Goal: Task Accomplishment & Management: Manage account settings

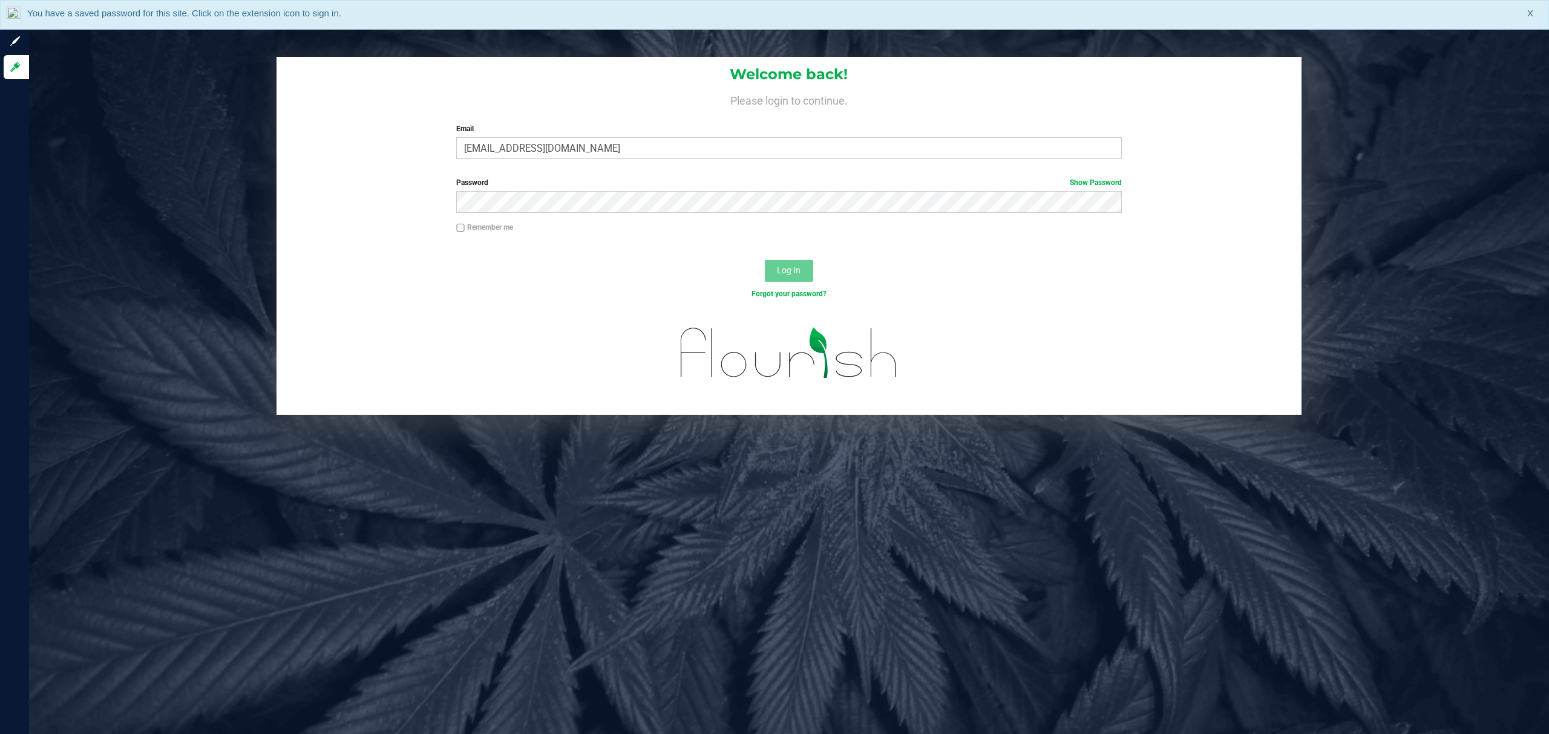
type input "[EMAIL_ADDRESS][DOMAIN_NAME]"
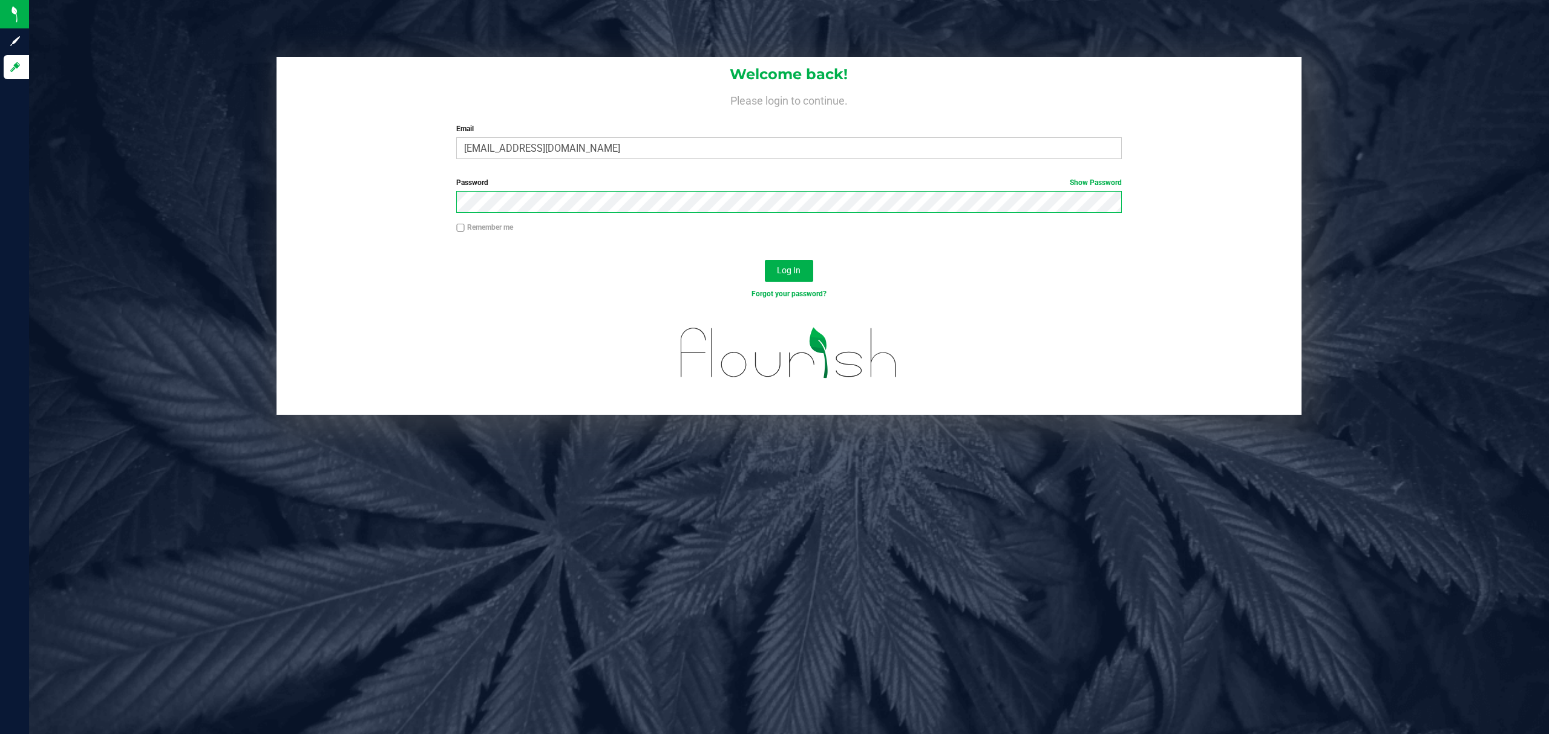
click at [765, 260] on button "Log In" at bounding box center [789, 271] width 48 height 22
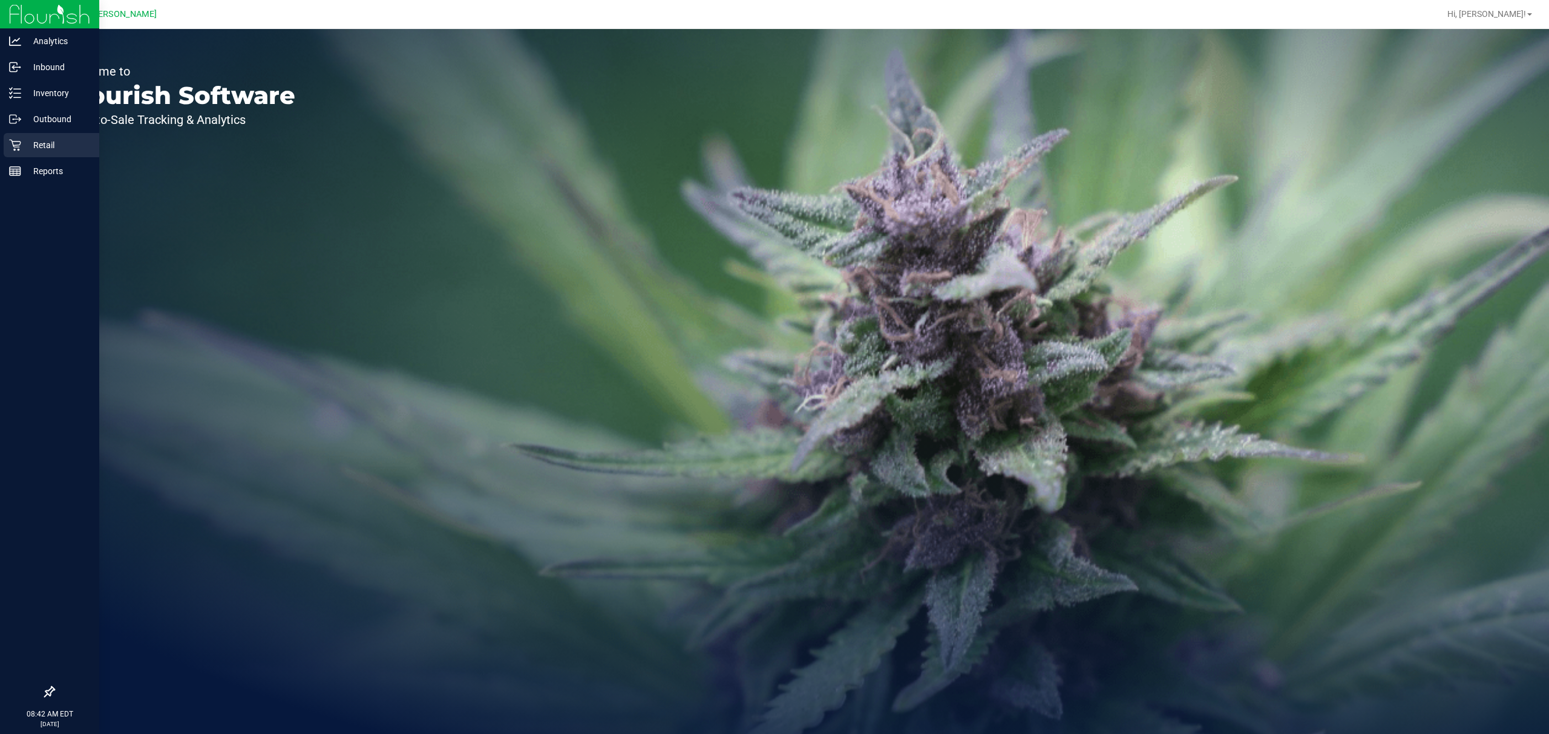
click at [22, 141] on p "Retail" at bounding box center [57, 145] width 73 height 15
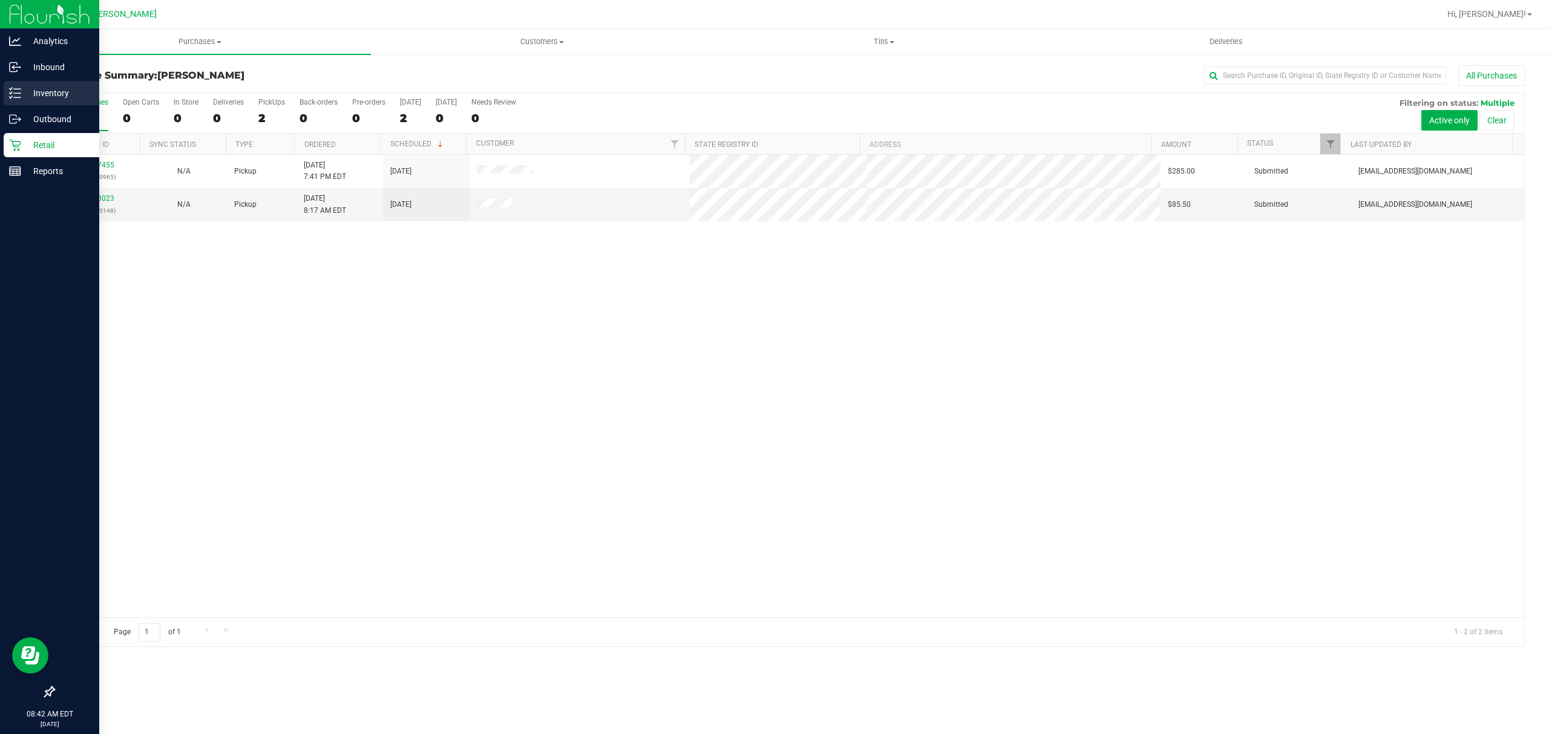
click at [13, 93] on icon at bounding box center [15, 93] width 12 height 12
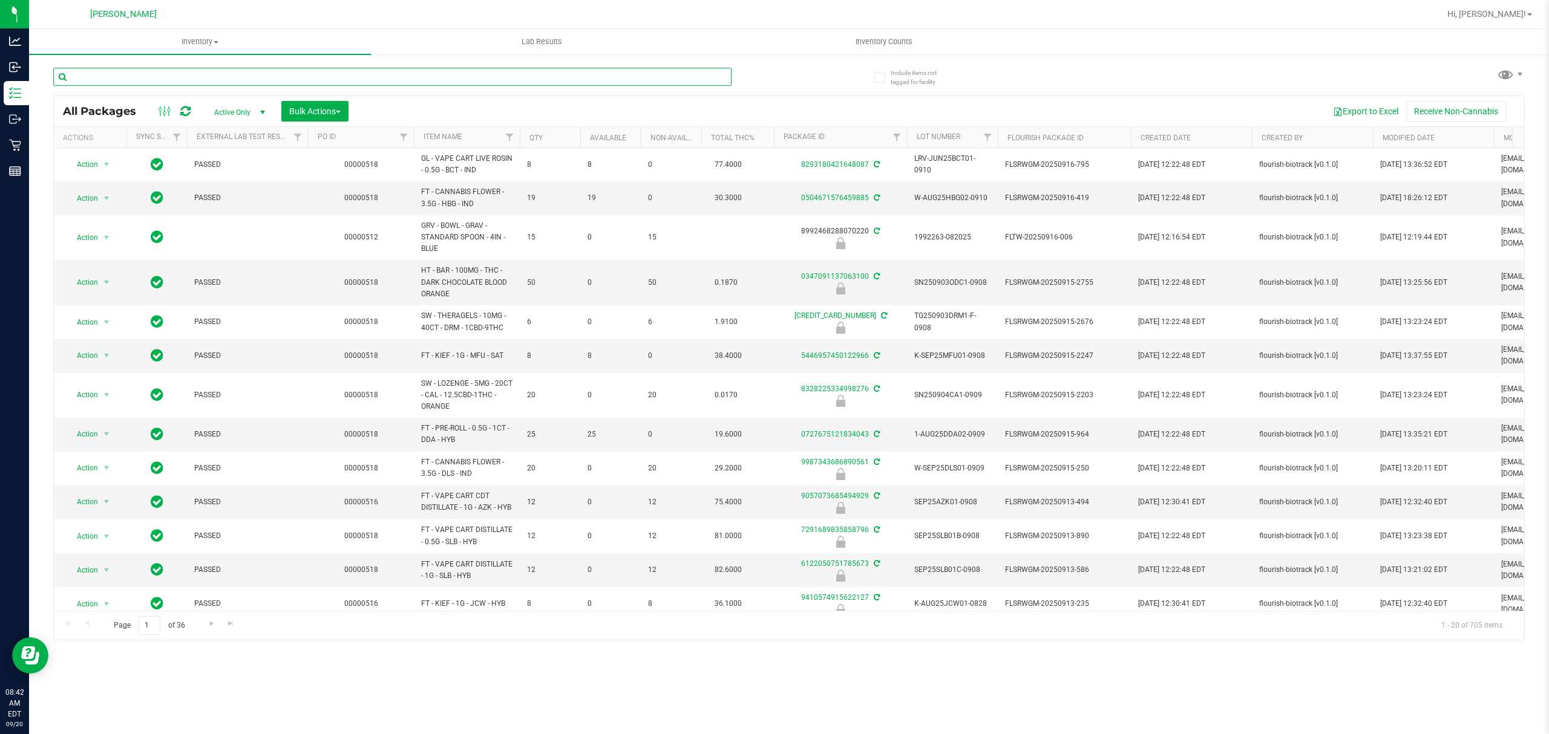
click at [146, 74] on input "text" at bounding box center [392, 77] width 678 height 18
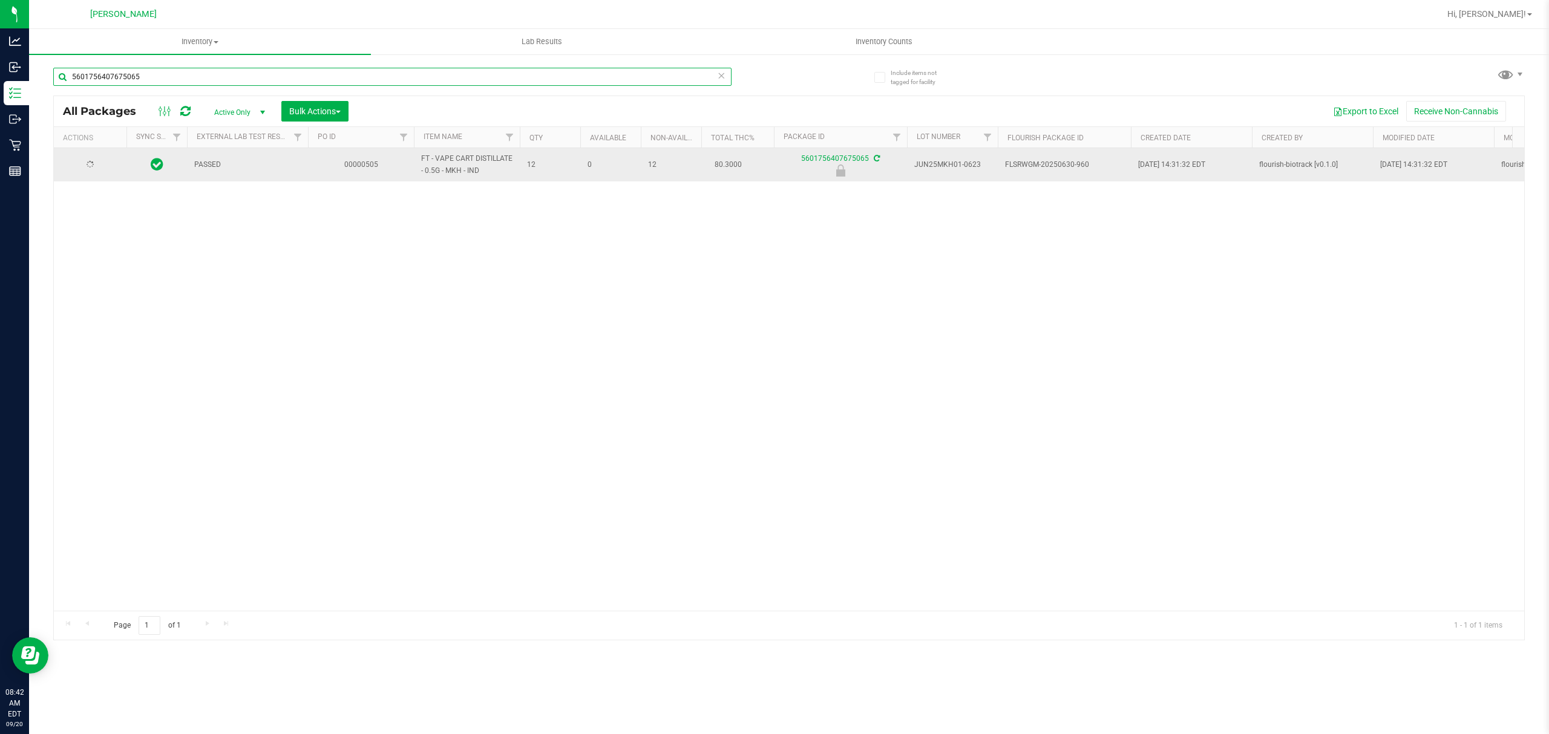
type input "5601756407675065"
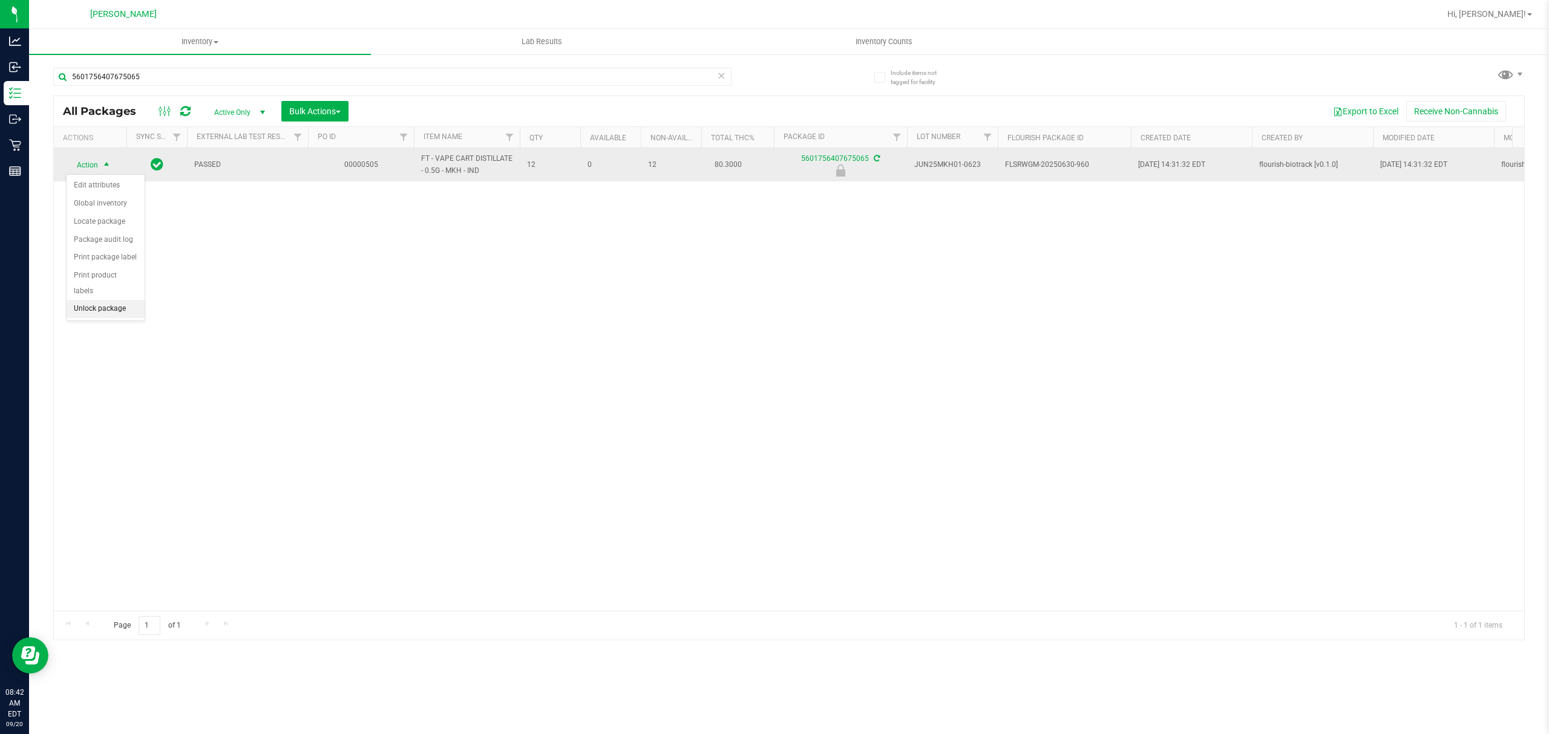
click at [85, 317] on li "Unlock package" at bounding box center [106, 309] width 78 height 18
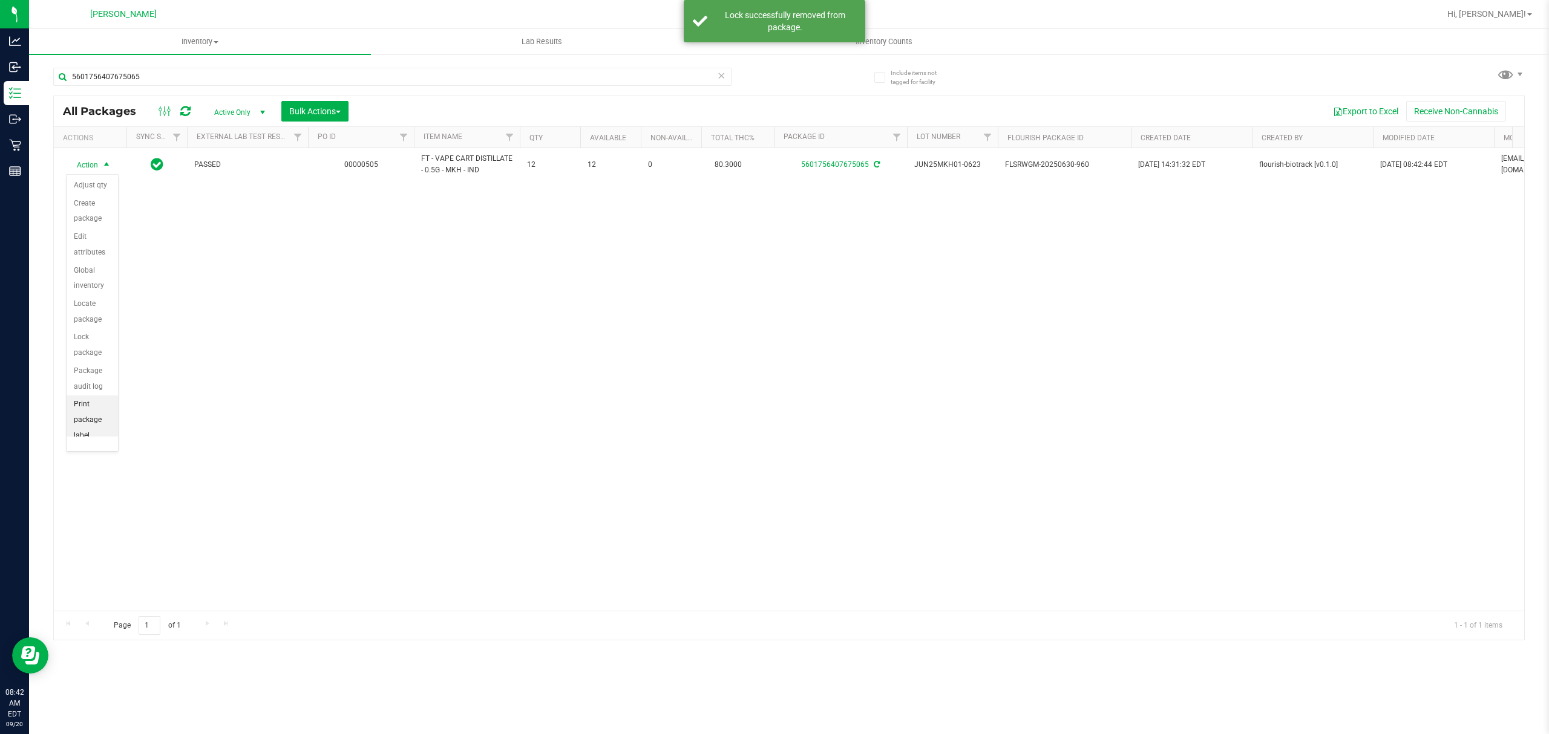
click at [95, 410] on li "Print package label" at bounding box center [92, 420] width 51 height 49
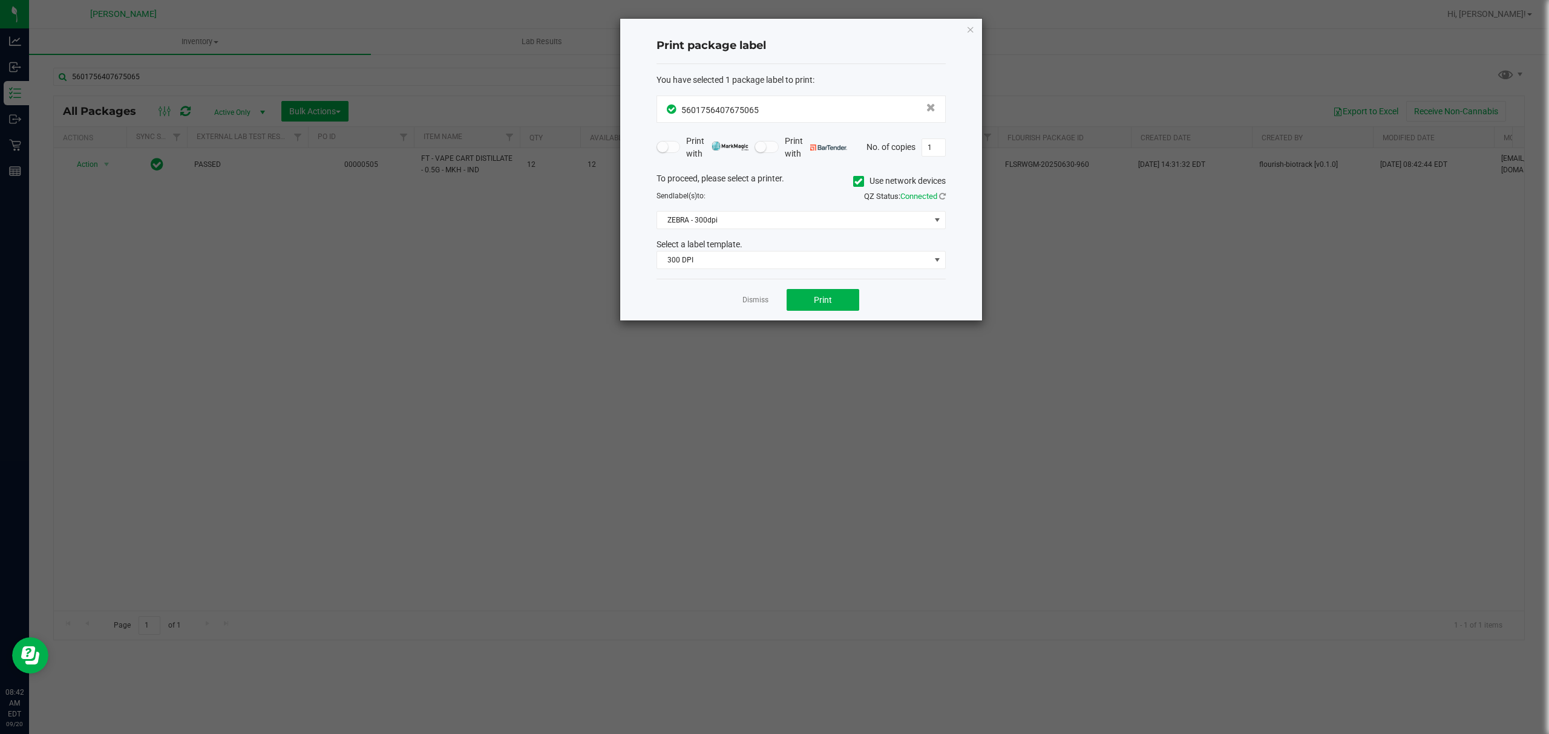
click at [702, 232] on div "To proceed, please select a printer. Use network devices Send label(s) to: QZ S…" at bounding box center [800, 220] width 289 height 97
click at [702, 226] on span "ZEBRA - 300dpi" at bounding box center [793, 220] width 273 height 17
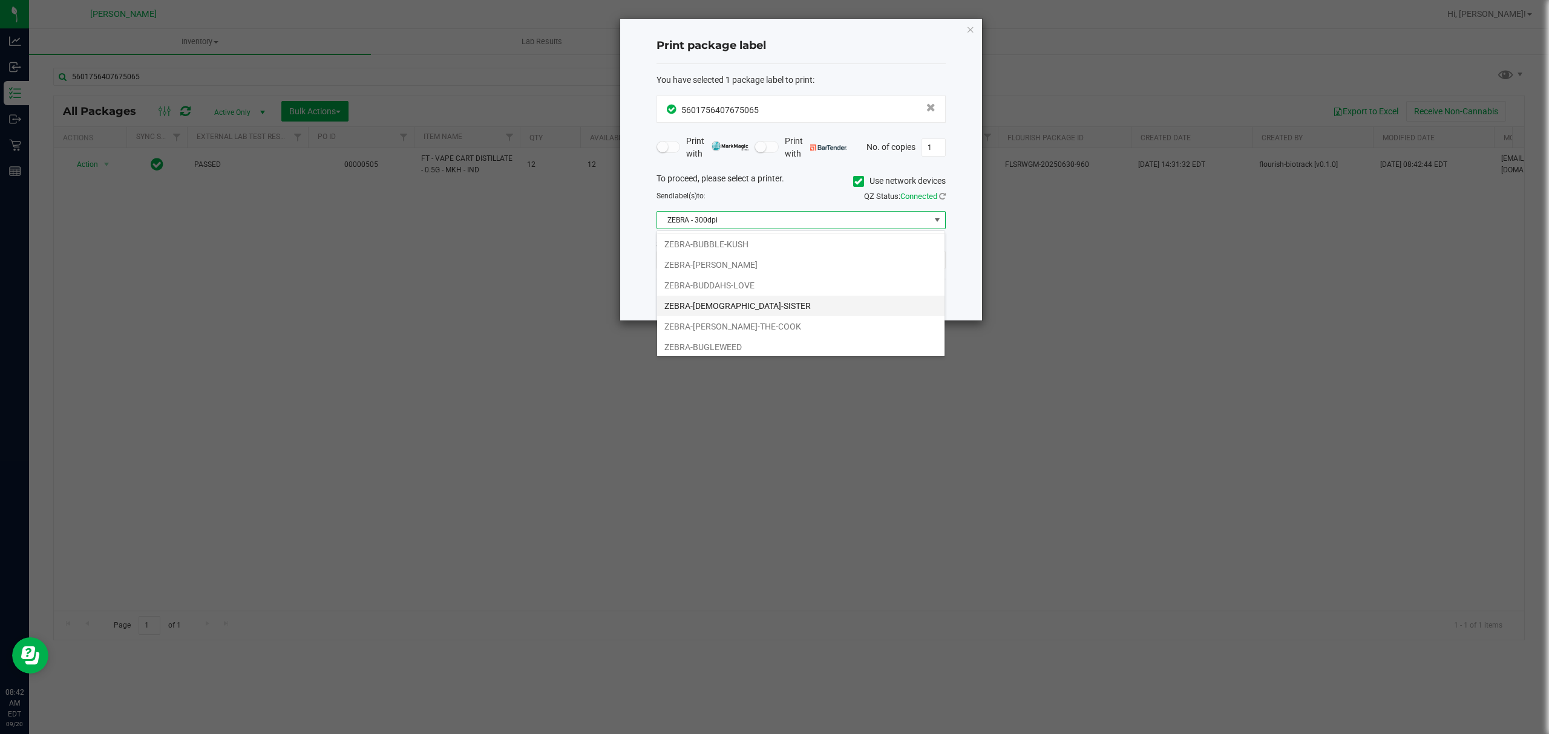
scroll to position [25, 0]
click at [701, 345] on li "ZEBRA-BUGLEWEED" at bounding box center [800, 344] width 287 height 21
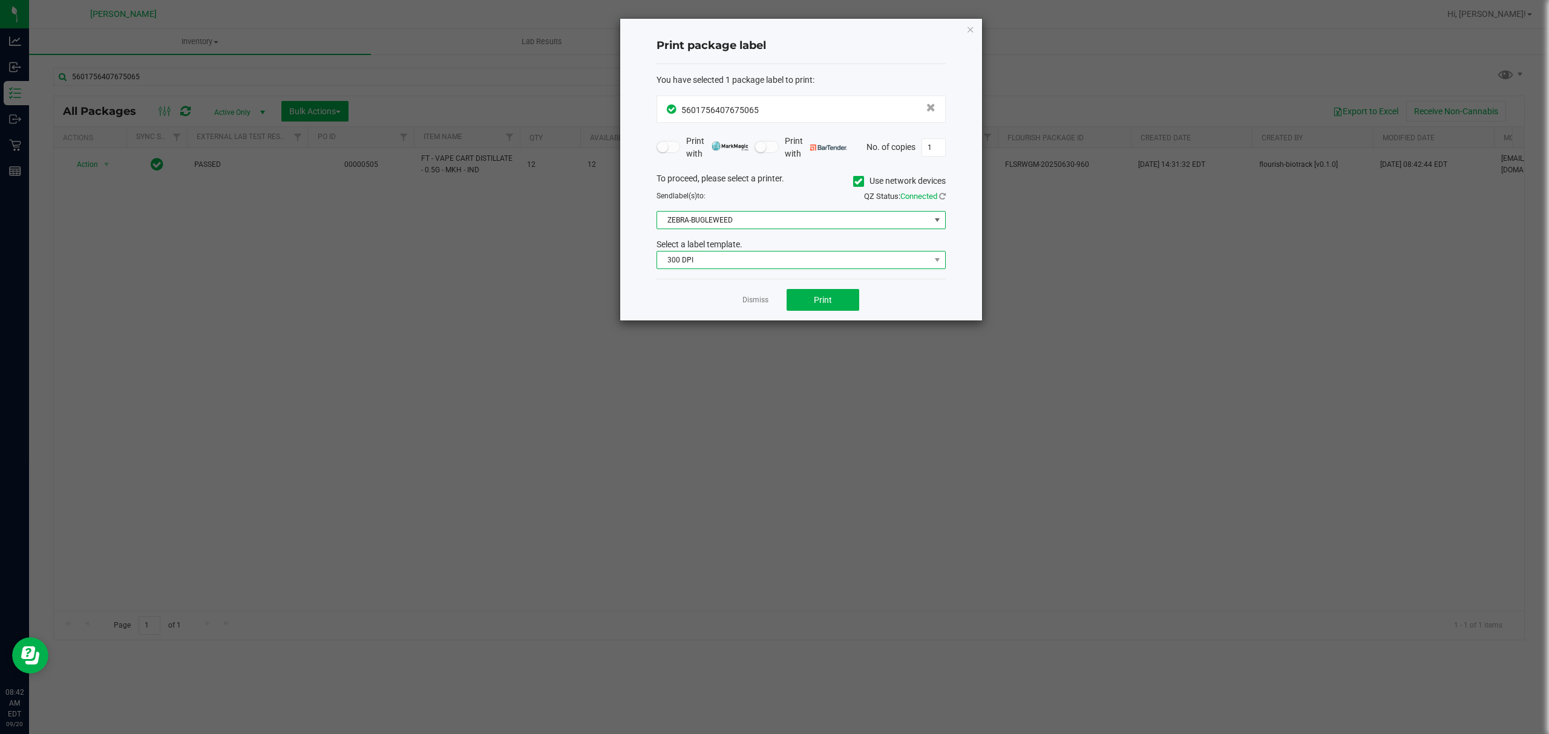
click at [714, 261] on span "300 DPI" at bounding box center [793, 260] width 273 height 17
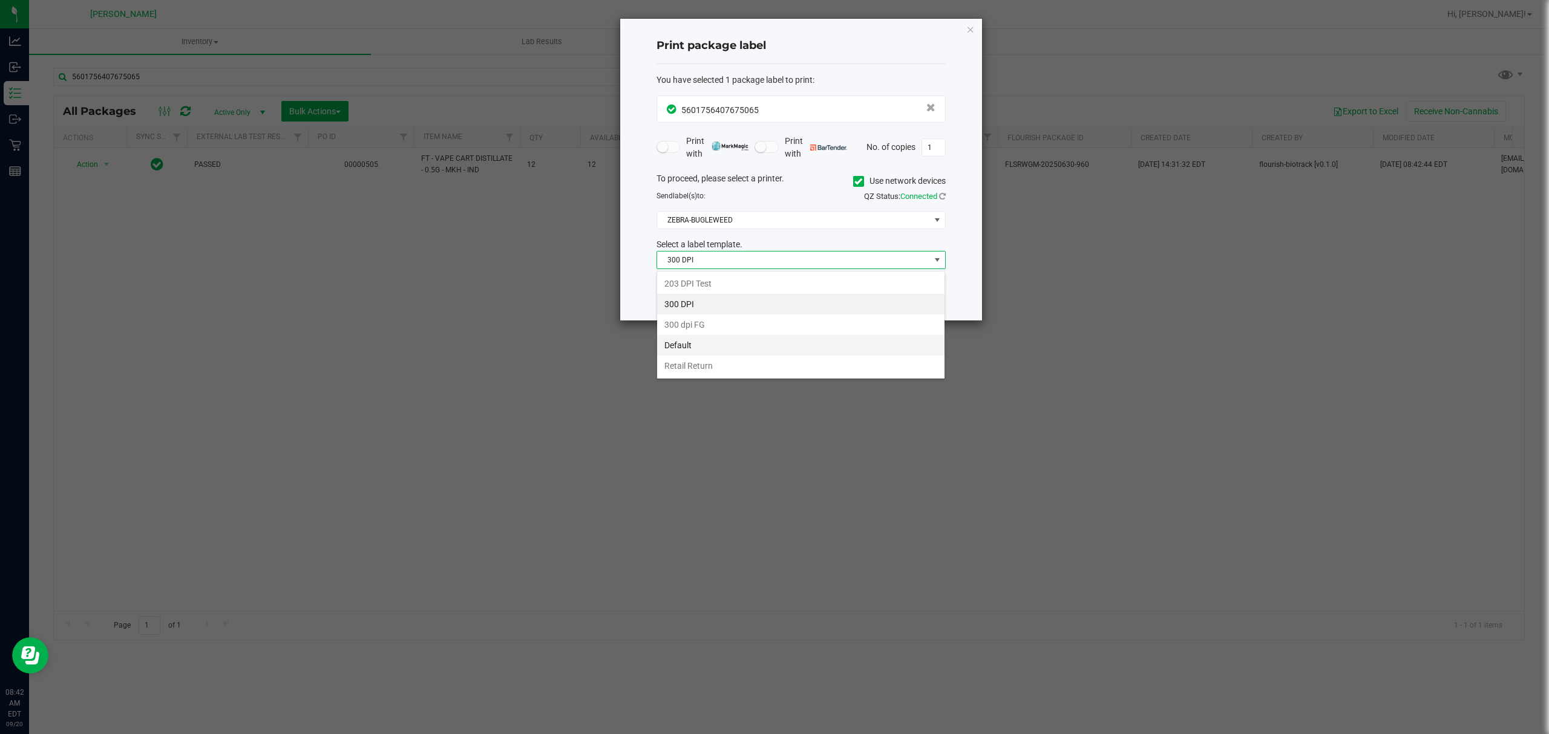
scroll to position [18, 289]
click at [714, 367] on li "Retail Return" at bounding box center [800, 366] width 287 height 21
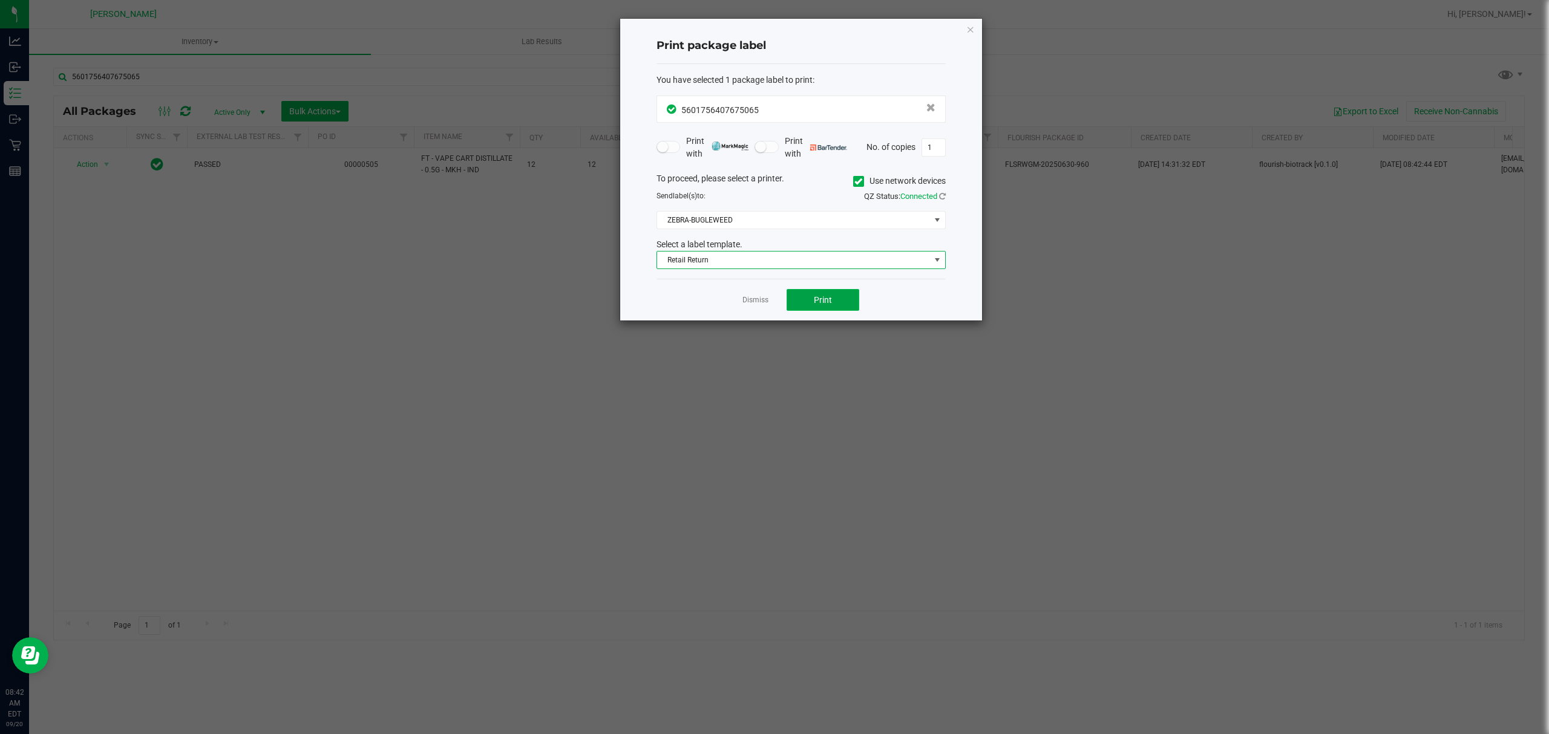
click at [840, 302] on button "Print" at bounding box center [822, 300] width 73 height 22
click at [756, 305] on link "Dismiss" at bounding box center [755, 300] width 26 height 10
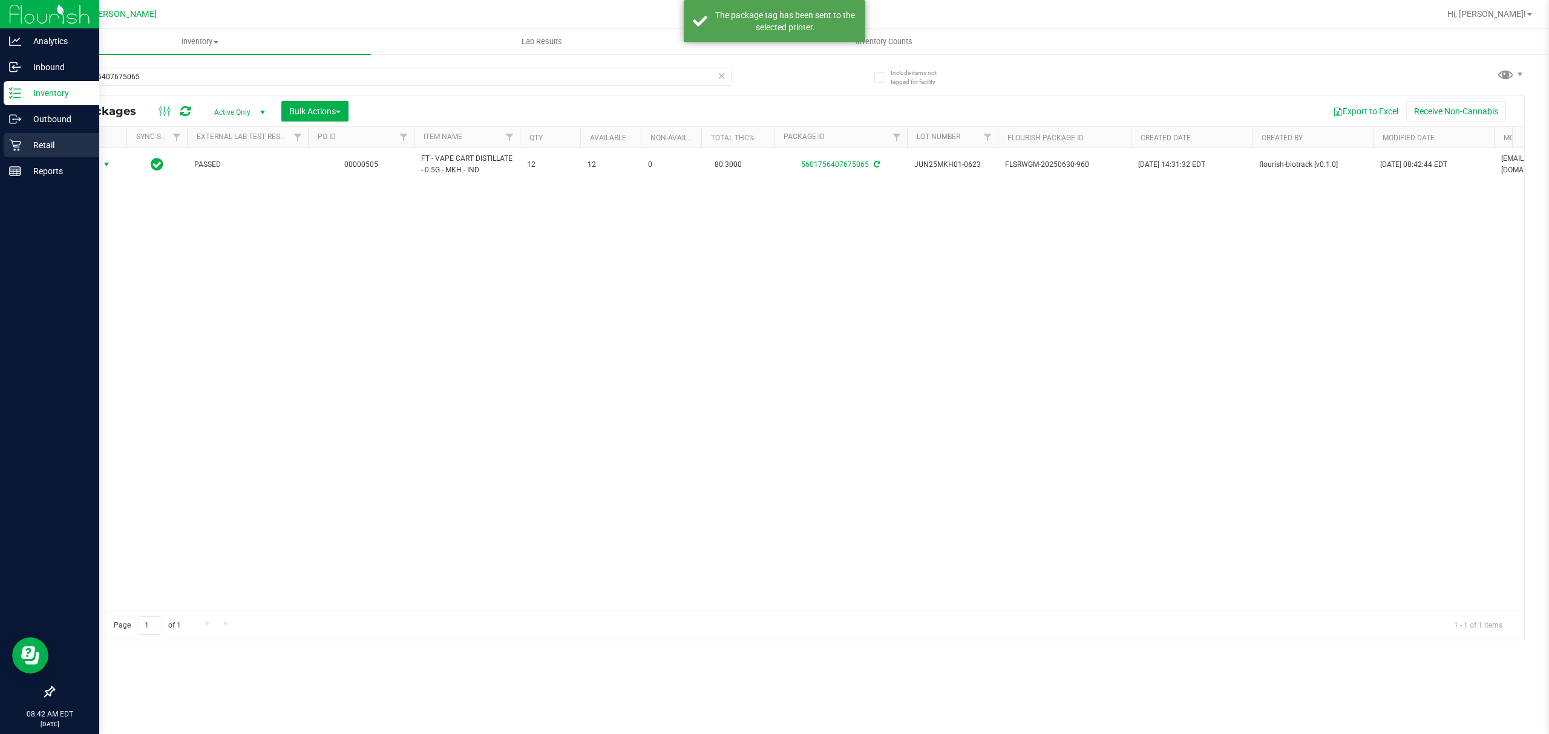
click at [31, 145] on p "Retail" at bounding box center [57, 145] width 73 height 15
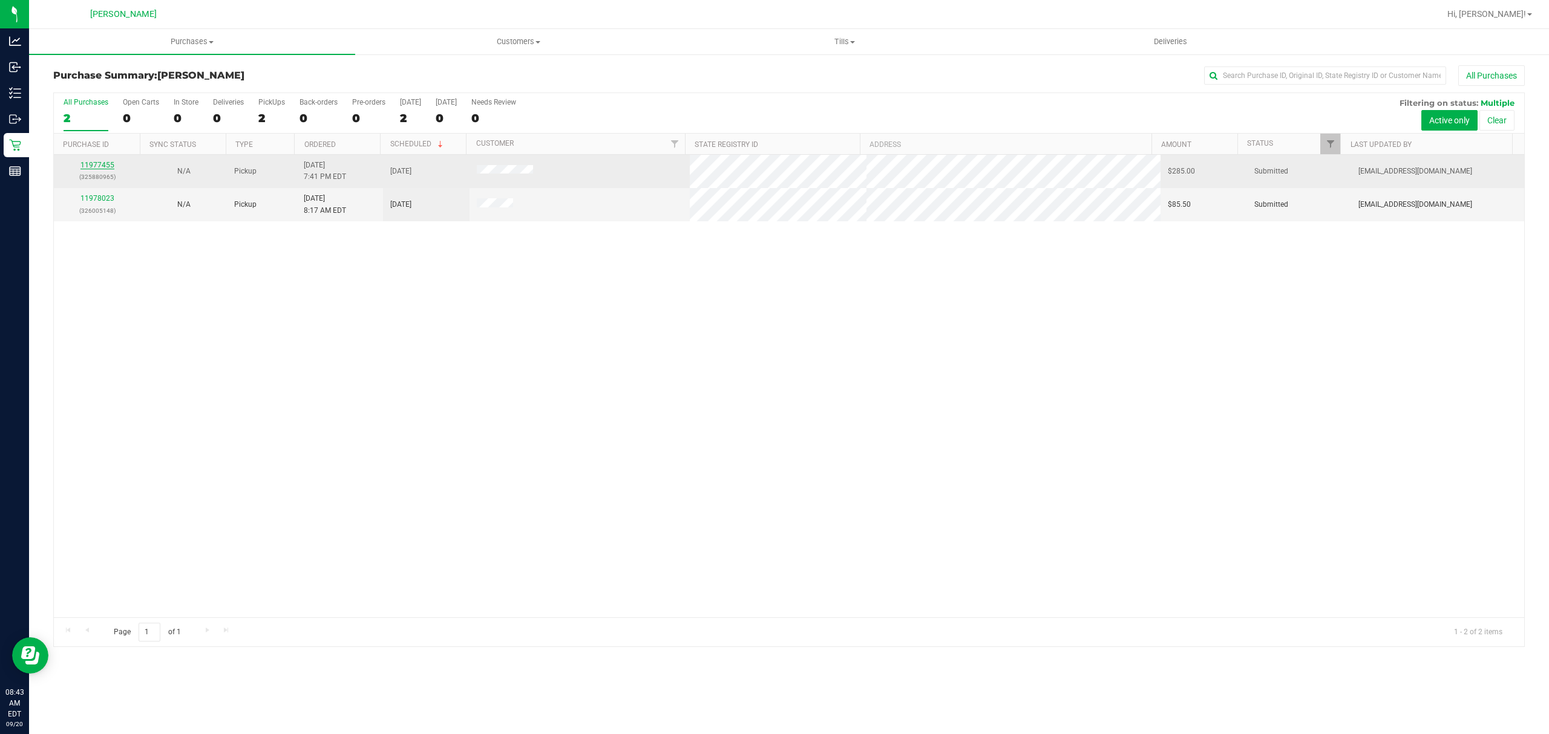
click at [91, 163] on link "11977455" at bounding box center [97, 165] width 34 height 8
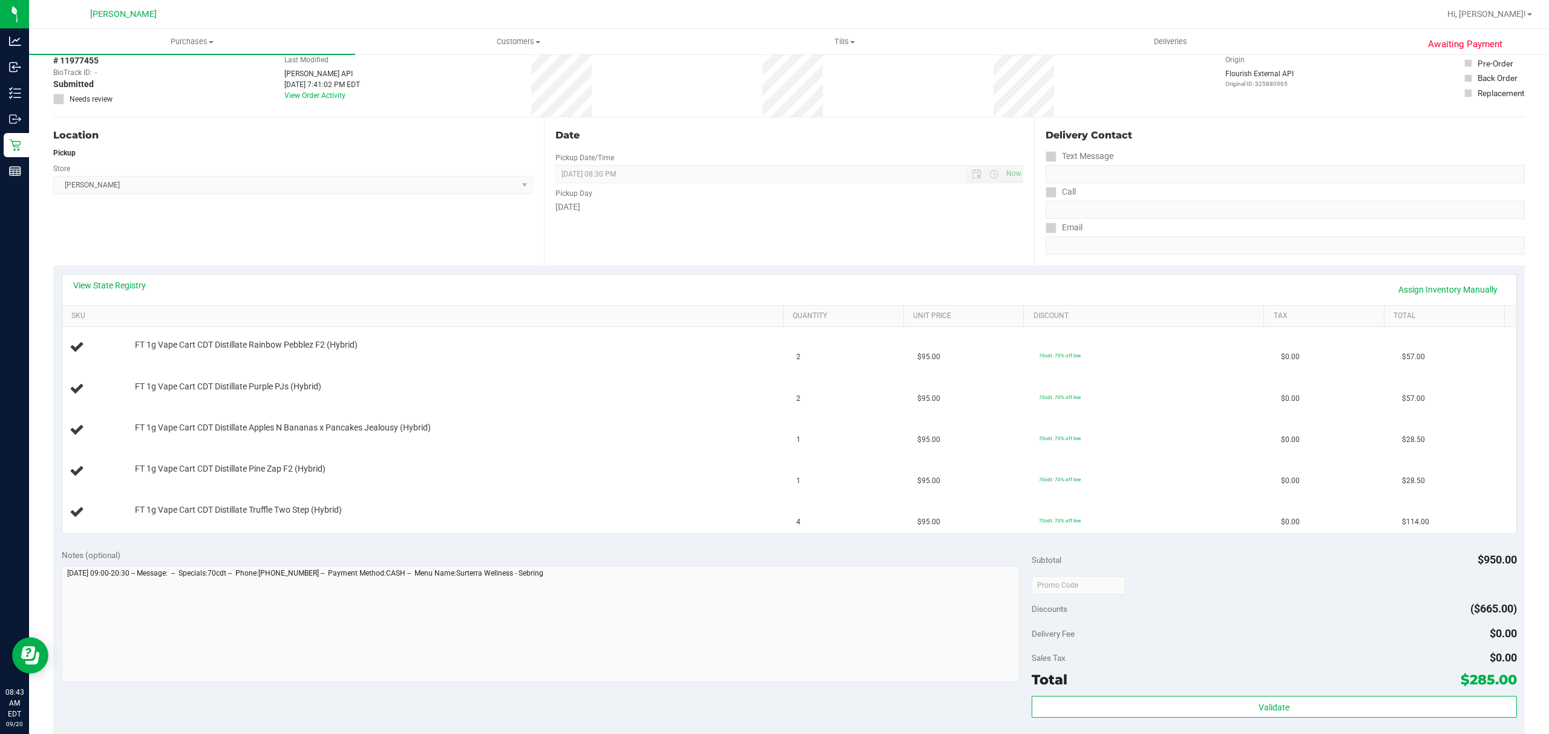
scroll to position [161, 0]
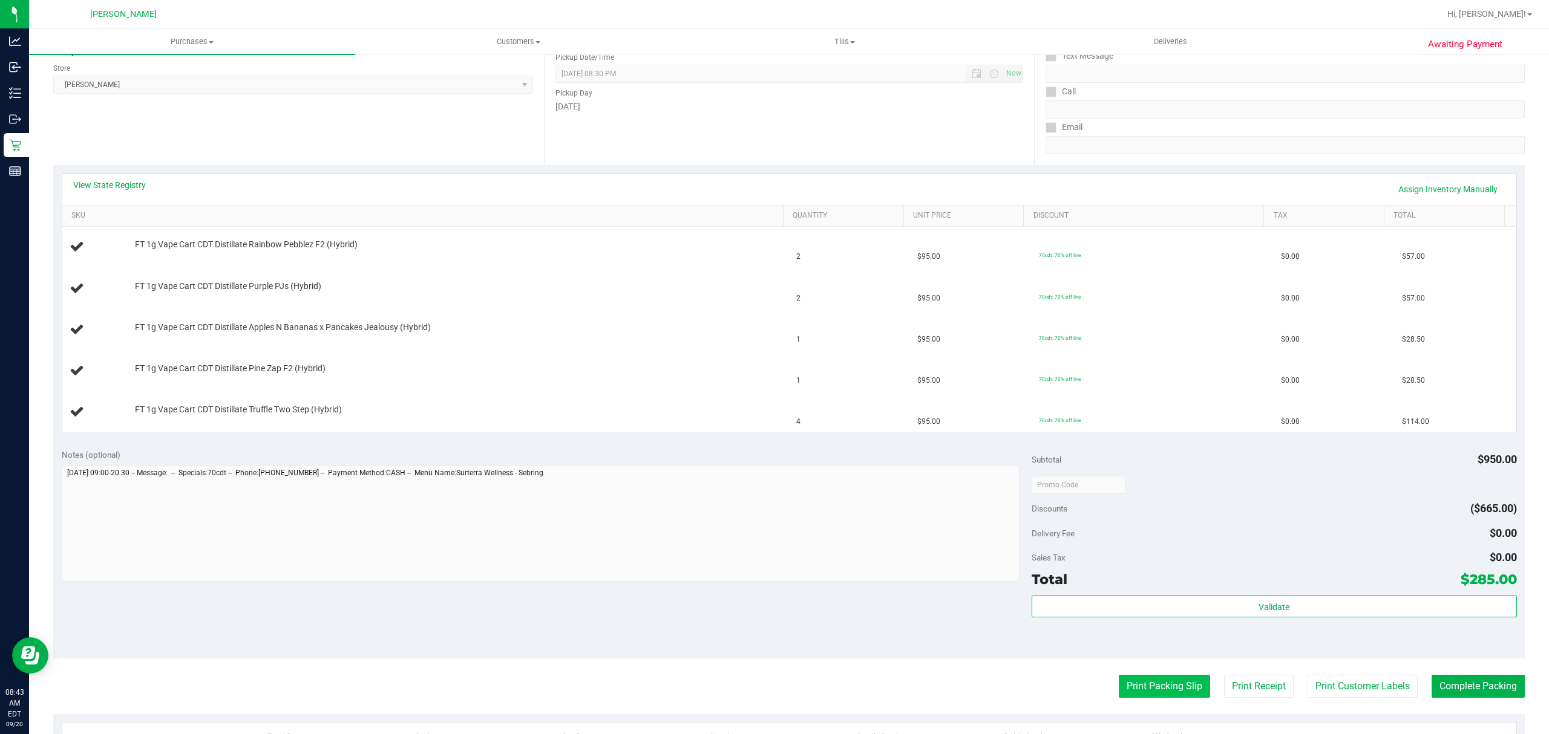
click at [1125, 695] on button "Print Packing Slip" at bounding box center [1164, 686] width 91 height 23
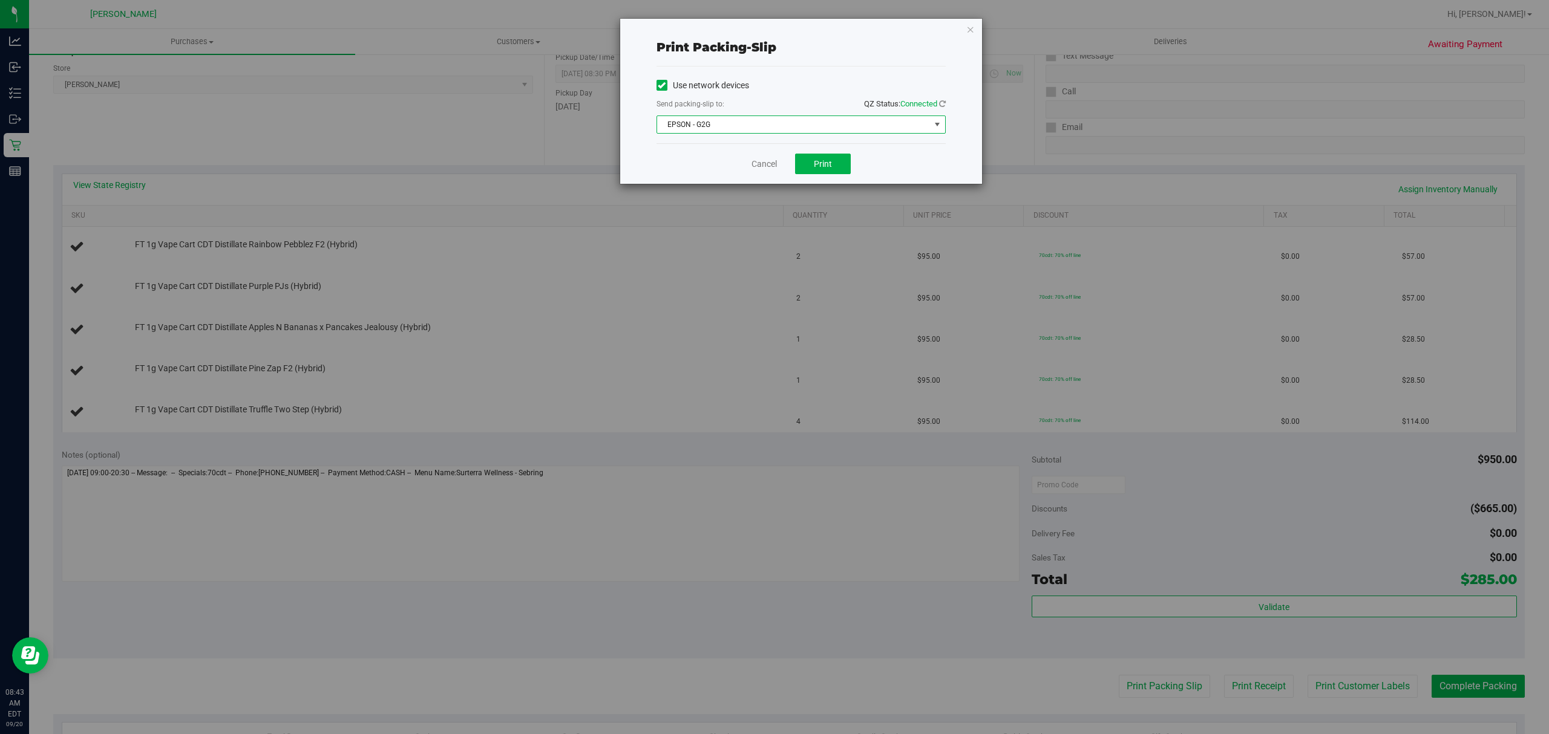
click at [820, 129] on span "EPSON - G2G" at bounding box center [793, 124] width 273 height 17
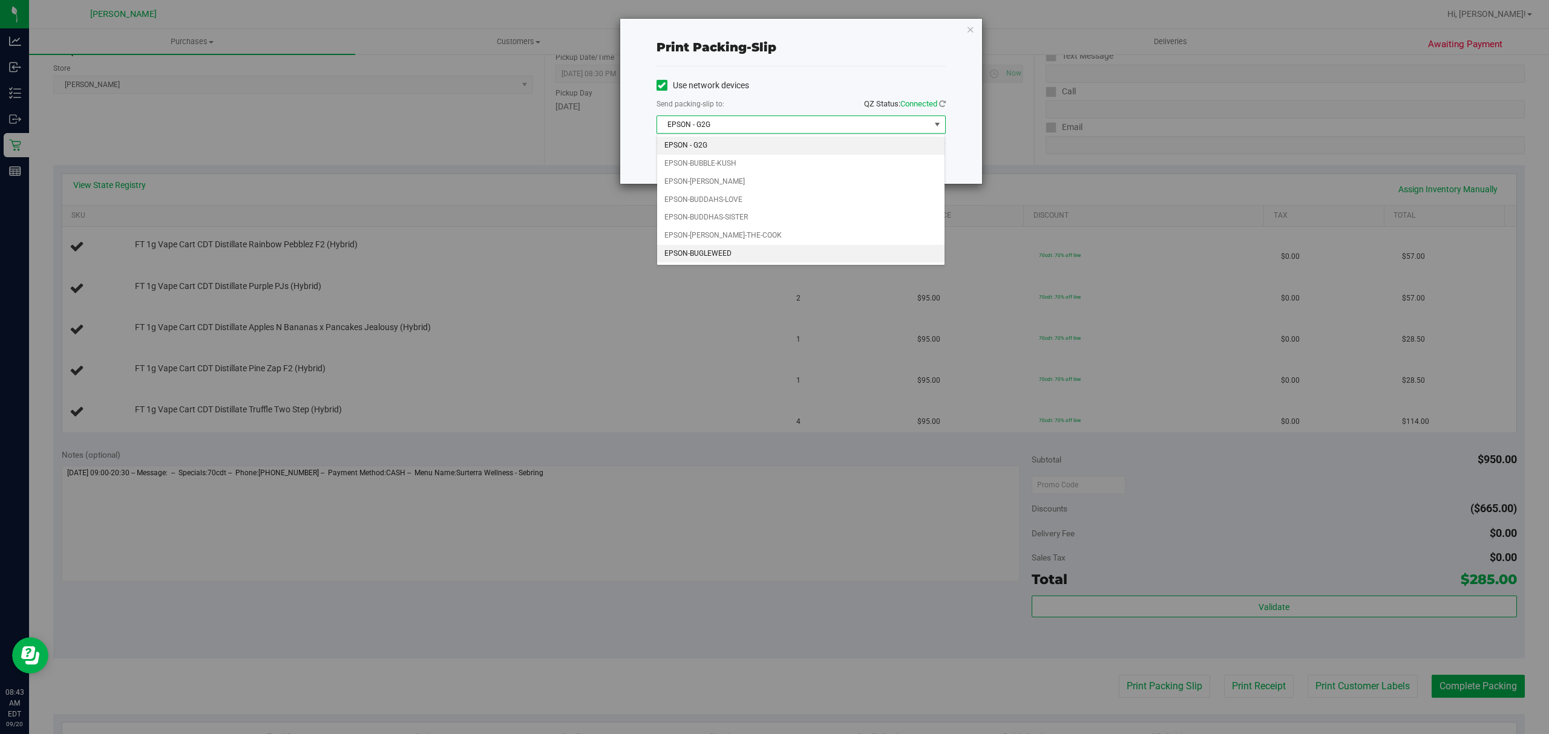
drag, startPoint x: 732, startPoint y: 258, endPoint x: 736, endPoint y: 252, distance: 6.9
click at [734, 255] on li "EPSON-BUGLEWEED" at bounding box center [800, 254] width 287 height 18
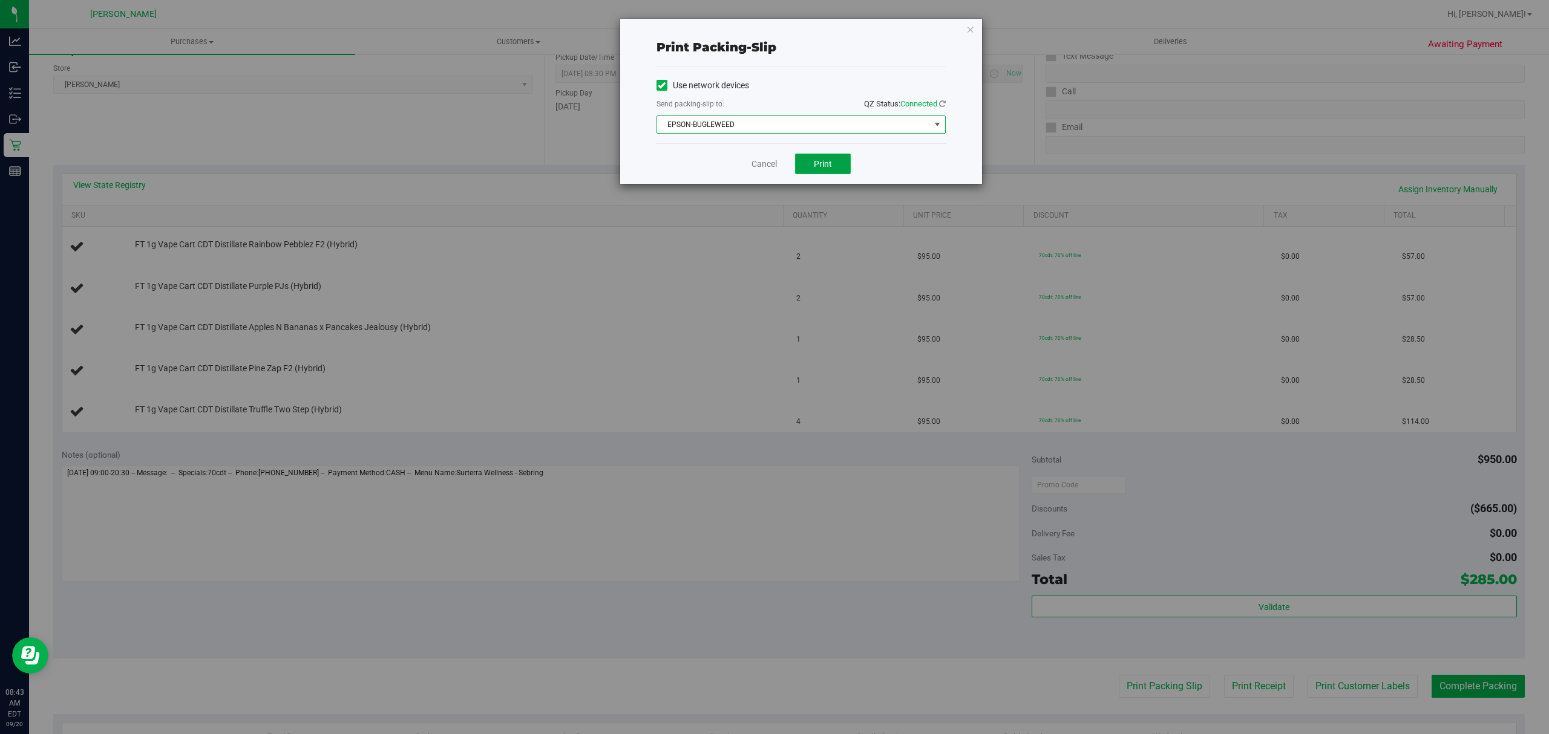
click at [828, 159] on span "Print" at bounding box center [823, 164] width 18 height 10
click at [758, 160] on link "Cancel" at bounding box center [763, 164] width 25 height 13
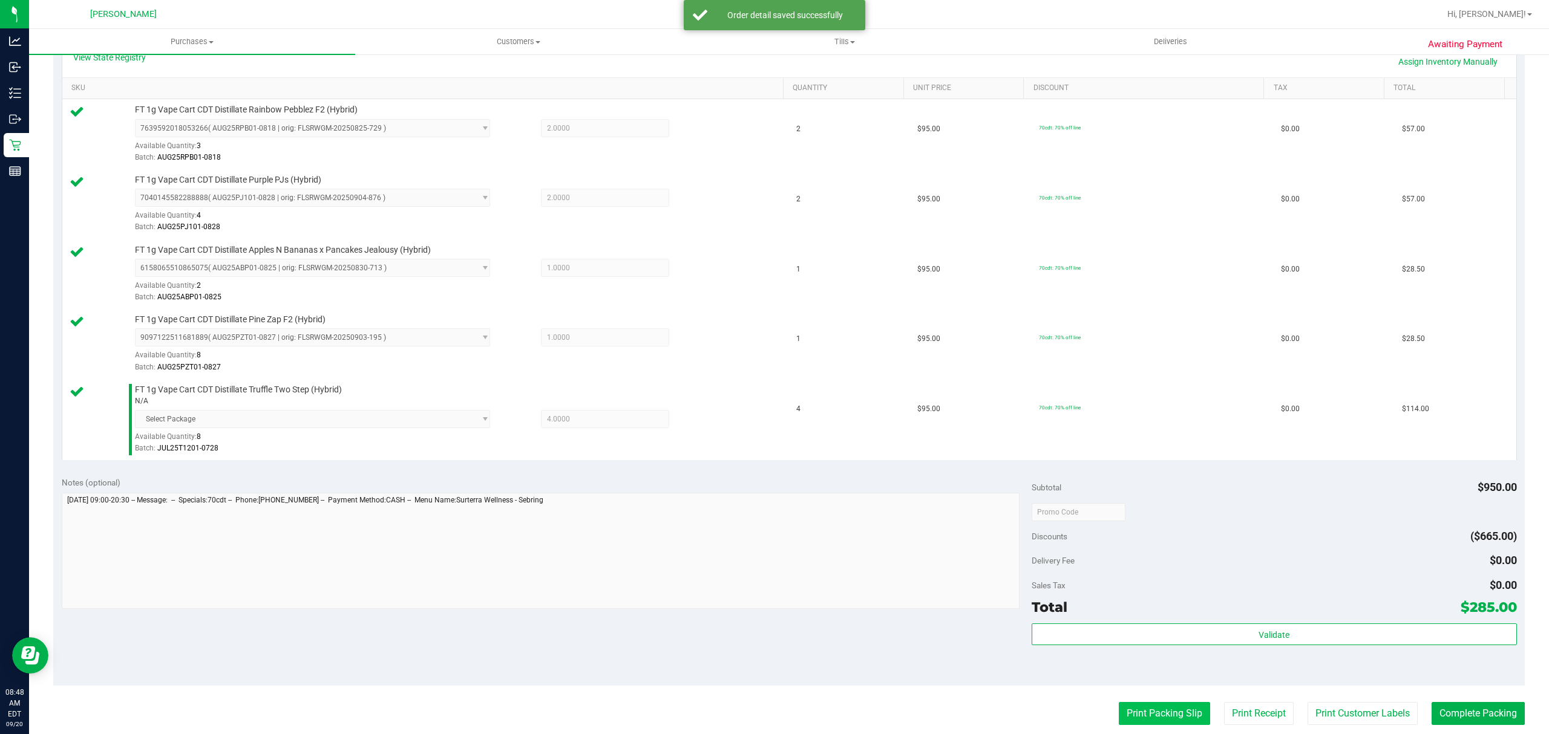
scroll to position [403, 0]
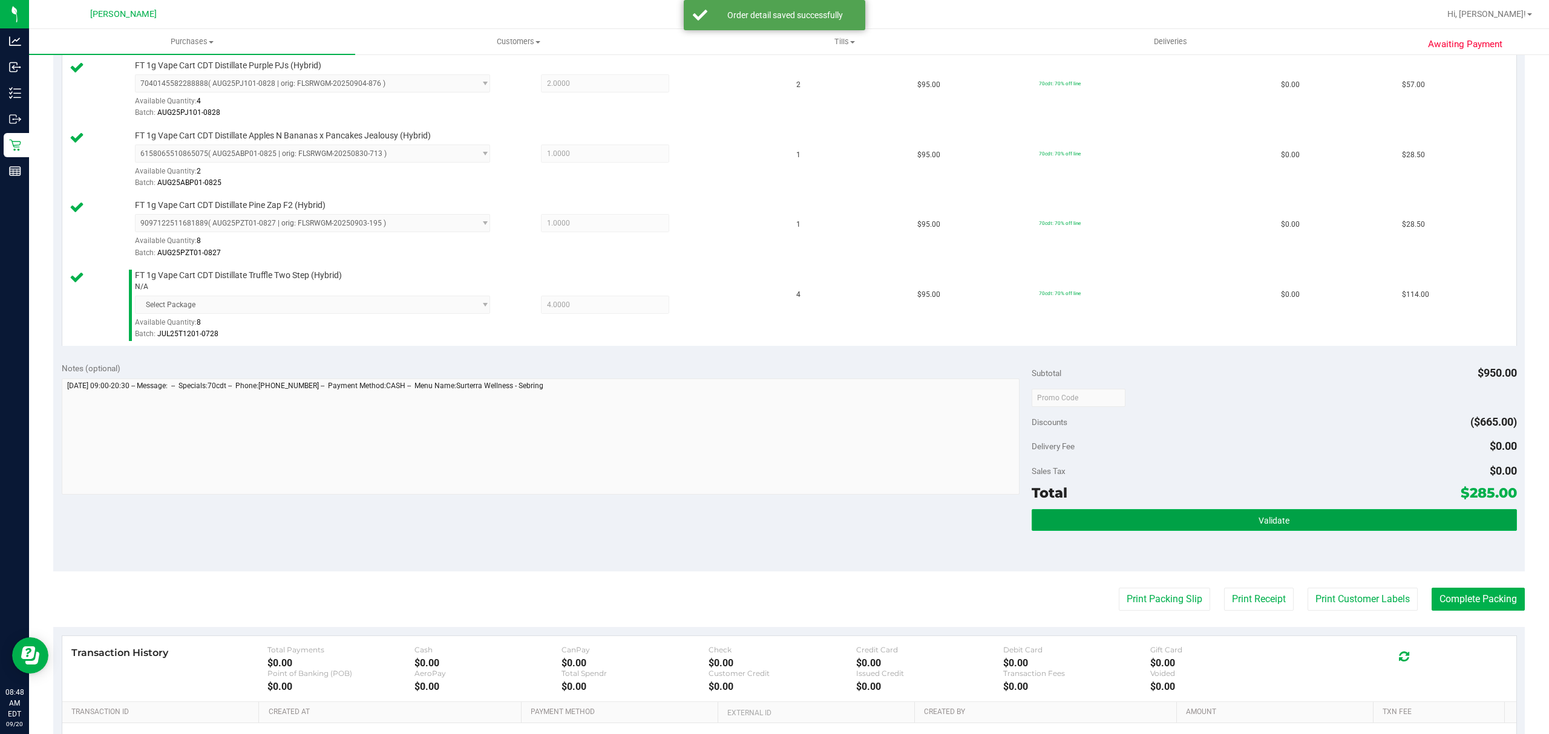
click at [1125, 526] on button "Validate" at bounding box center [1273, 520] width 485 height 22
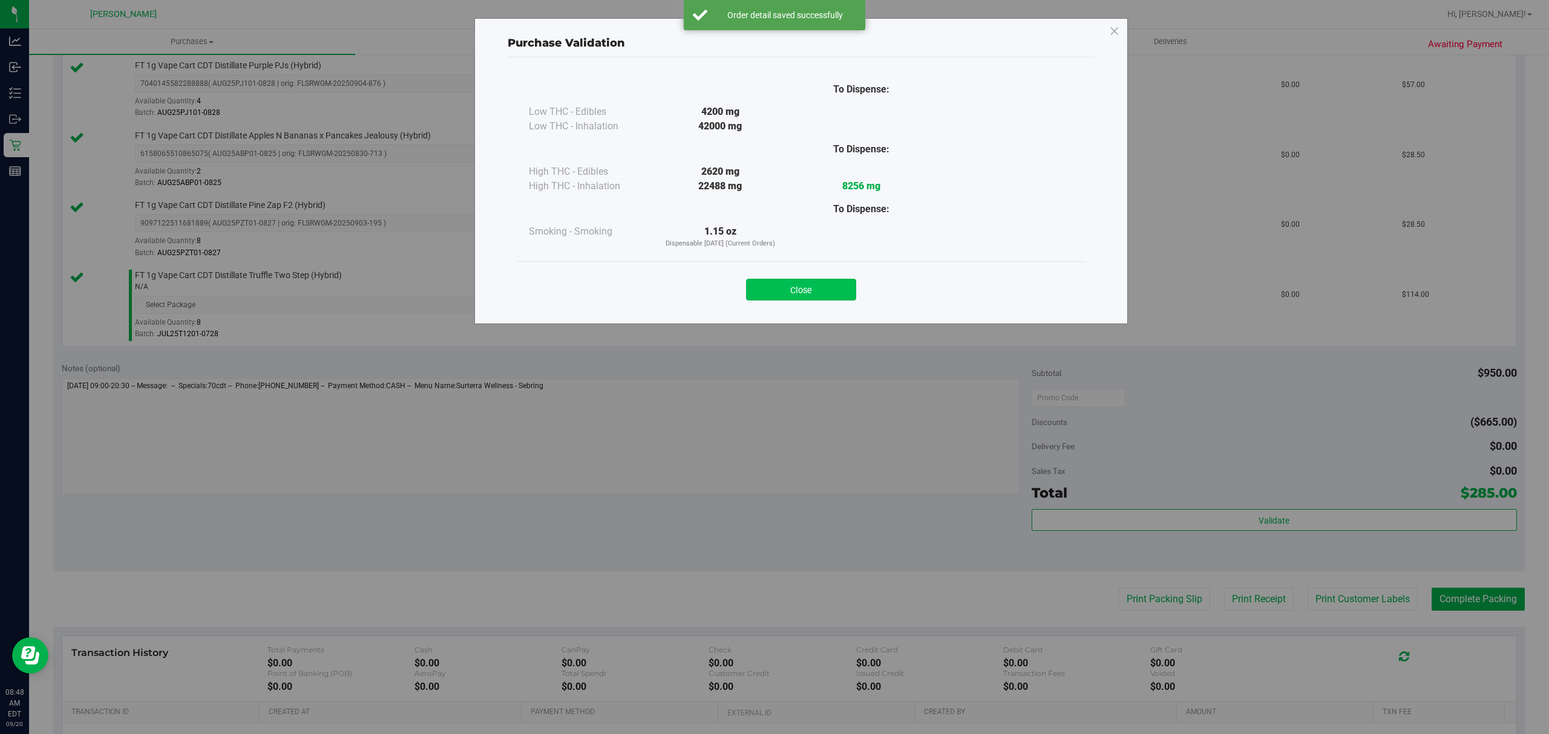
click at [777, 284] on button "Close" at bounding box center [801, 290] width 110 height 22
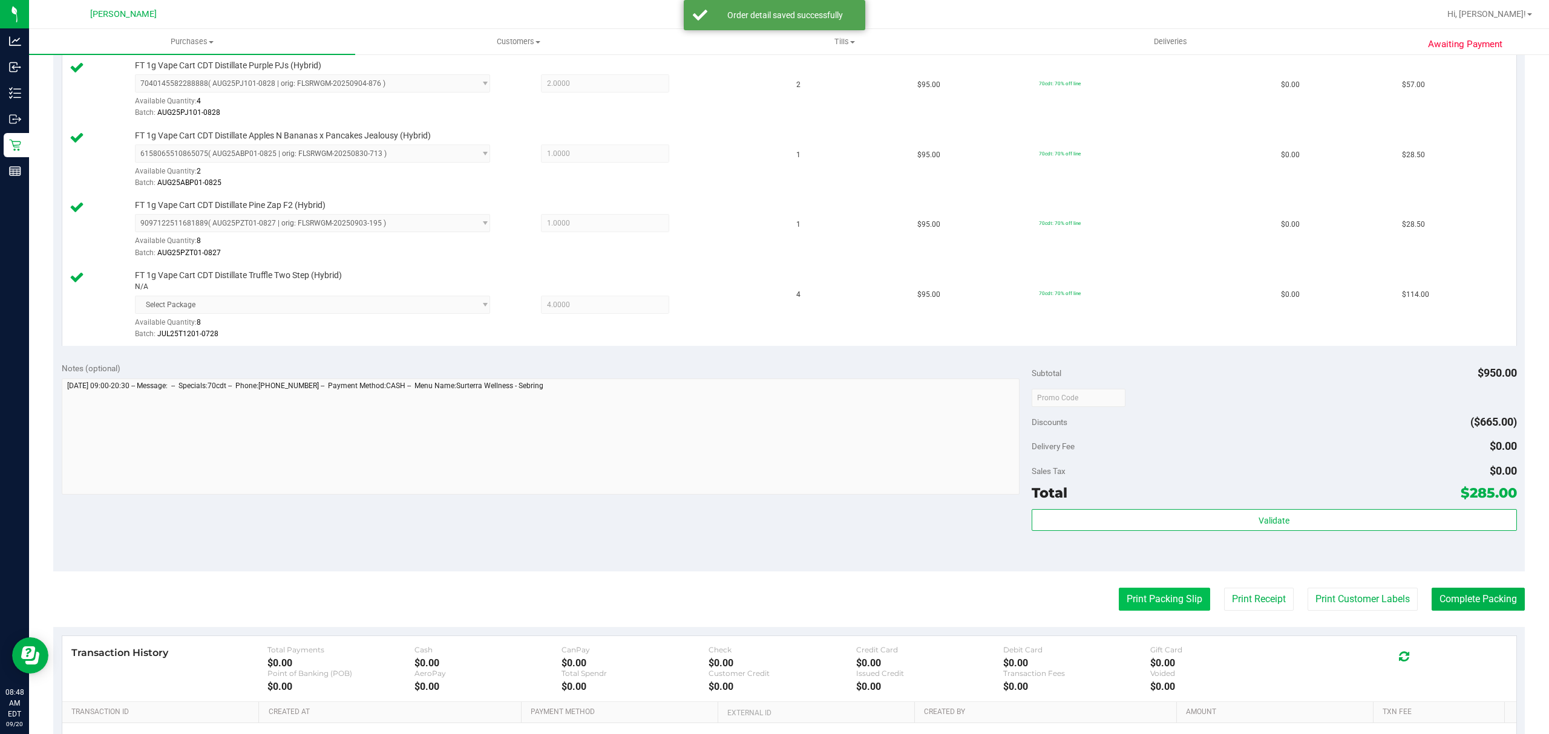
click at [1179, 596] on button "Print Packing Slip" at bounding box center [1164, 599] width 91 height 23
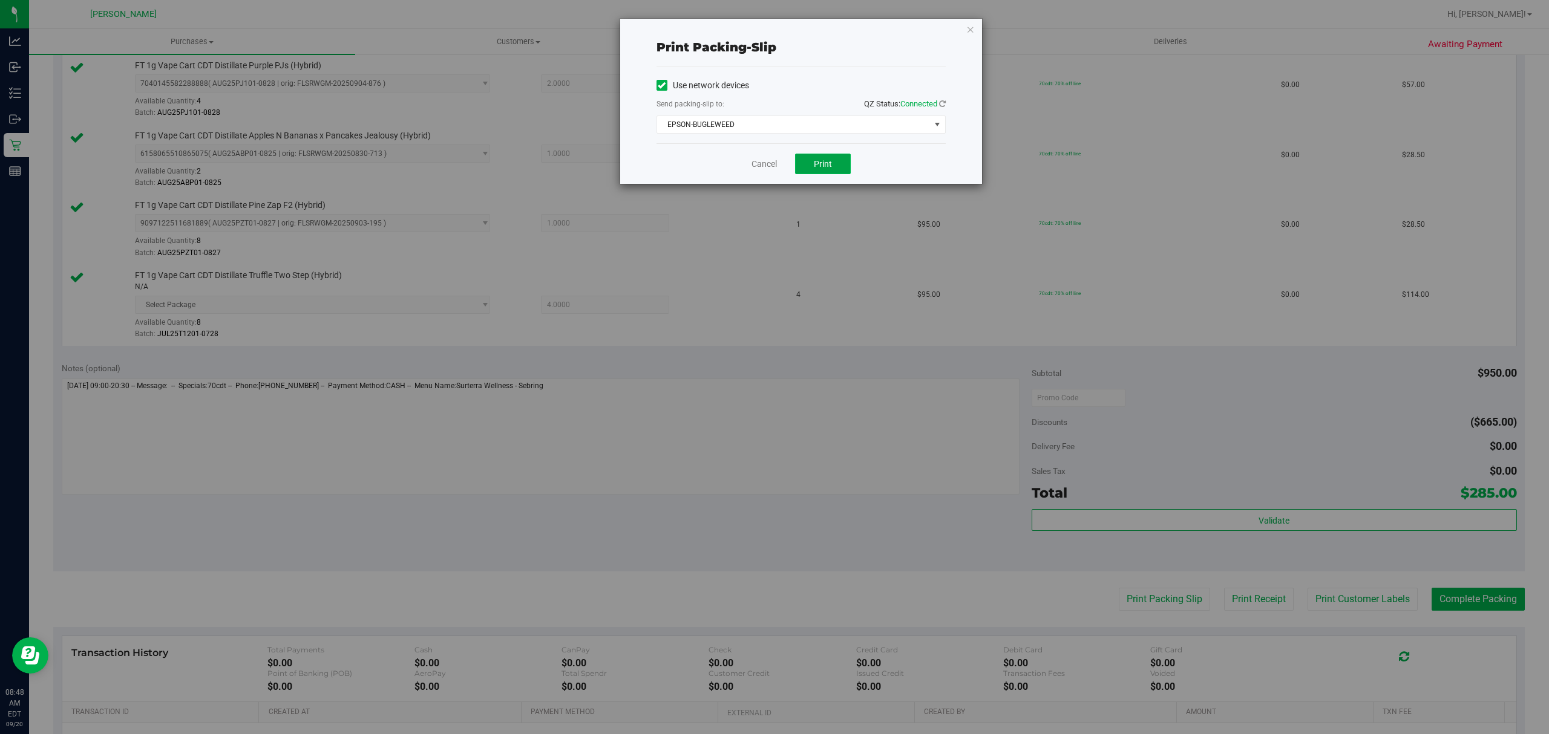
click at [807, 159] on button "Print" at bounding box center [823, 164] width 56 height 21
click at [758, 165] on link "Cancel" at bounding box center [763, 164] width 25 height 13
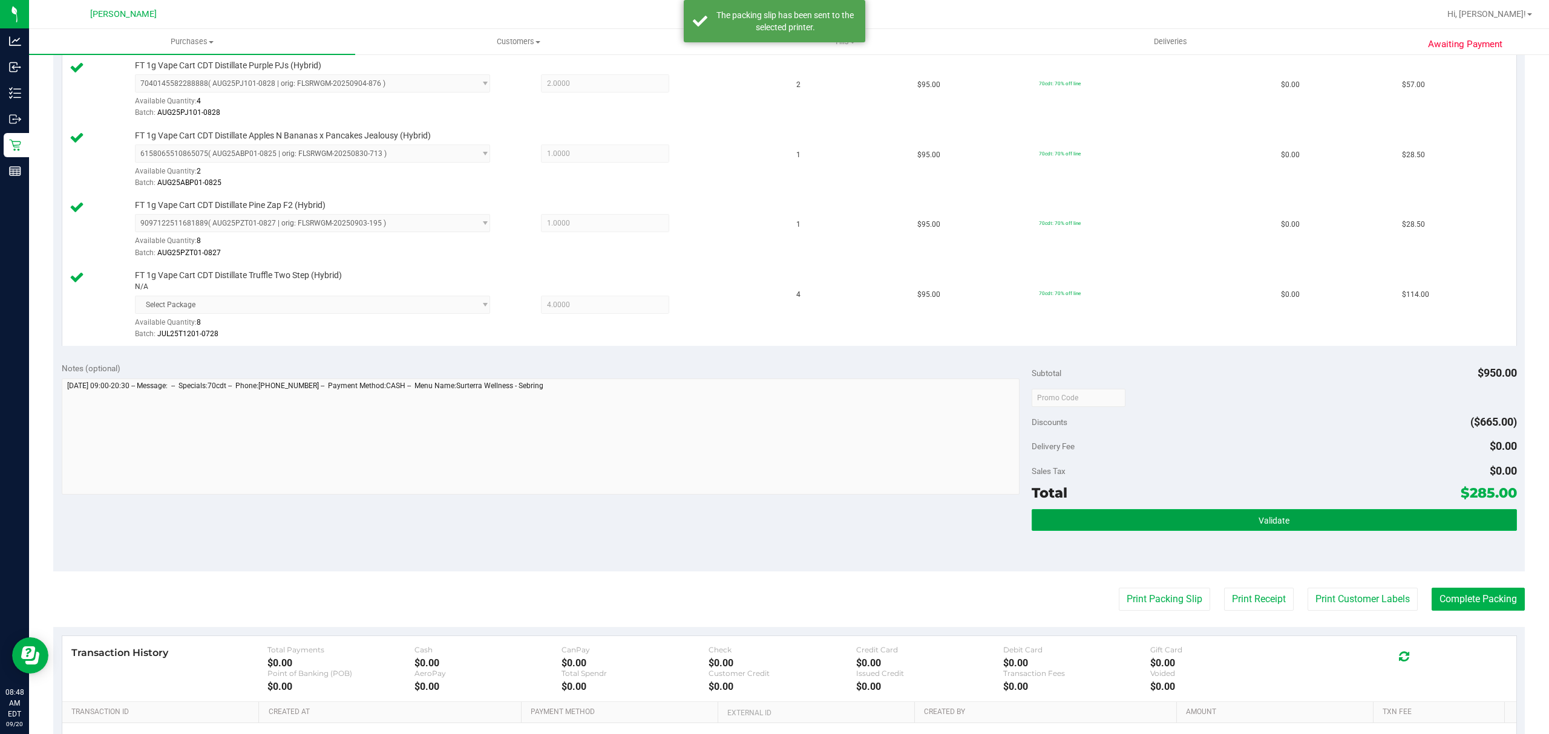
click at [1139, 528] on button "Validate" at bounding box center [1273, 520] width 485 height 22
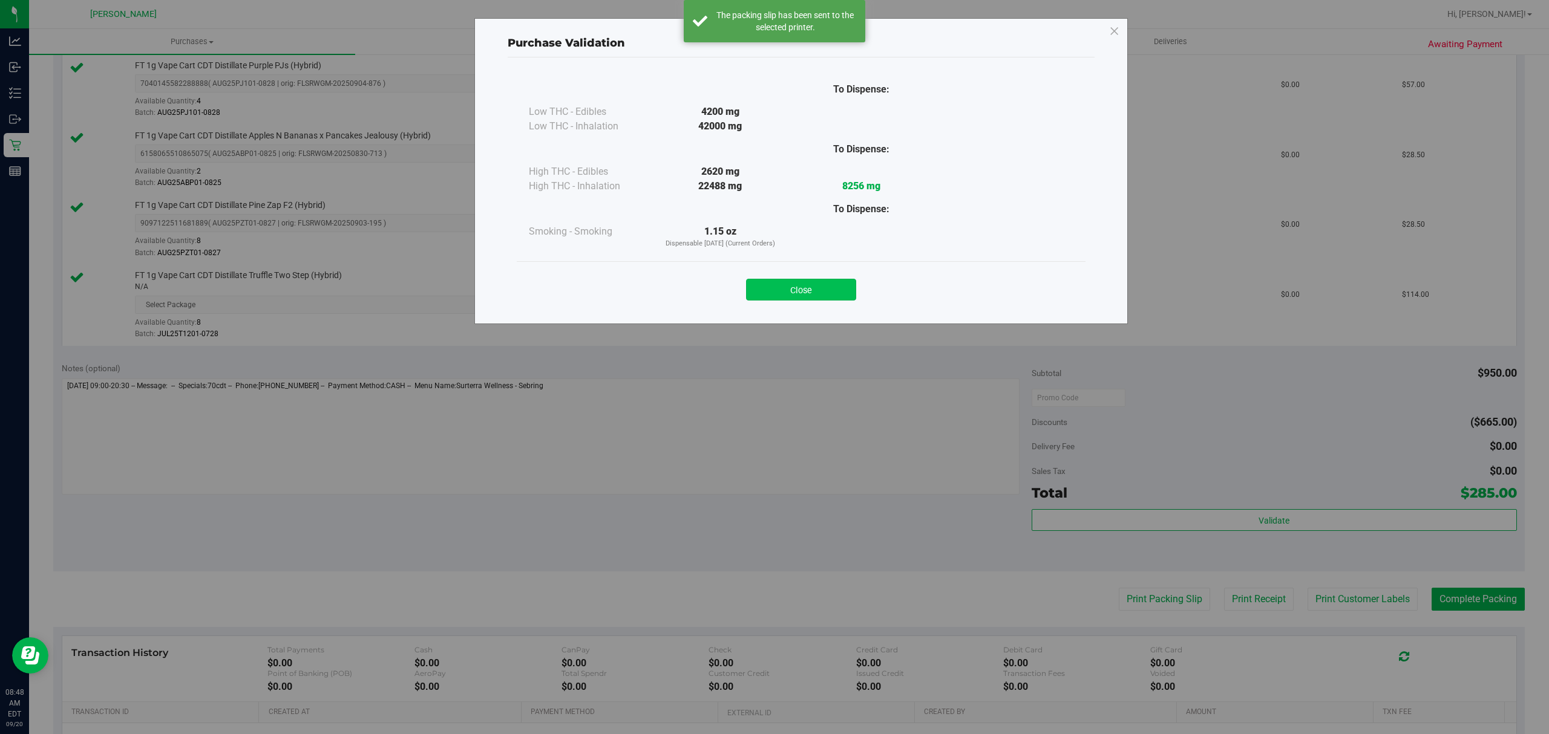
click at [776, 292] on button "Close" at bounding box center [801, 290] width 110 height 22
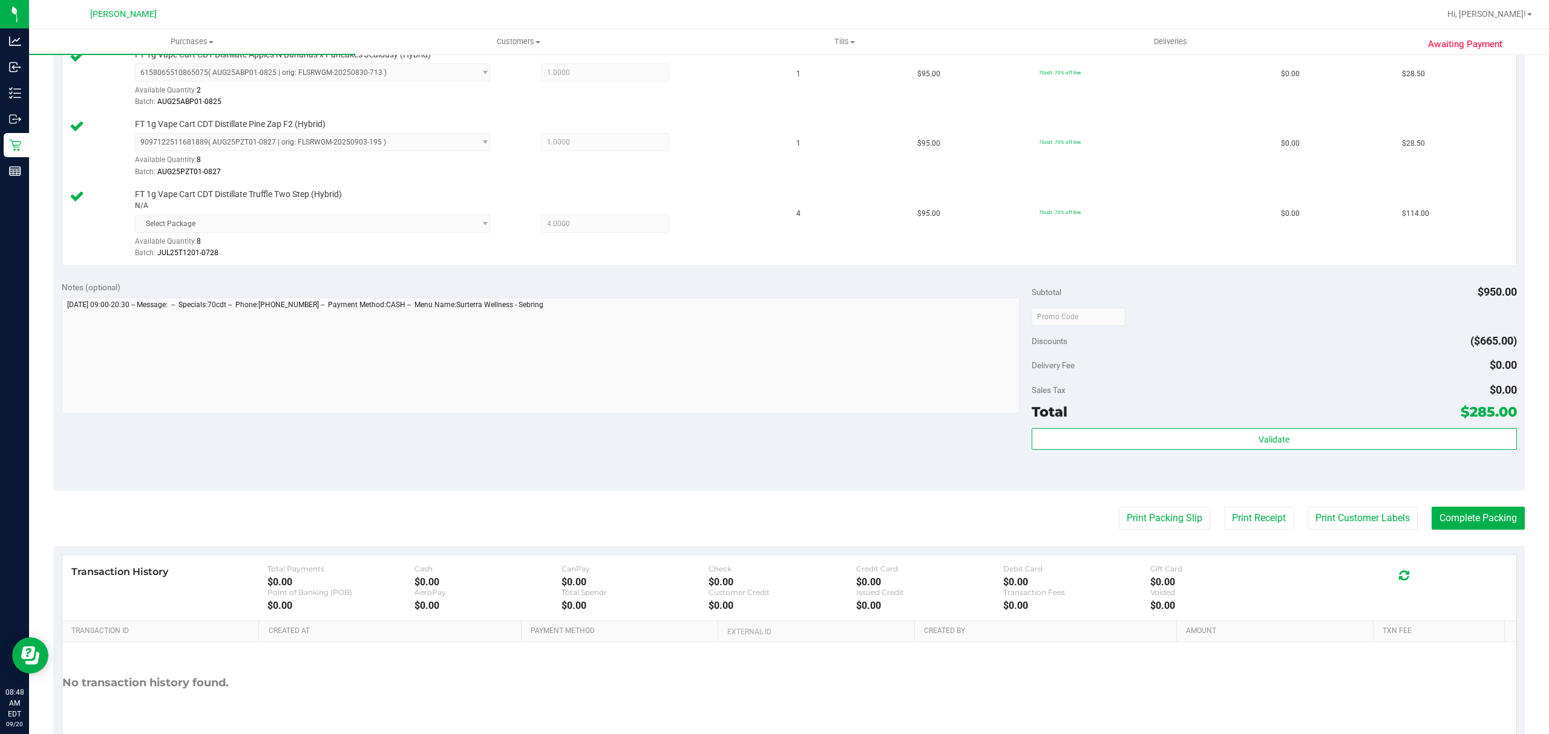
scroll to position [550, 0]
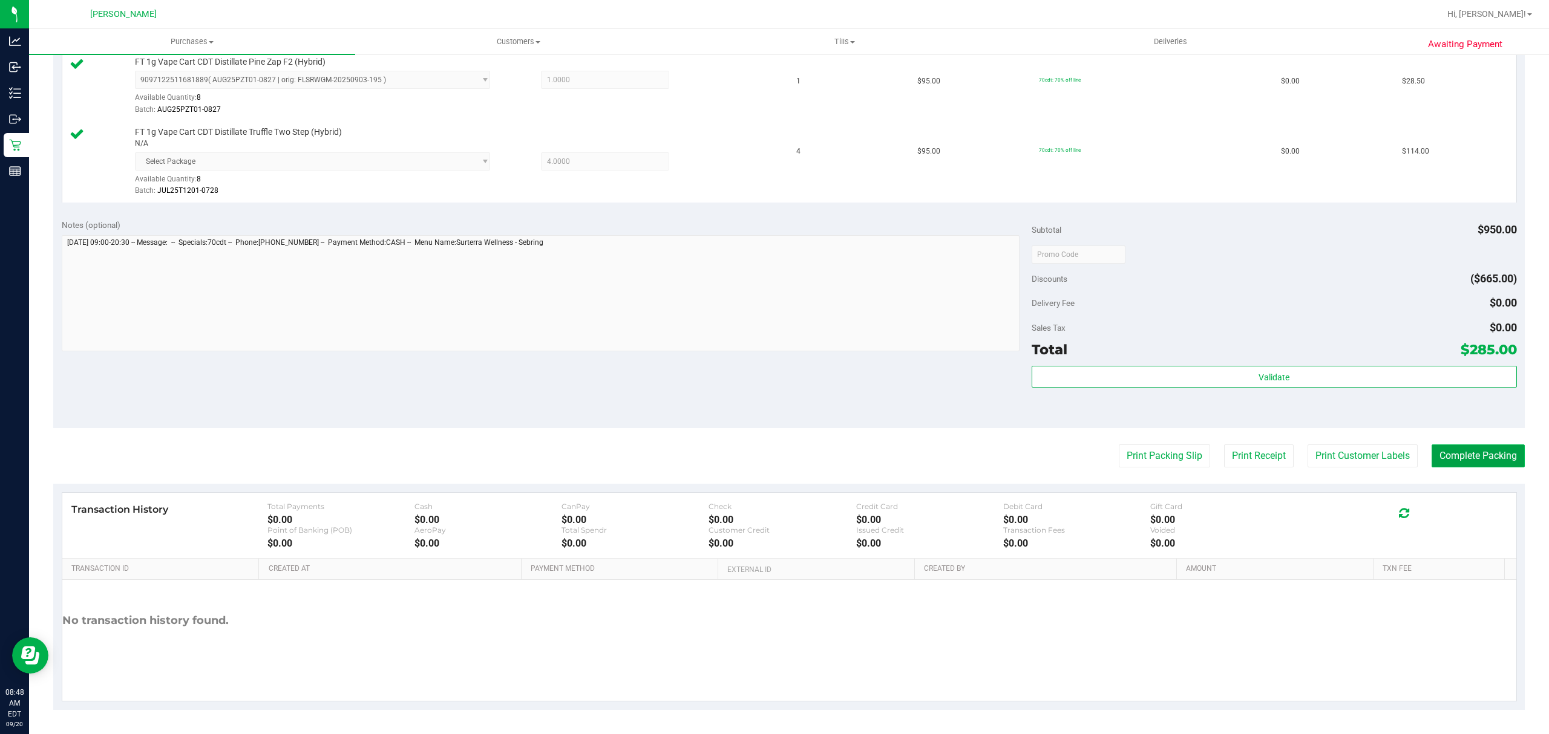
click at [1440, 457] on button "Complete Packing" at bounding box center [1477, 456] width 93 height 23
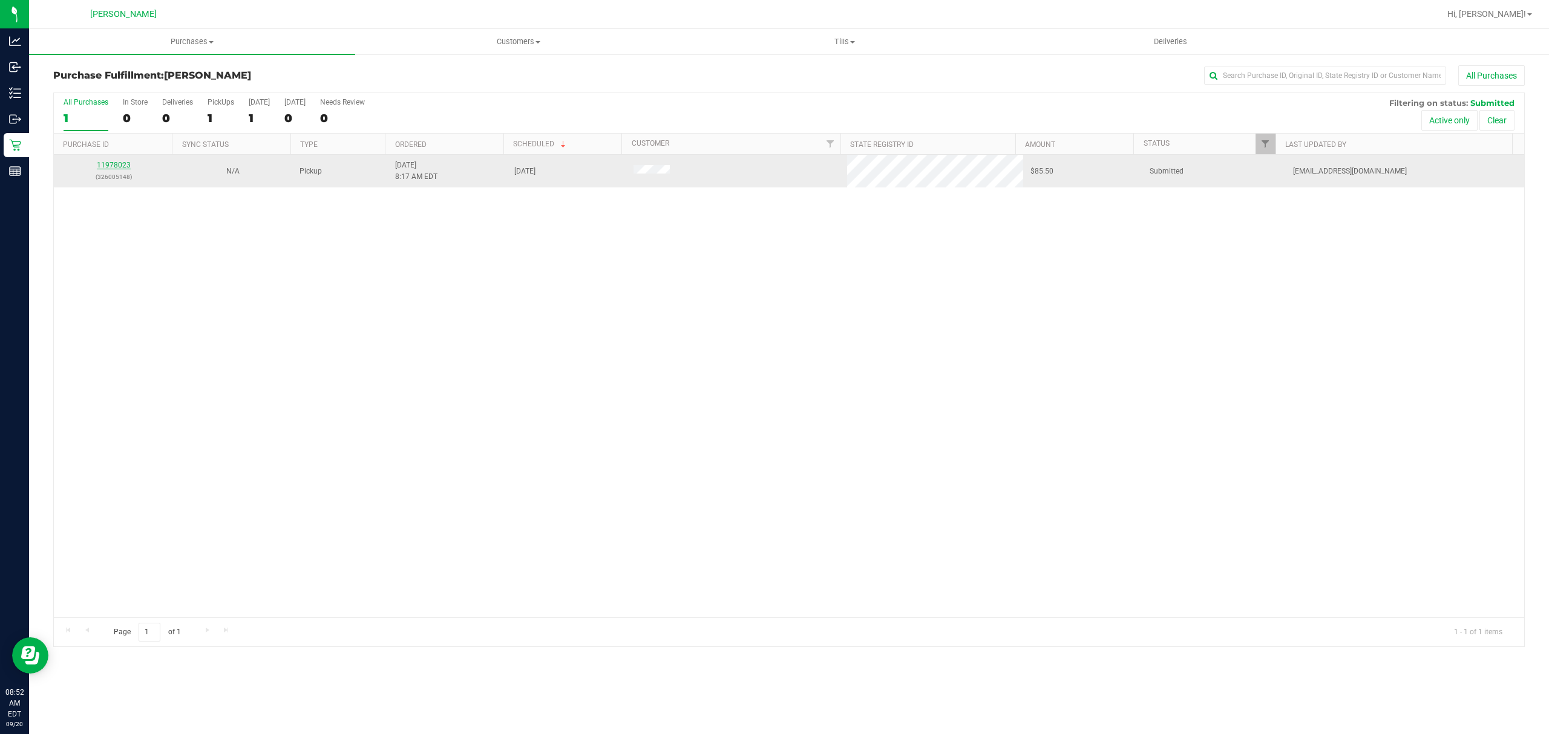
click at [105, 165] on link "11978023" at bounding box center [114, 165] width 34 height 8
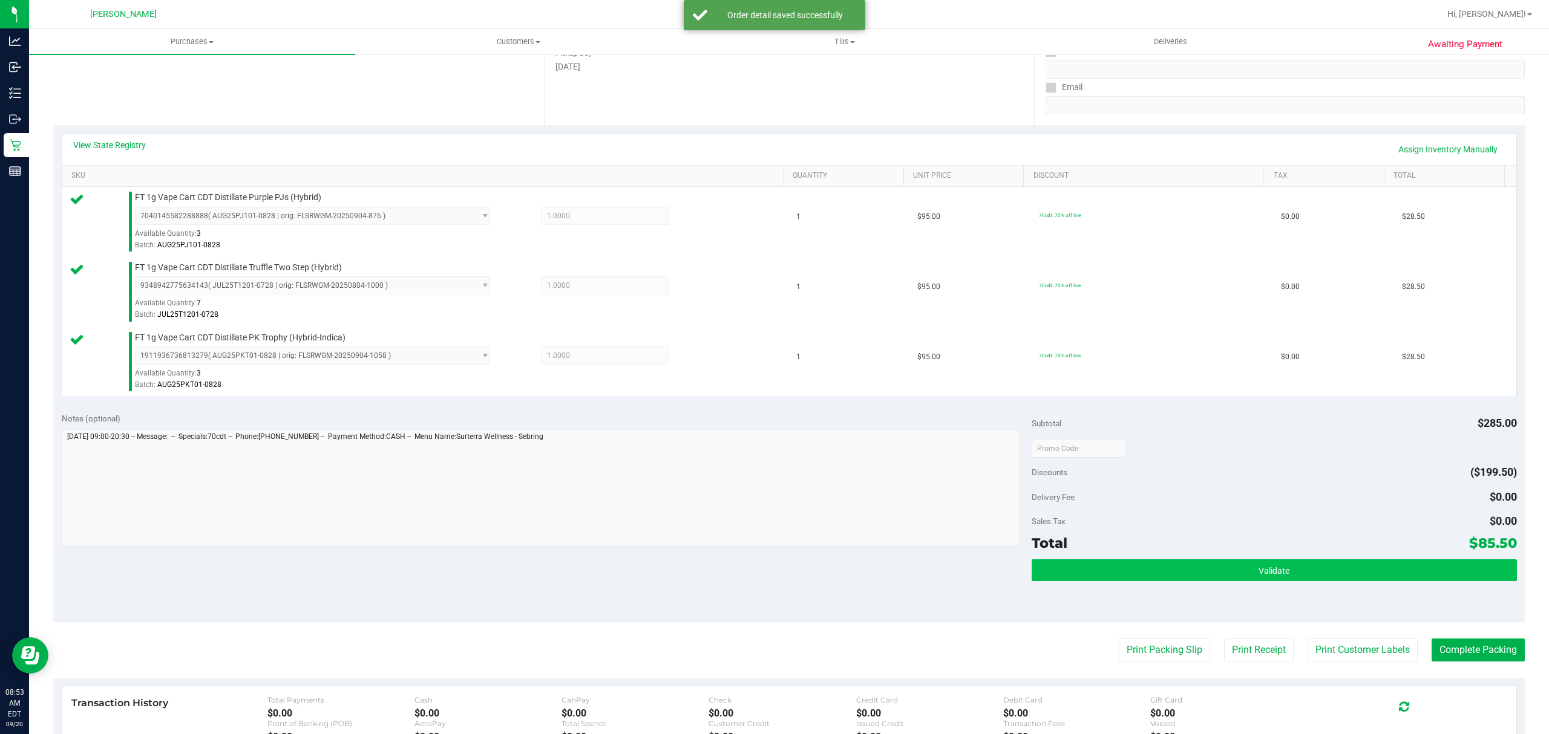
scroll to position [322, 0]
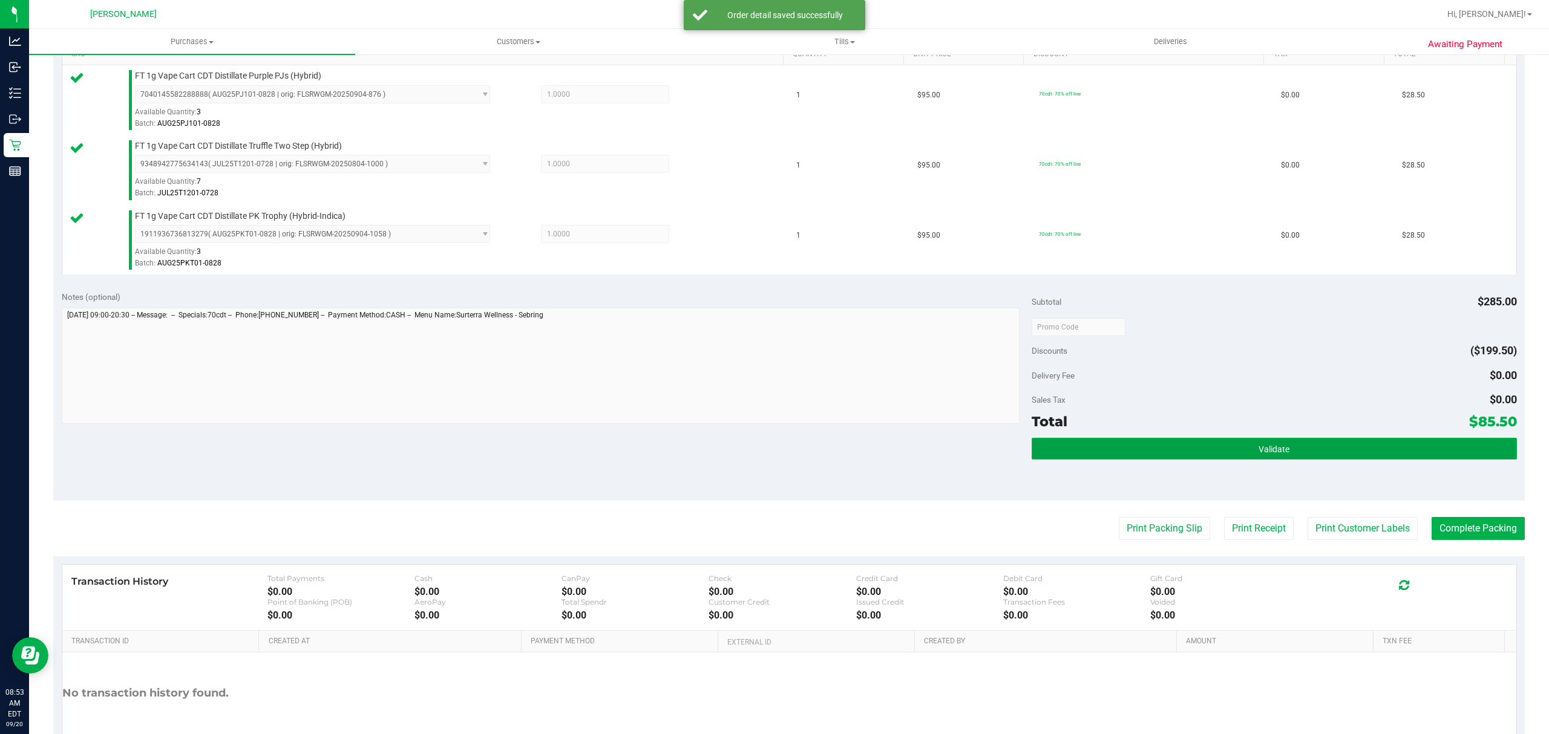
click at [1203, 443] on button "Validate" at bounding box center [1273, 449] width 485 height 22
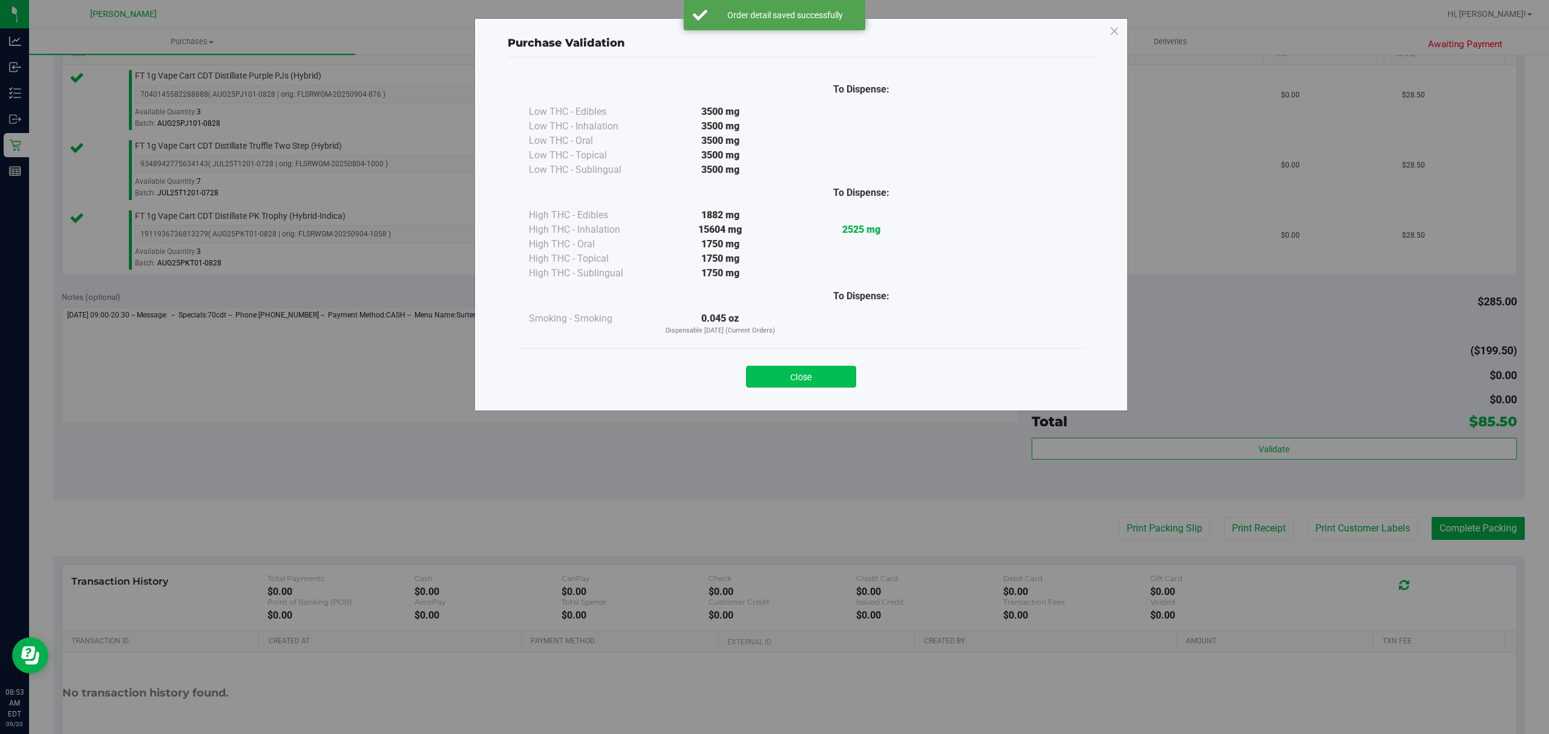
click at [789, 366] on button "Close" at bounding box center [801, 377] width 110 height 22
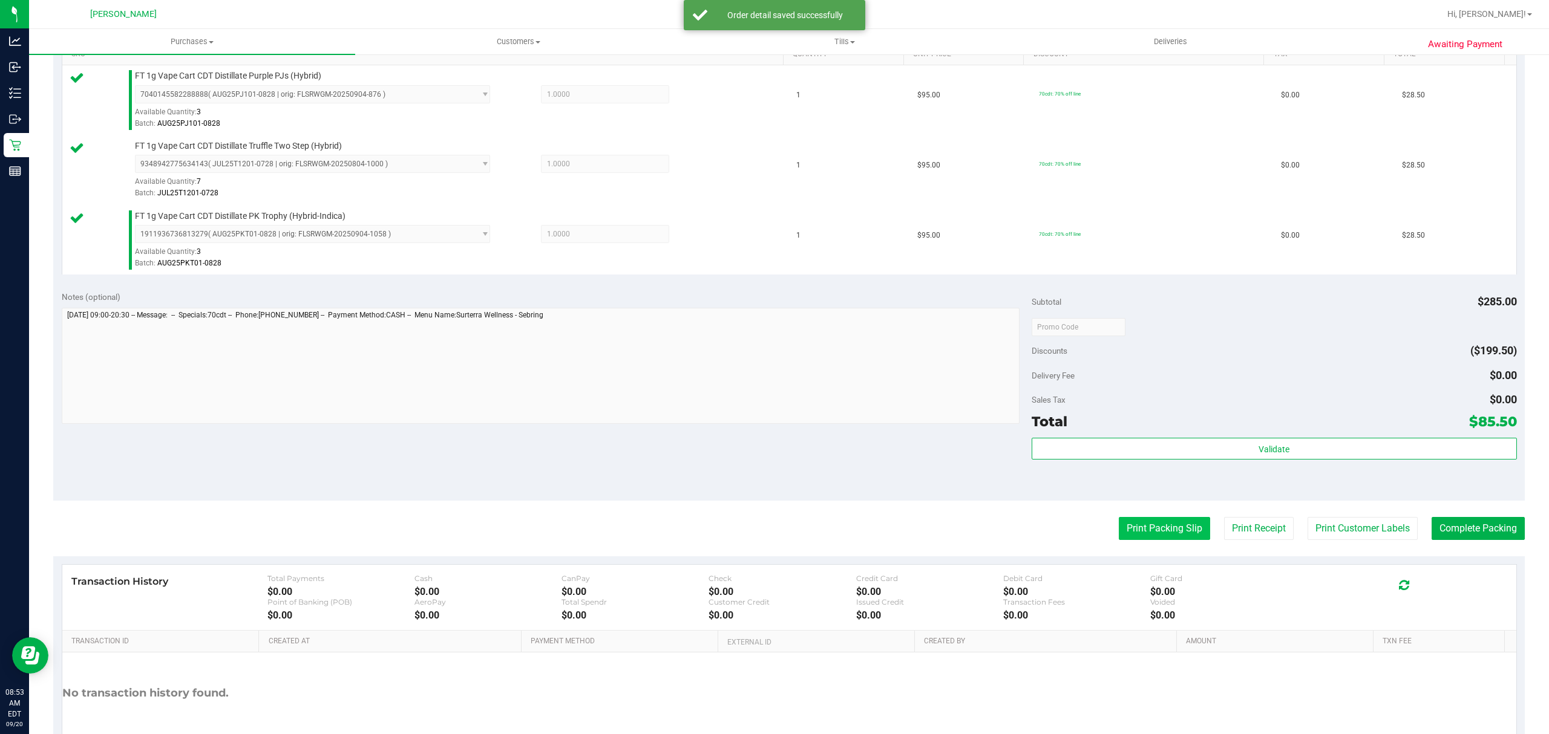
click at [1134, 521] on button "Print Packing Slip" at bounding box center [1164, 528] width 91 height 23
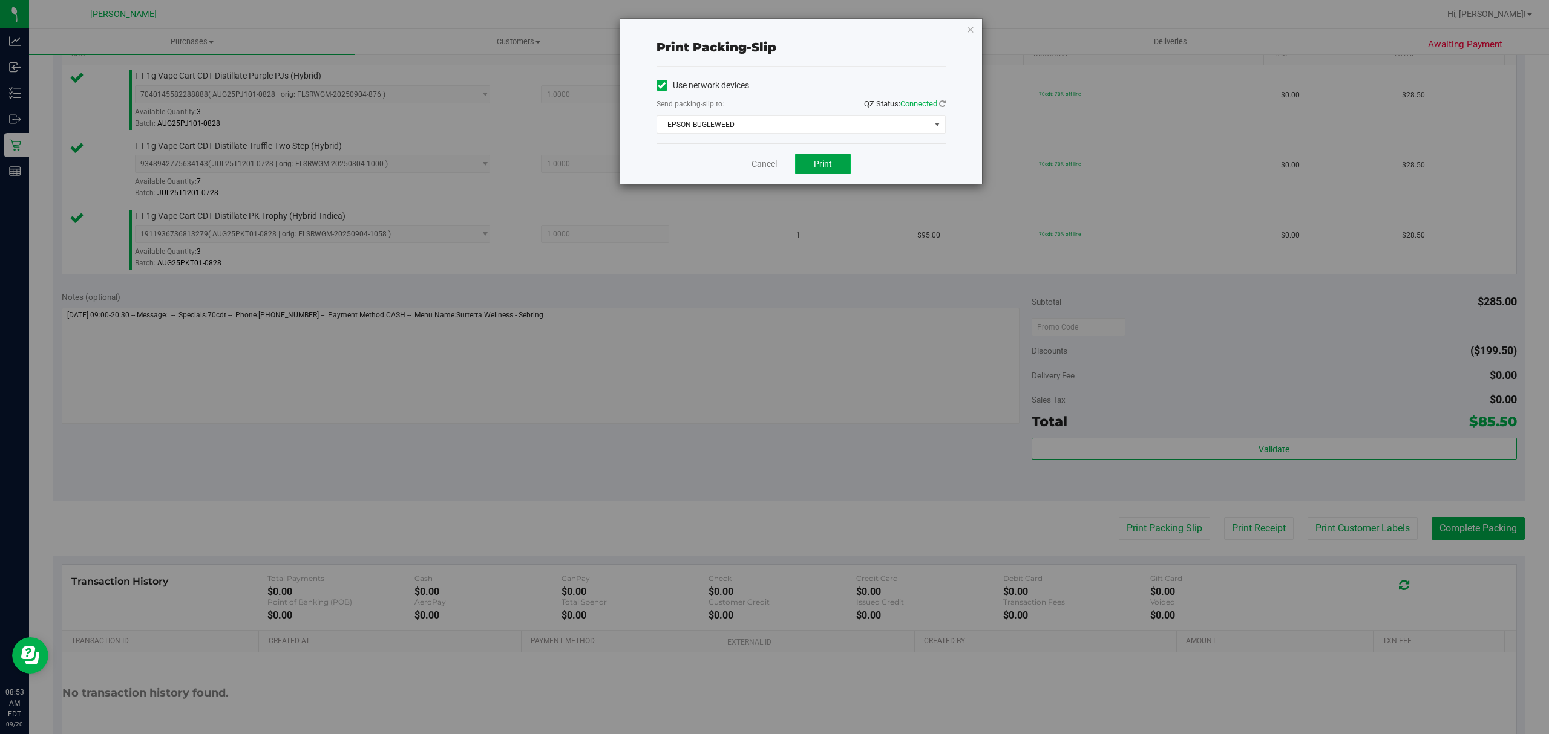
click at [840, 168] on button "Print" at bounding box center [823, 164] width 56 height 21
click at [761, 163] on link "Cancel" at bounding box center [763, 164] width 25 height 13
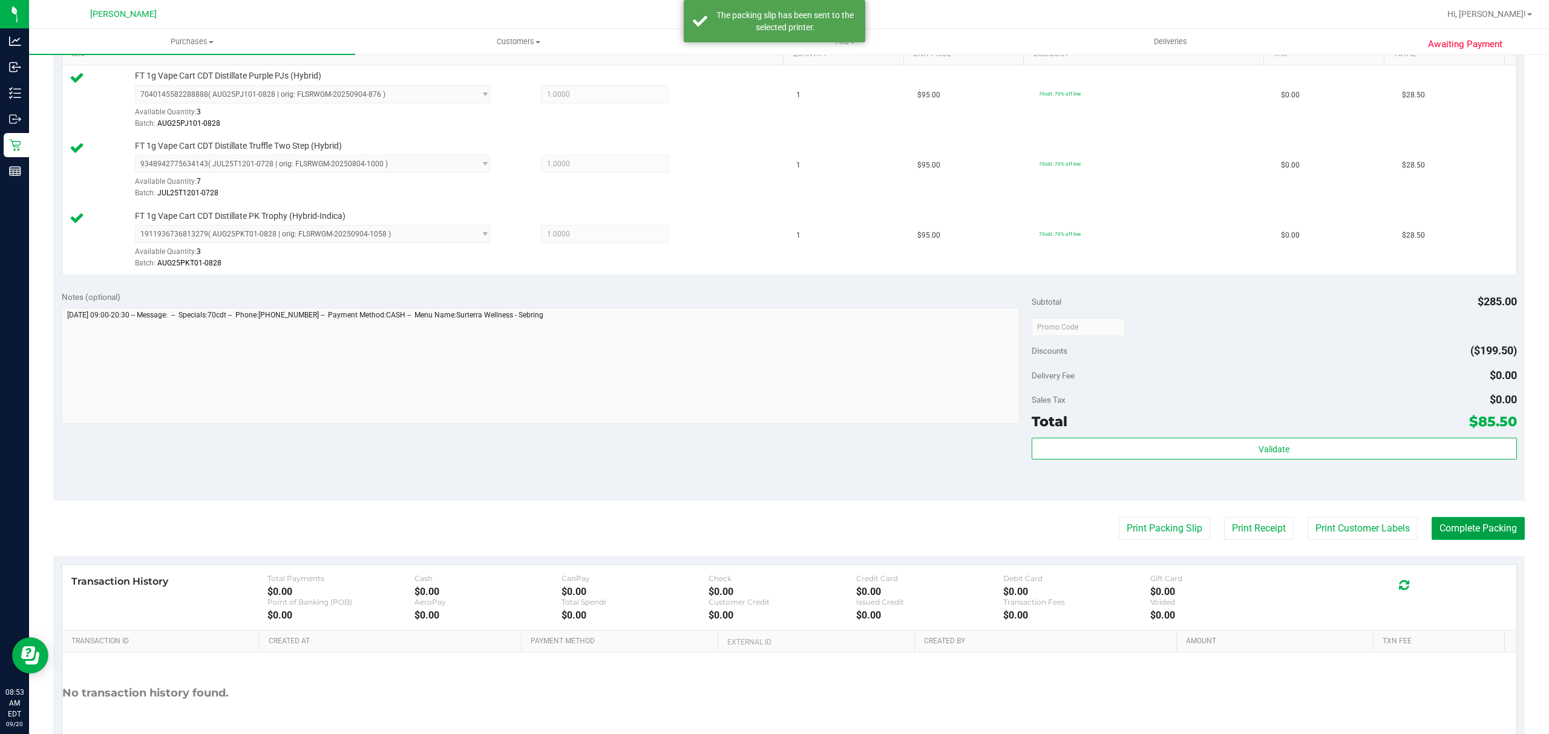
click at [1489, 531] on button "Complete Packing" at bounding box center [1477, 528] width 93 height 23
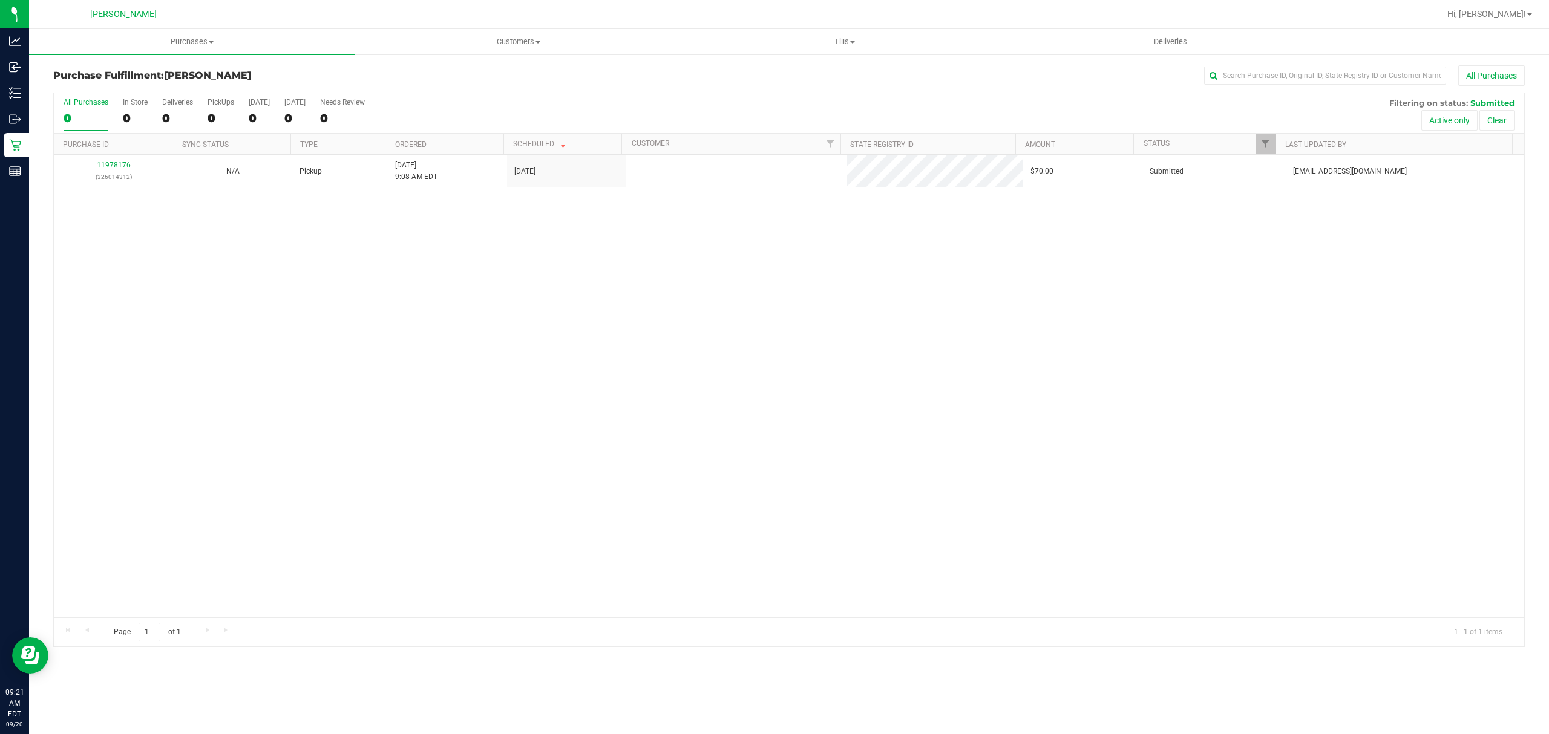
click at [344, 247] on div "11978176 (326014312) N/A Pickup 9/20/2025 9:08 AM EDT 9/20/2025 $70.00 Submitte…" at bounding box center [789, 386] width 1470 height 463
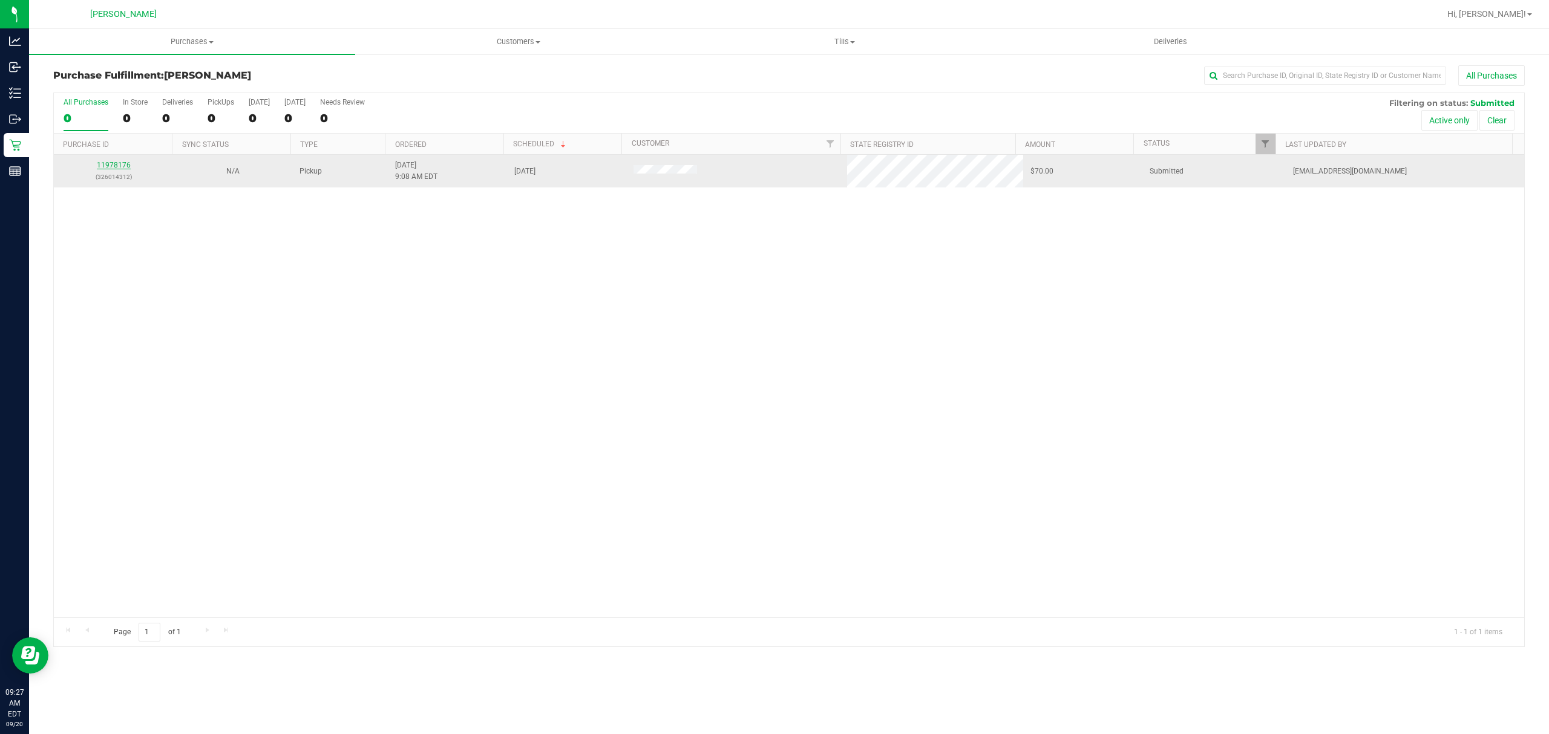
click at [115, 166] on link "11978176" at bounding box center [114, 165] width 34 height 8
click at [119, 156] on td "11978176 (326014312)" at bounding box center [113, 171] width 119 height 33
click at [119, 163] on link "11978176" at bounding box center [114, 165] width 34 height 8
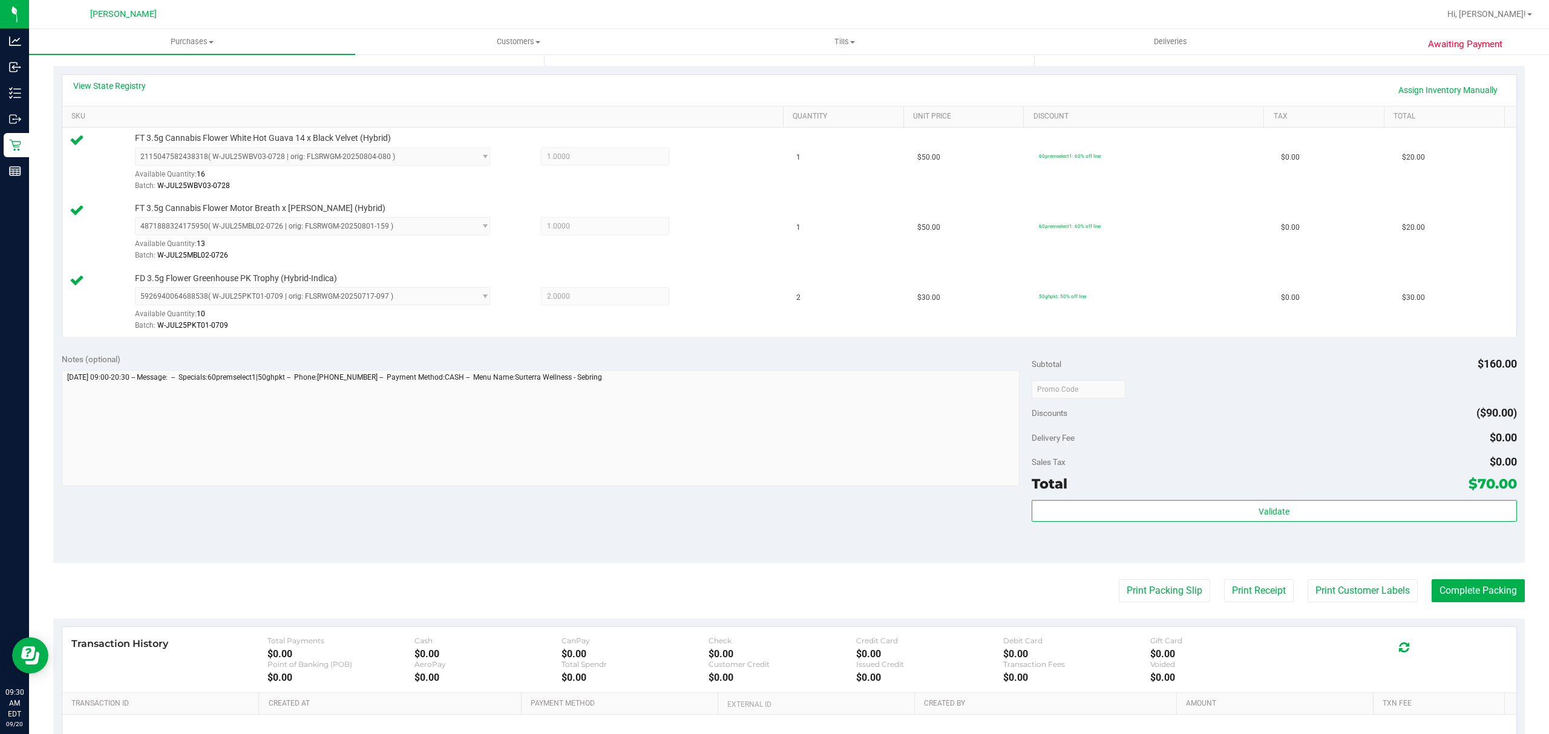
scroll to position [322, 0]
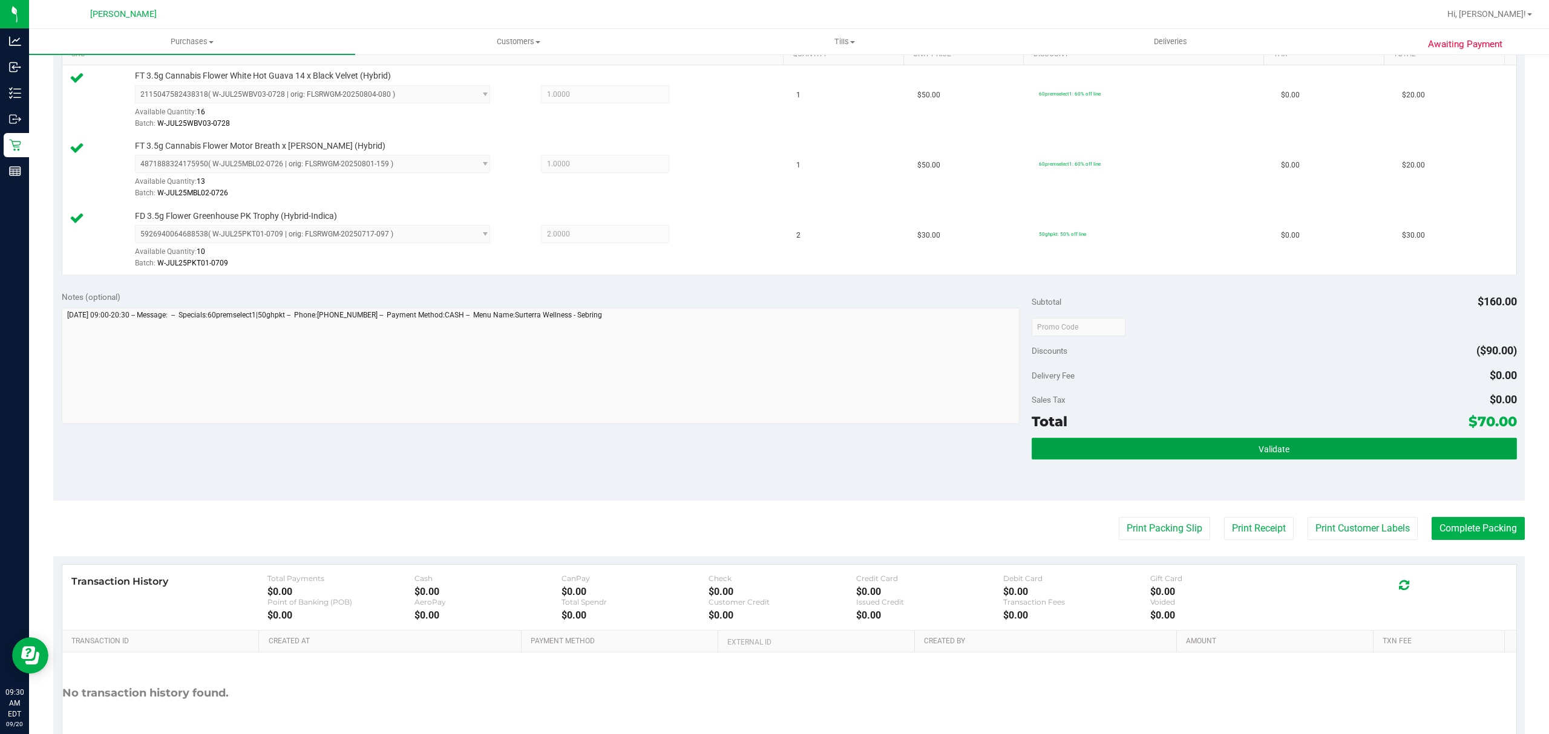
click at [1119, 455] on button "Validate" at bounding box center [1273, 449] width 485 height 22
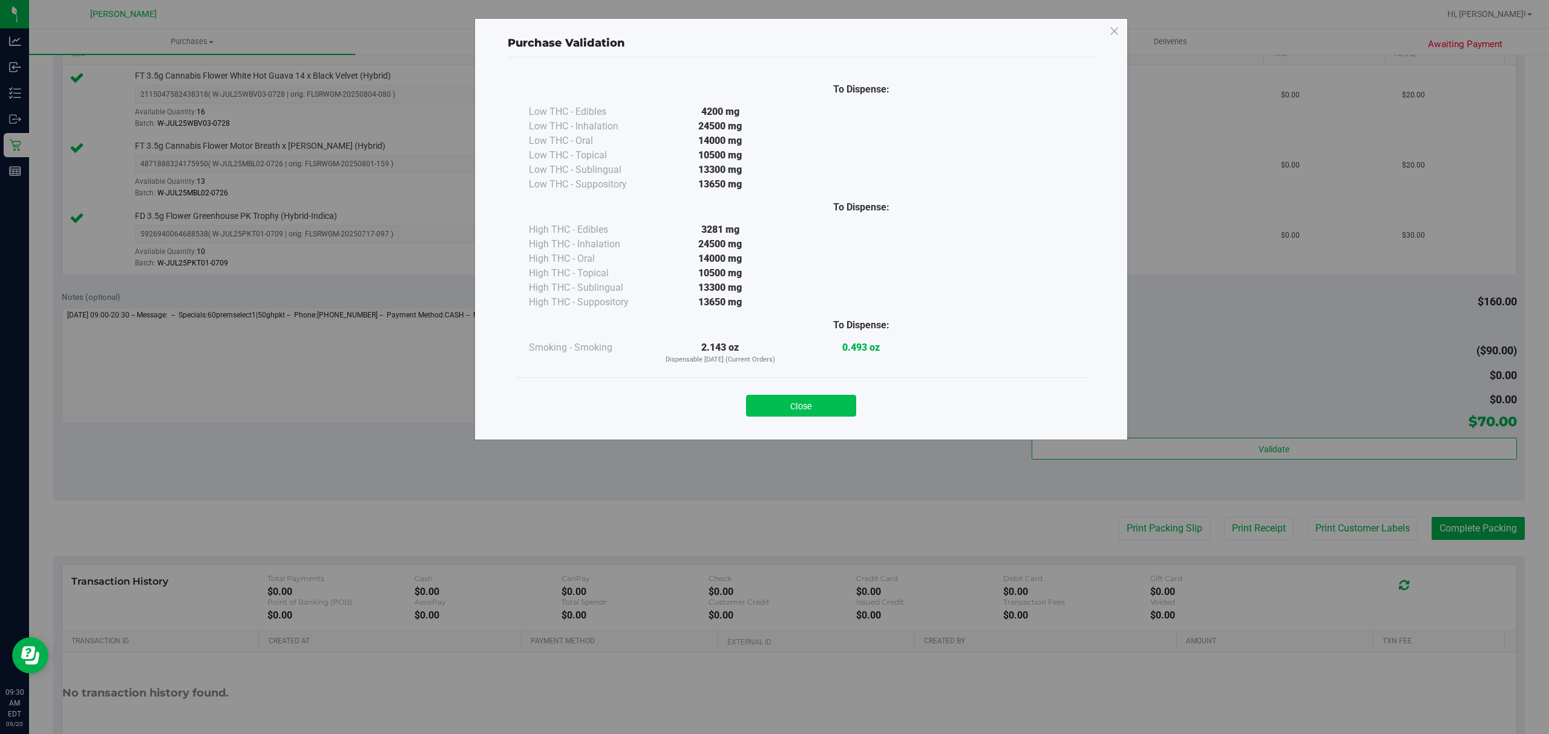
click at [822, 407] on button "Close" at bounding box center [801, 406] width 110 height 22
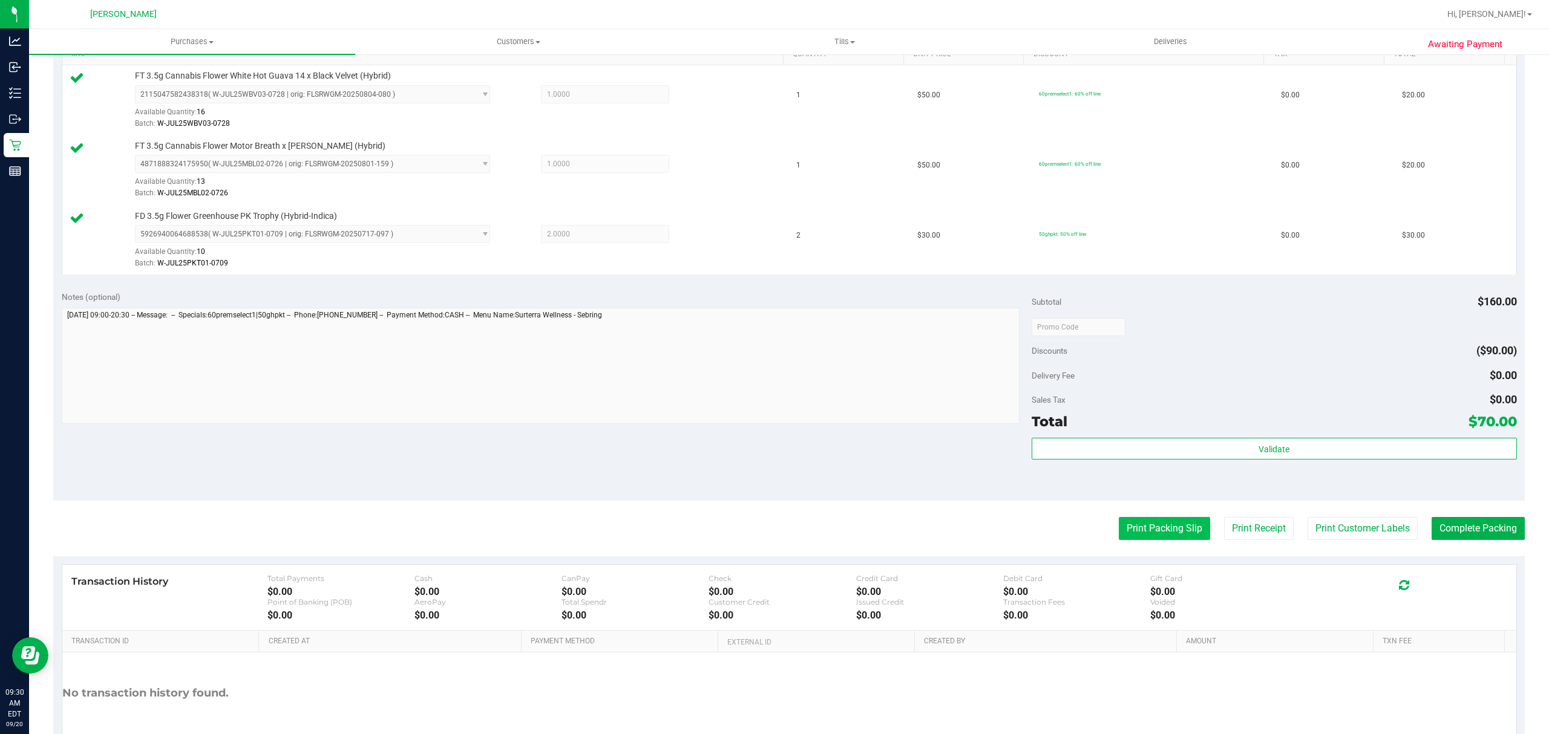
click at [1148, 535] on button "Print Packing Slip" at bounding box center [1164, 528] width 91 height 23
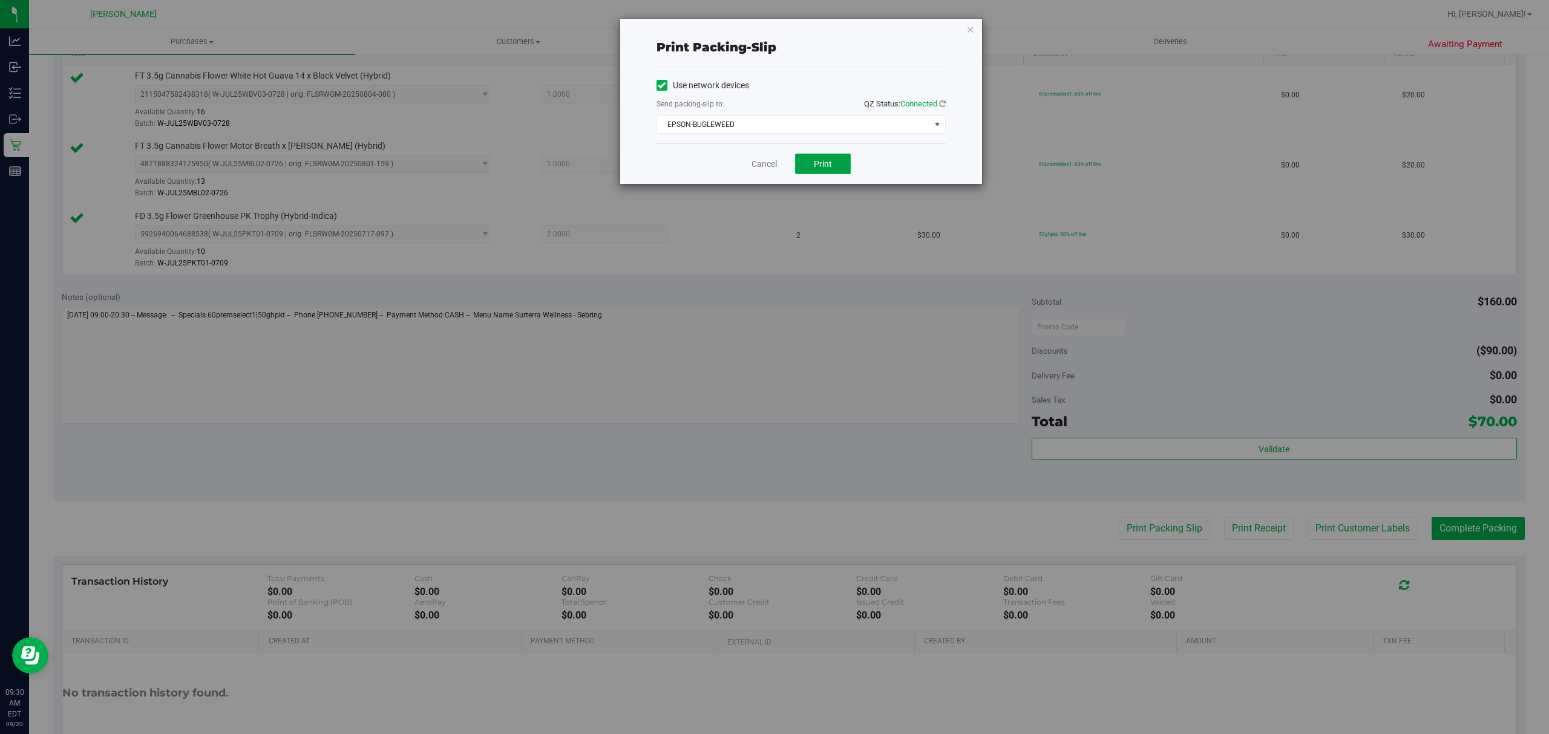
click at [838, 172] on button "Print" at bounding box center [823, 164] width 56 height 21
click at [756, 166] on link "Cancel" at bounding box center [763, 164] width 25 height 13
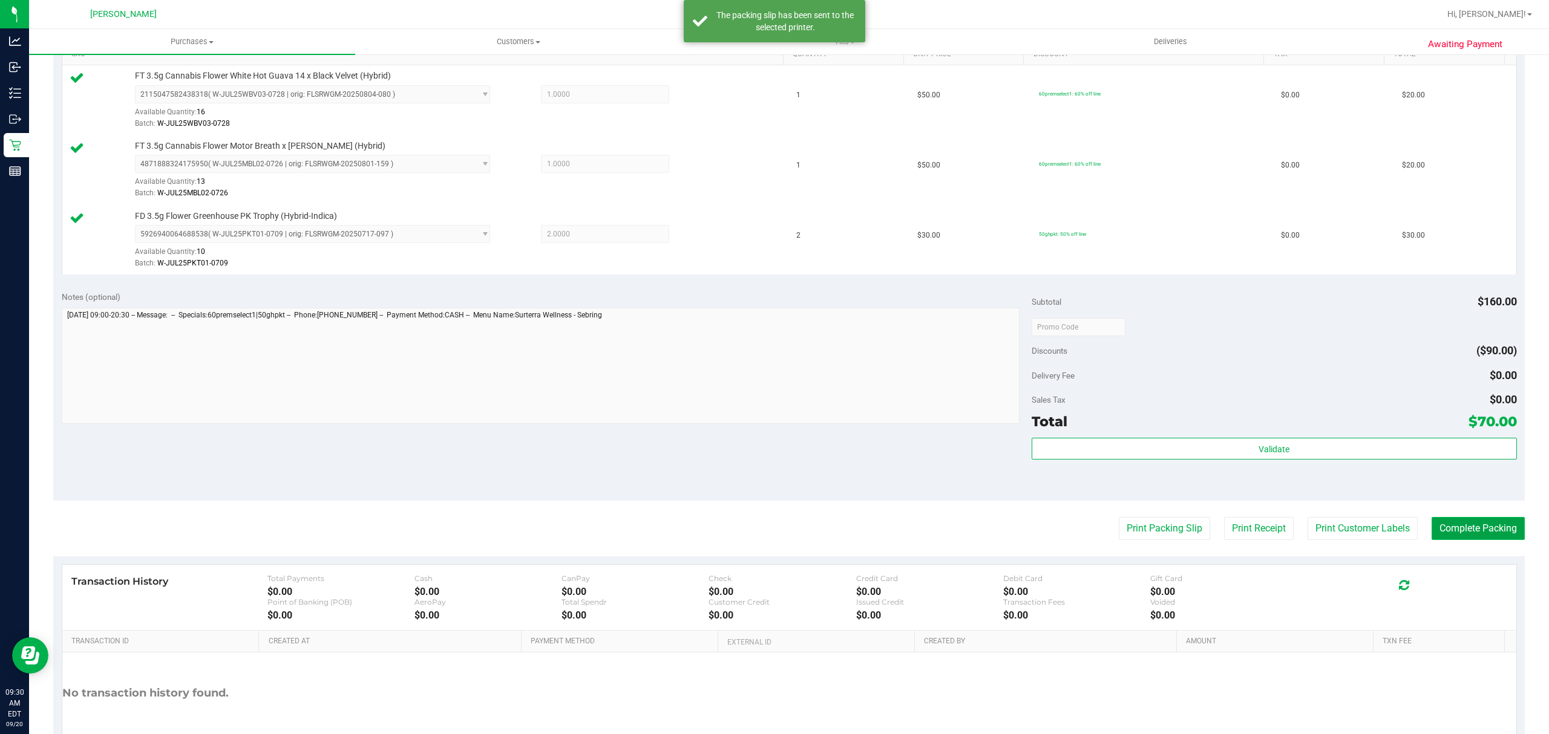
click at [1445, 528] on button "Complete Packing" at bounding box center [1477, 528] width 93 height 23
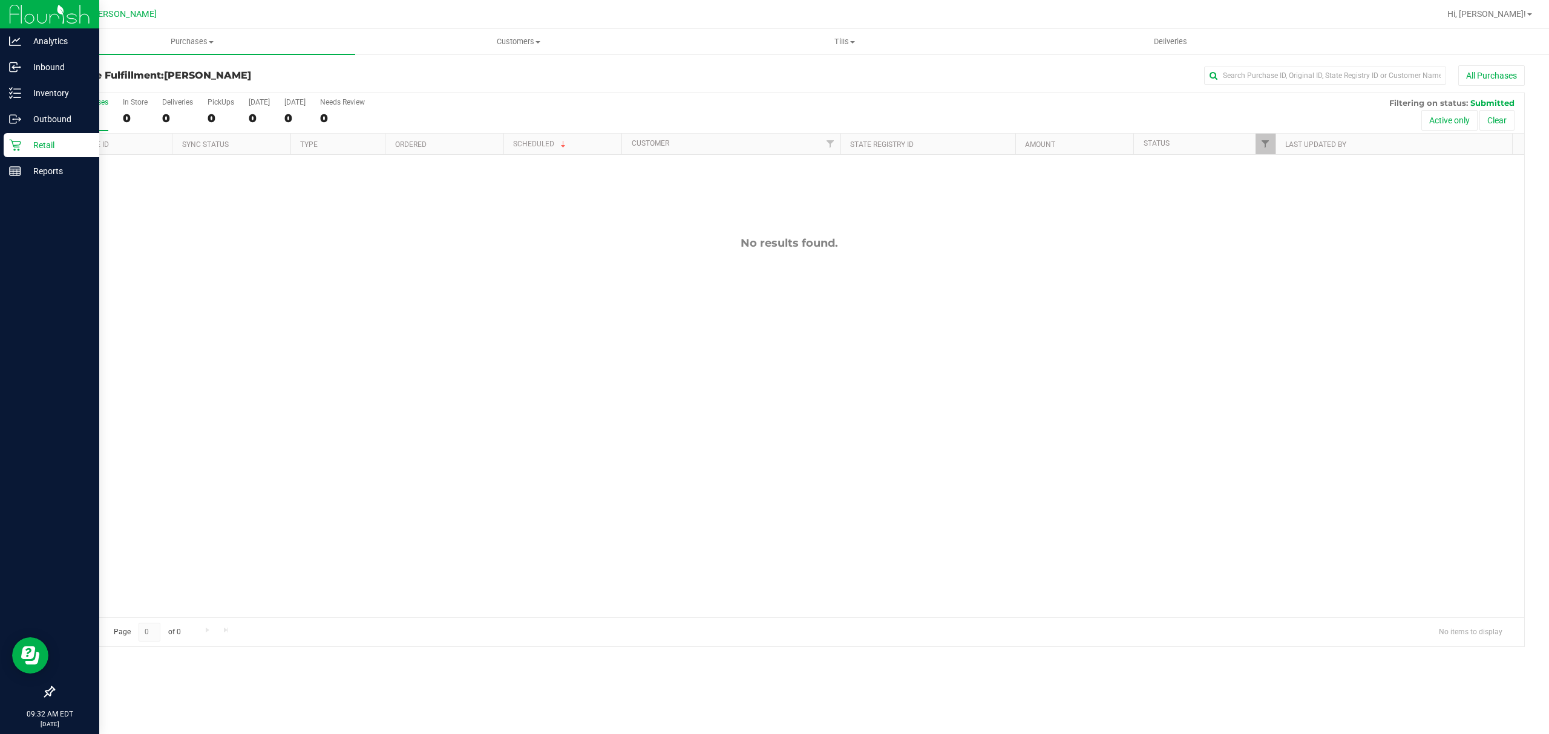
click at [39, 143] on p "Retail" at bounding box center [57, 145] width 73 height 15
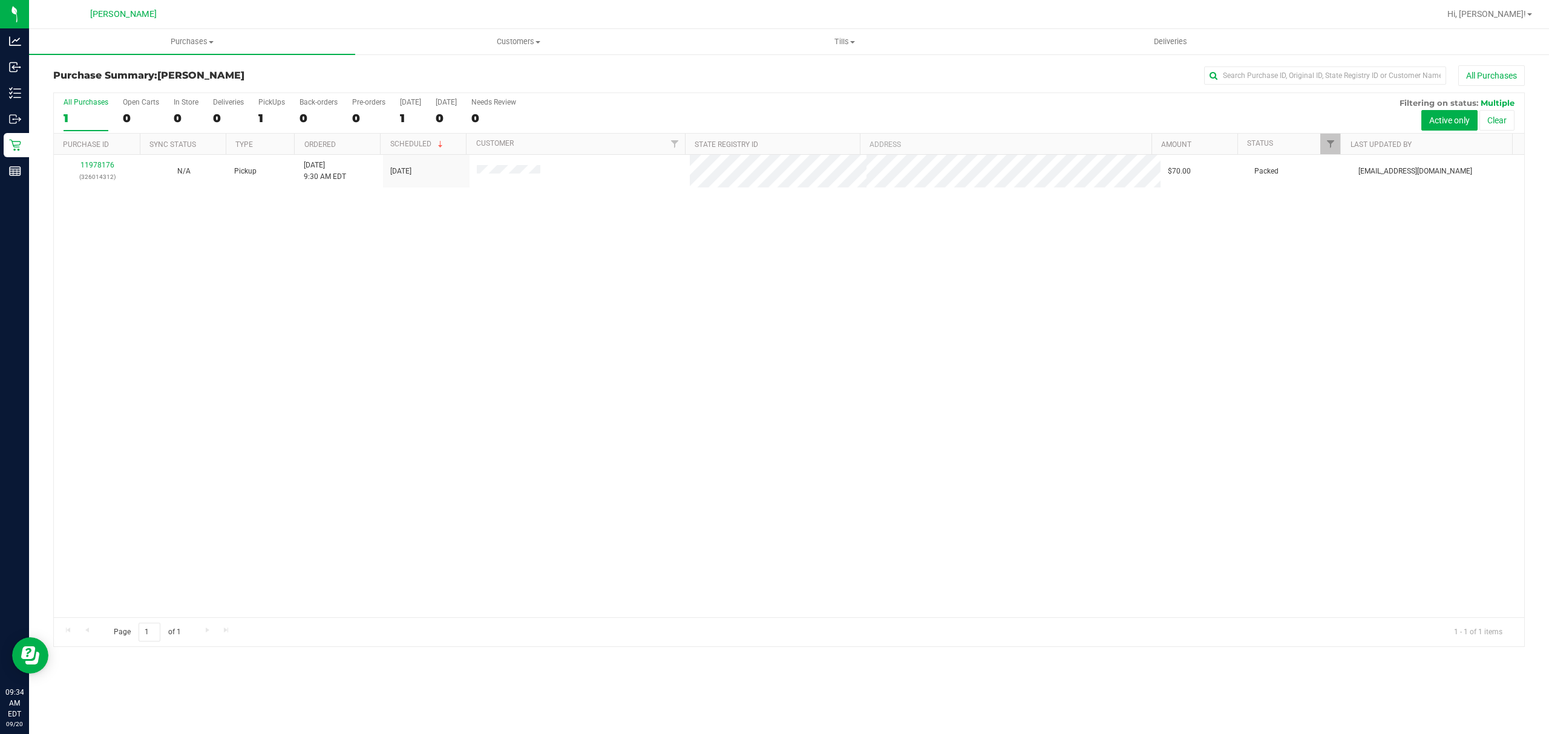
drag, startPoint x: 349, startPoint y: 290, endPoint x: 339, endPoint y: 286, distance: 11.1
click at [349, 290] on div "11978176 (326014312) N/A Pickup 9/20/2025 9:30 AM EDT 9/20/2025 $70.00 Packed c…" at bounding box center [789, 386] width 1470 height 463
click at [238, 223] on div "11978176 (326014312) N/A Pickup 9/20/2025 9:30 AM EDT 9/20/2025 $70.00 Packed c…" at bounding box center [789, 386] width 1470 height 463
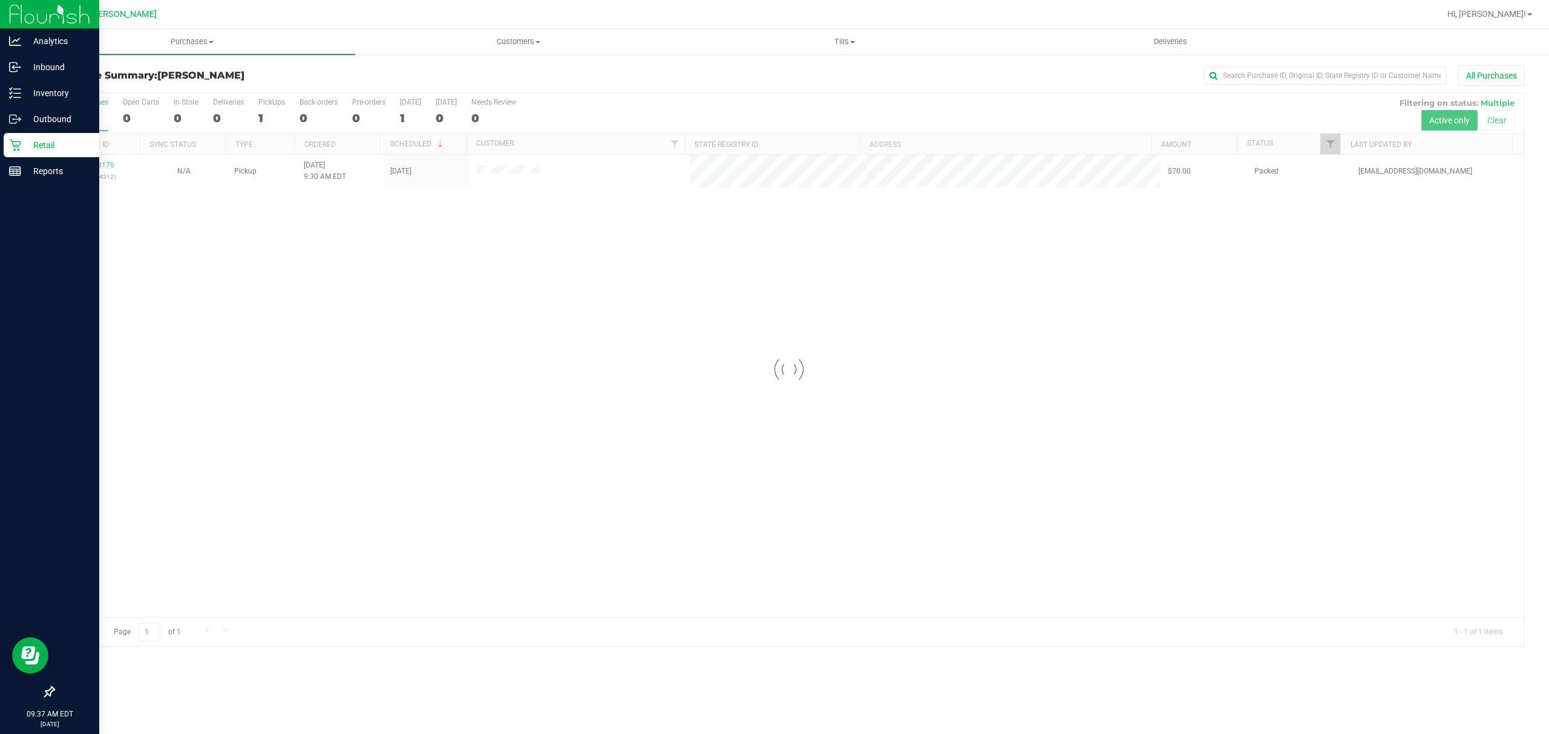
click at [21, 143] on p "Retail" at bounding box center [57, 145] width 73 height 15
click at [1, 167] on link "Reports" at bounding box center [49, 172] width 99 height 26
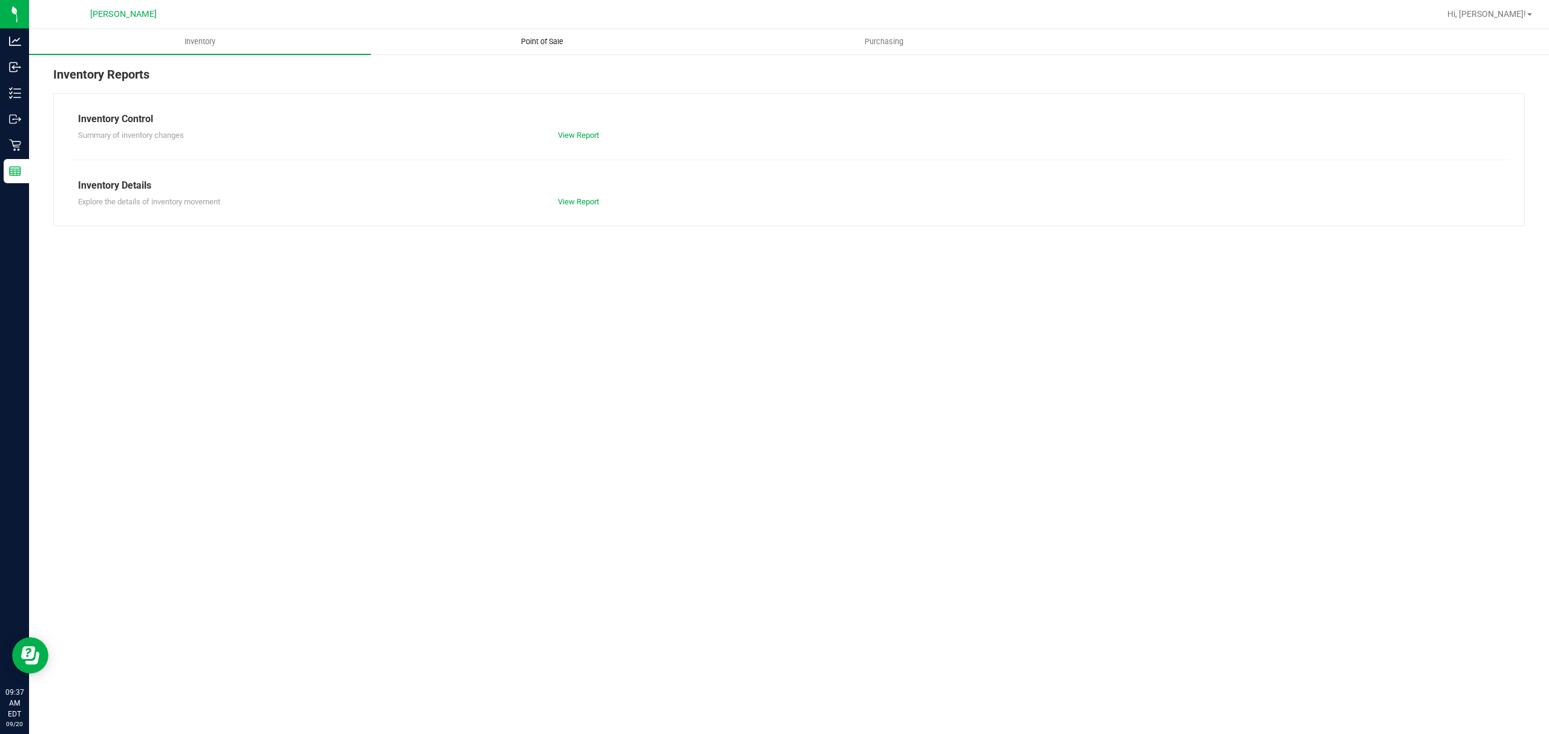
click at [567, 39] on span "Point of Sale" at bounding box center [542, 41] width 75 height 11
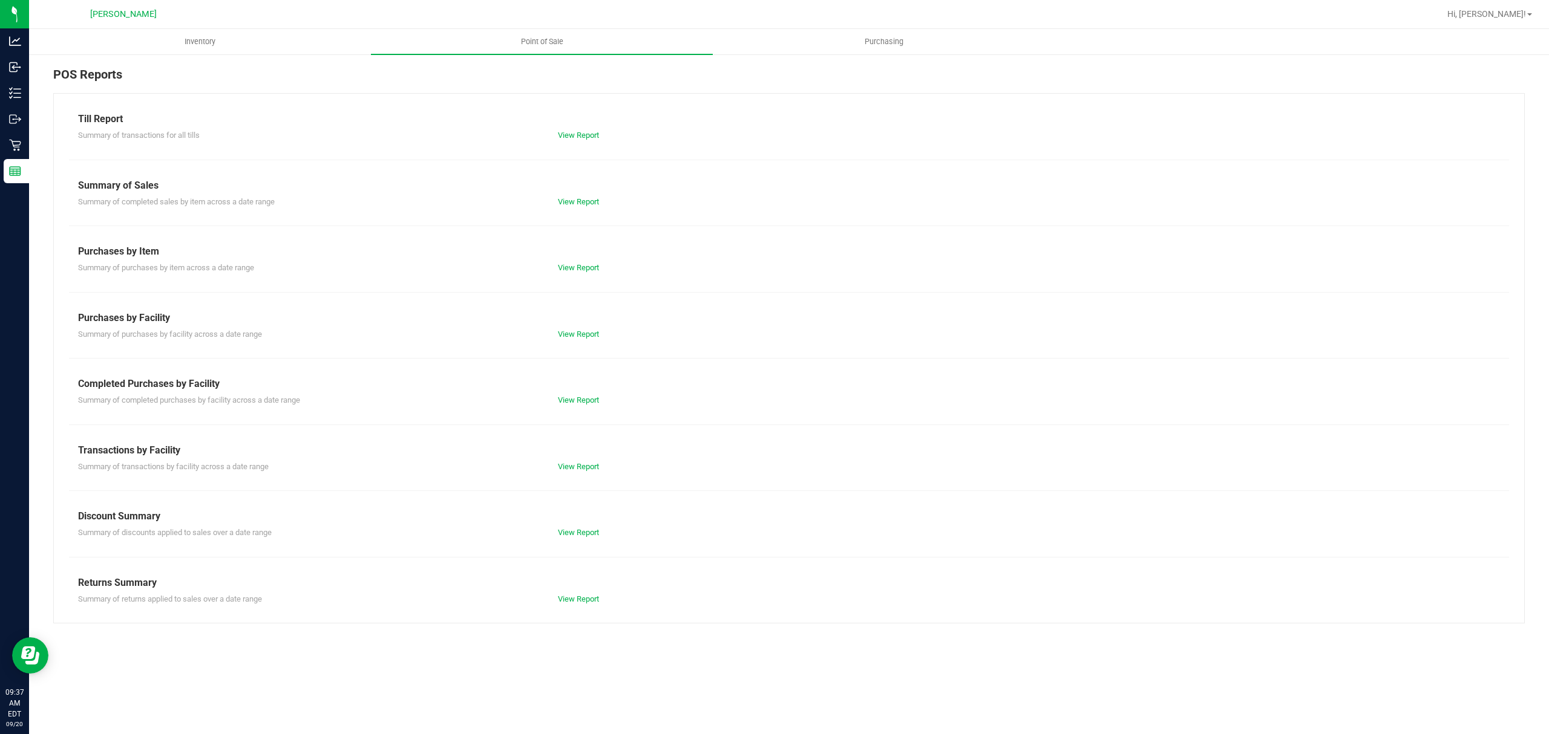
click at [575, 472] on div "View Report" at bounding box center [669, 467] width 240 height 12
click at [567, 466] on link "View Report" at bounding box center [578, 466] width 41 height 9
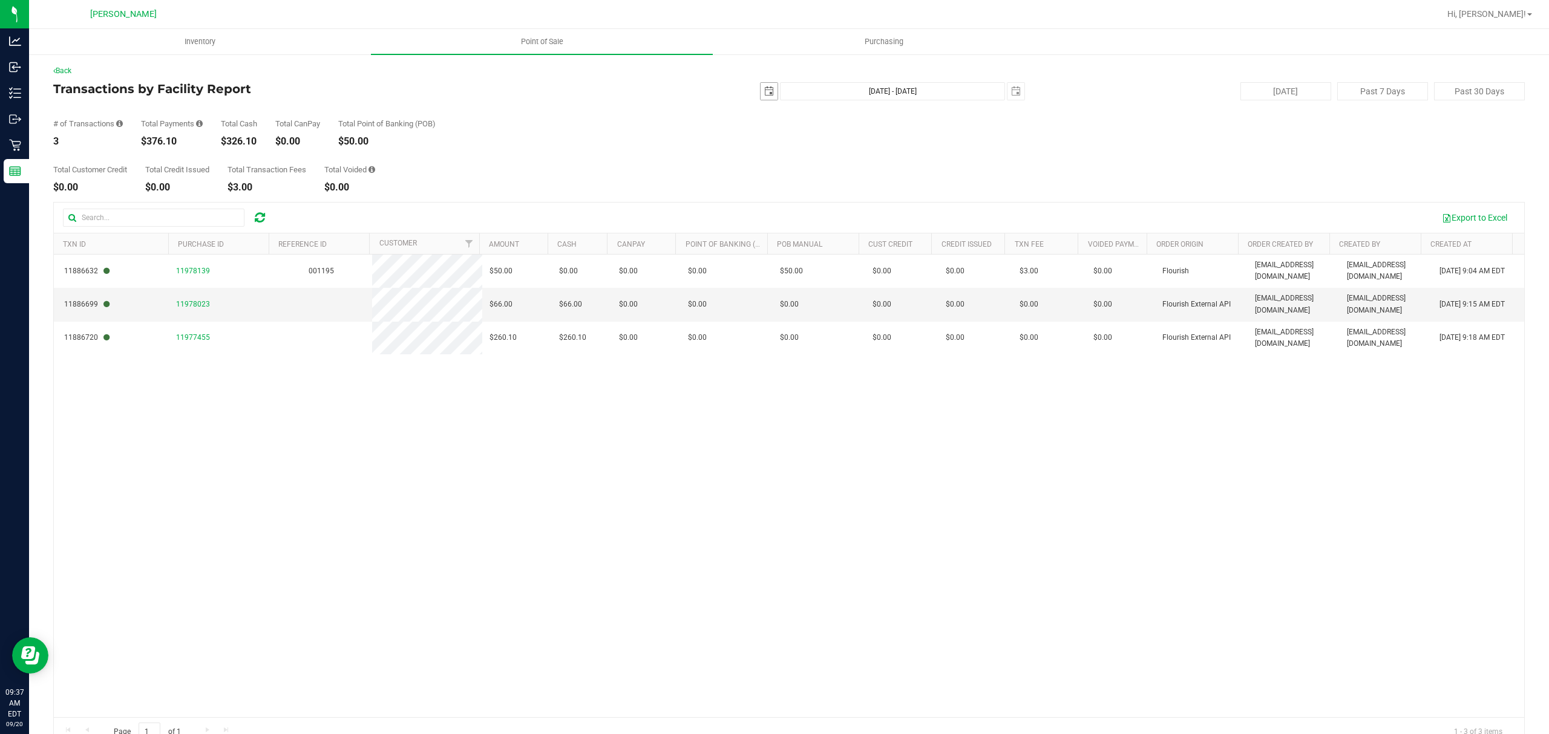
click at [764, 96] on span "select" at bounding box center [769, 92] width 10 height 10
click at [853, 197] on link "19" at bounding box center [852, 196] width 18 height 19
type input "2025-09-19"
type input "Sep 19, 2025 - Sep 20, 2025"
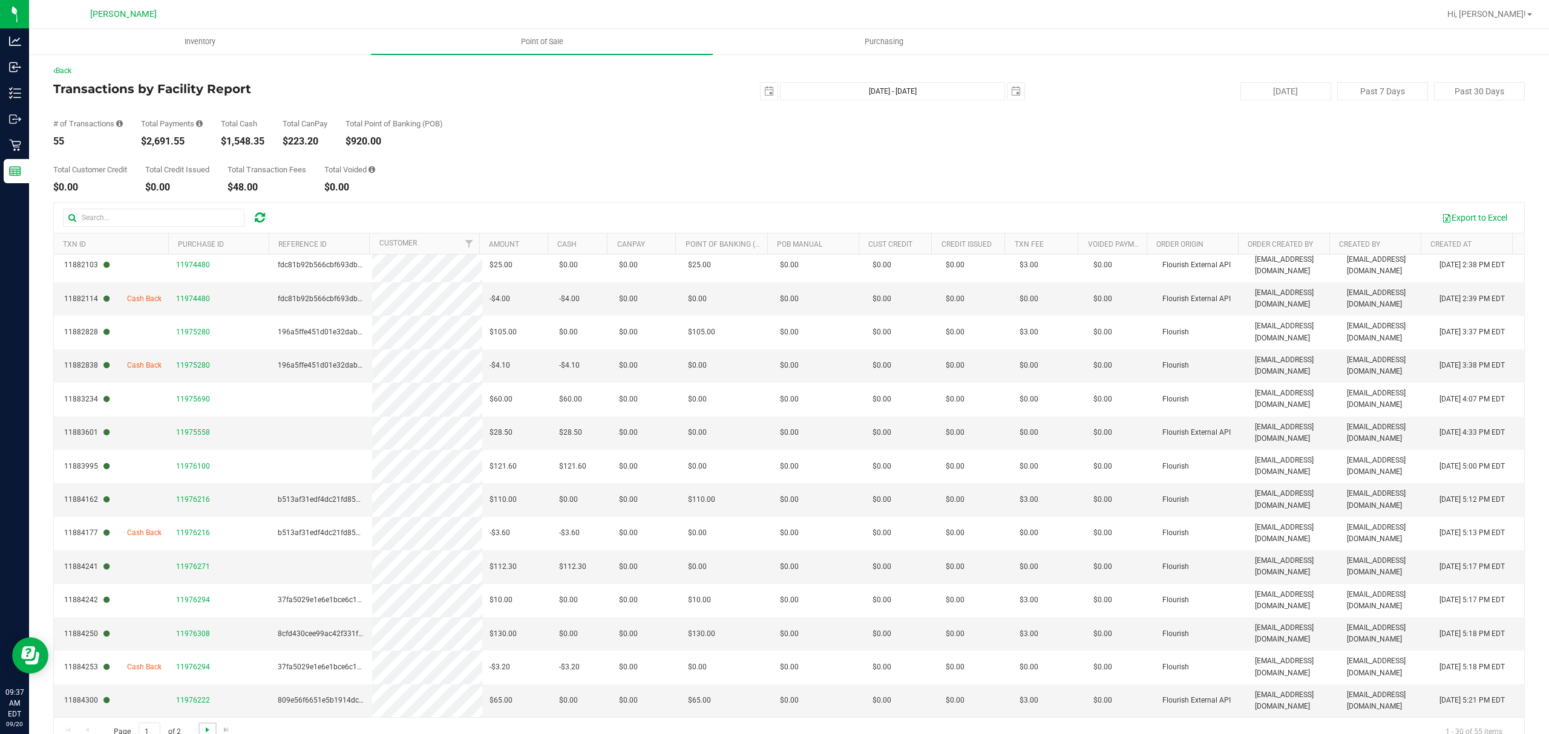
click at [206, 731] on span "Go to the next page" at bounding box center [208, 730] width 10 height 10
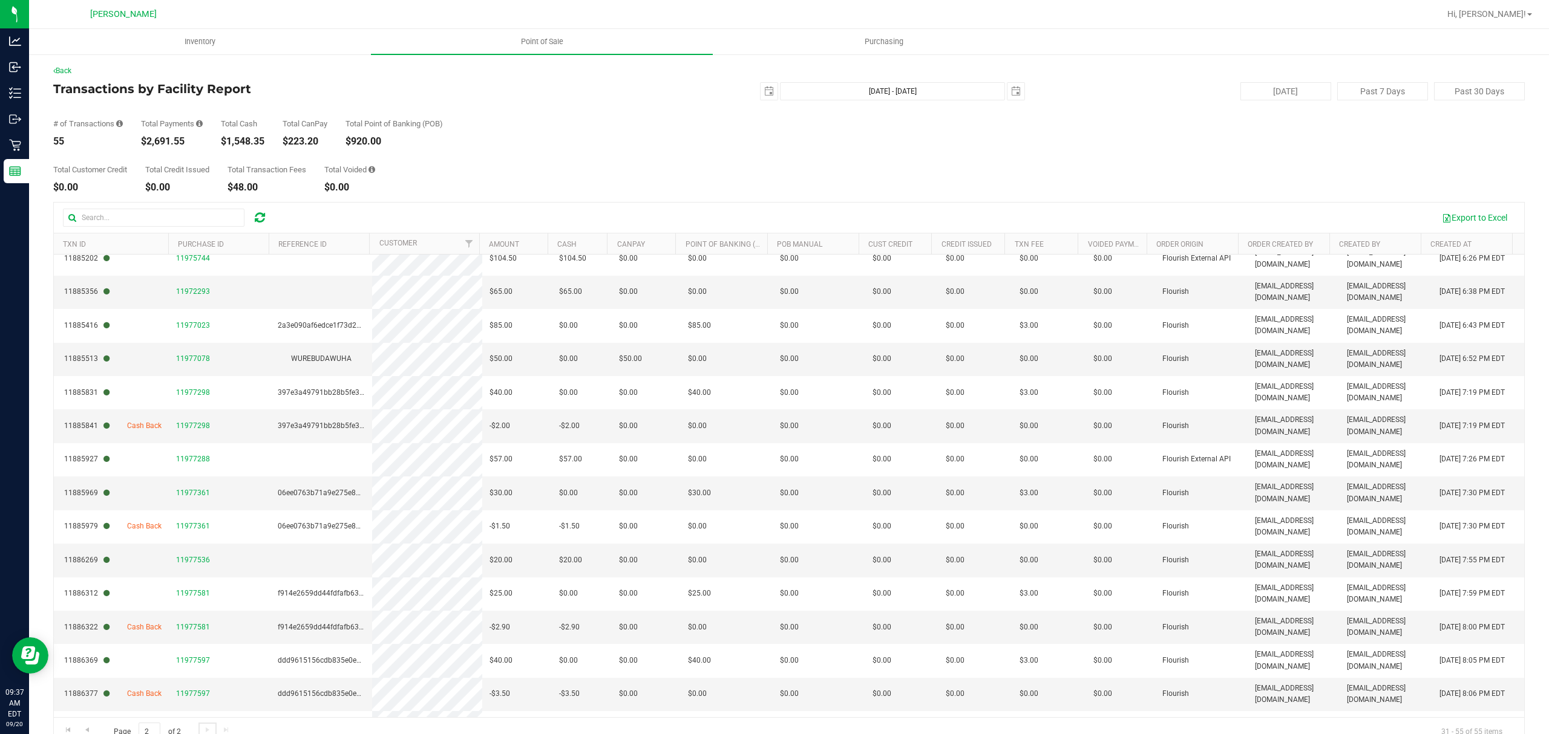
scroll to position [242, 0]
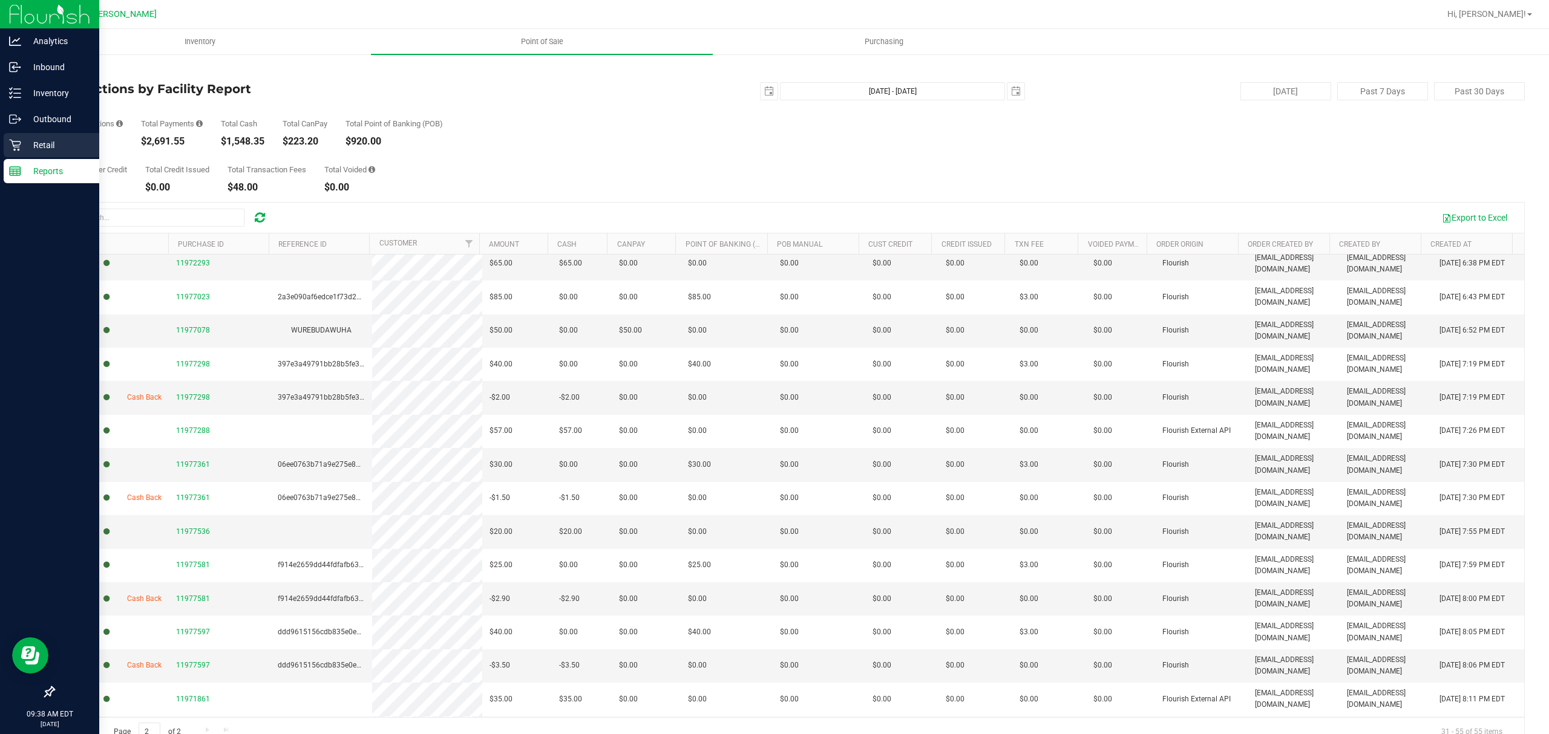
click at [6, 142] on div "Retail" at bounding box center [52, 145] width 96 height 24
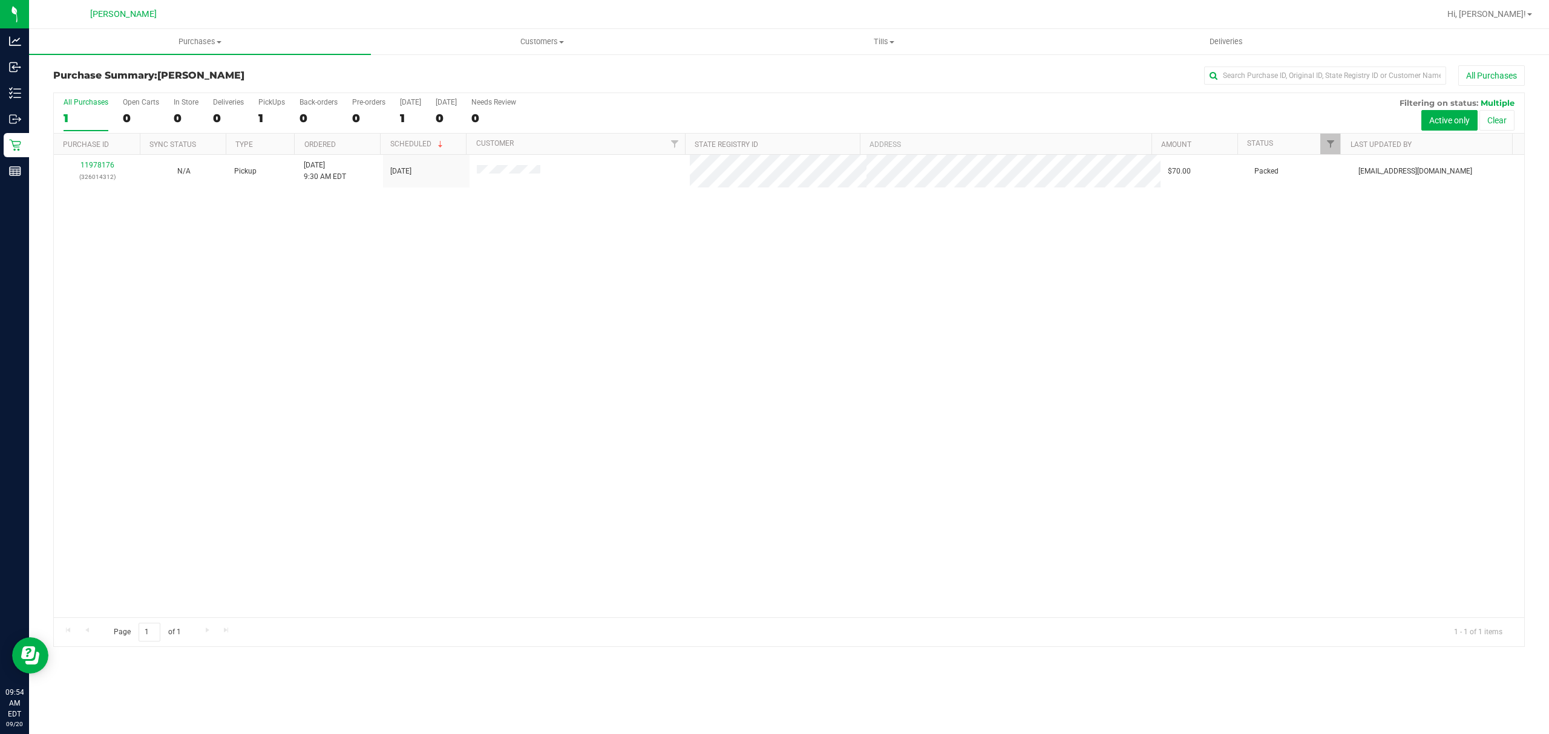
click at [299, 351] on div "11978176 (326014312) N/A Pickup 9/20/2025 9:30 AM EDT 9/20/2025 $70.00 Packed c…" at bounding box center [789, 386] width 1470 height 463
click at [201, 301] on div "No results found." at bounding box center [789, 427] width 1470 height 544
click at [508, 540] on div at bounding box center [789, 370] width 1470 height 554
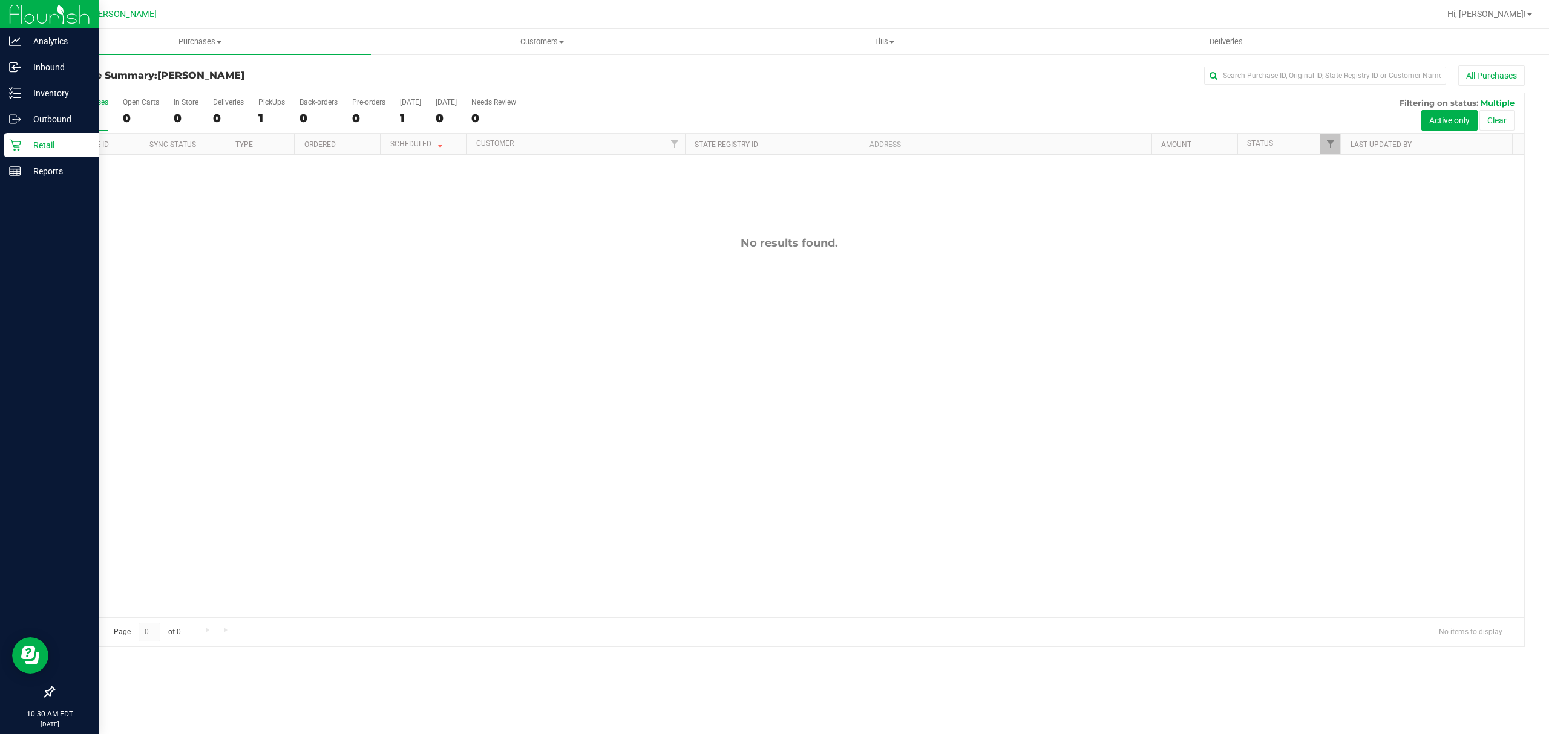
click at [19, 146] on icon at bounding box center [15, 145] width 12 height 12
click at [51, 145] on p "Retail" at bounding box center [57, 145] width 73 height 15
click at [13, 145] on icon at bounding box center [14, 145] width 11 height 11
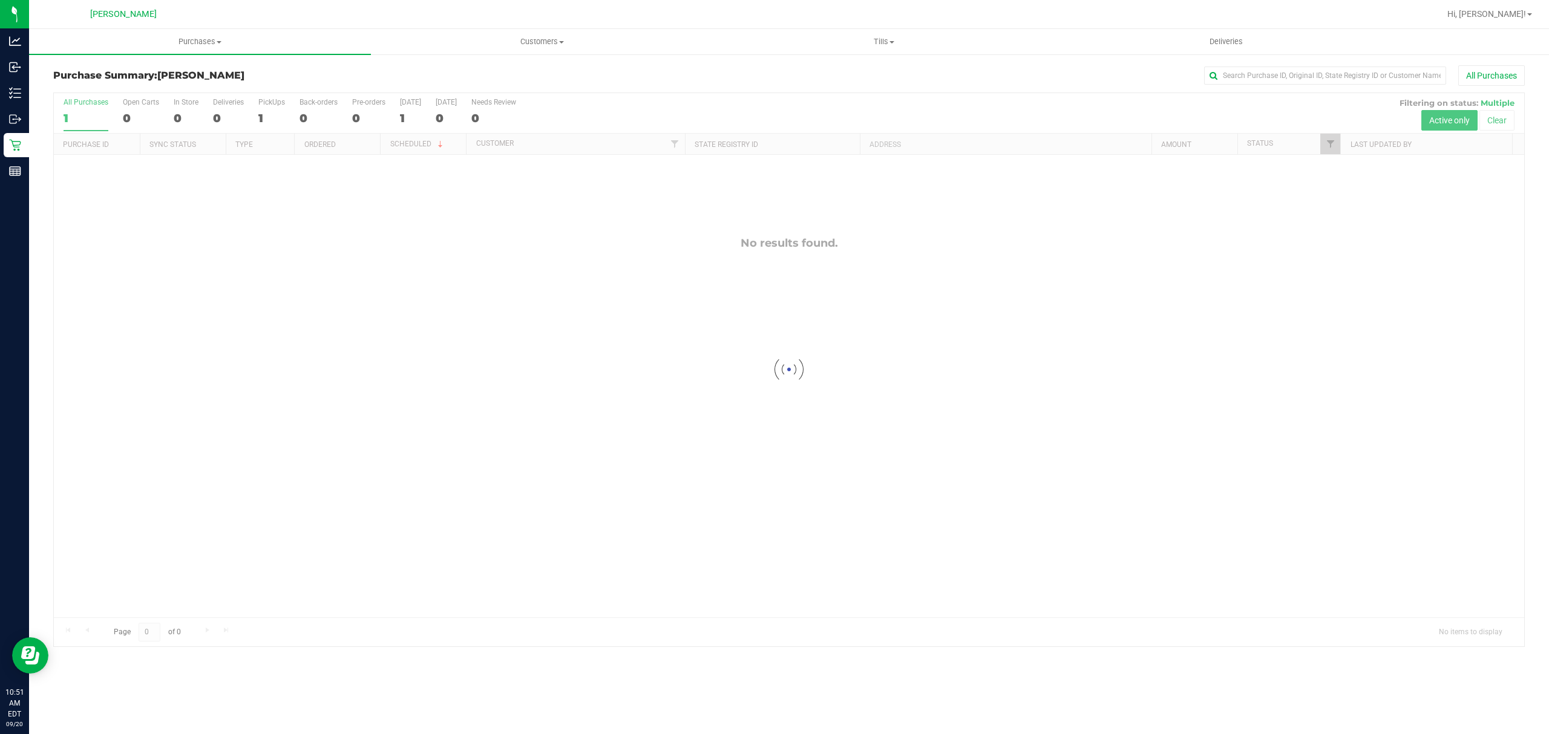
click at [475, 390] on div at bounding box center [789, 370] width 1470 height 554
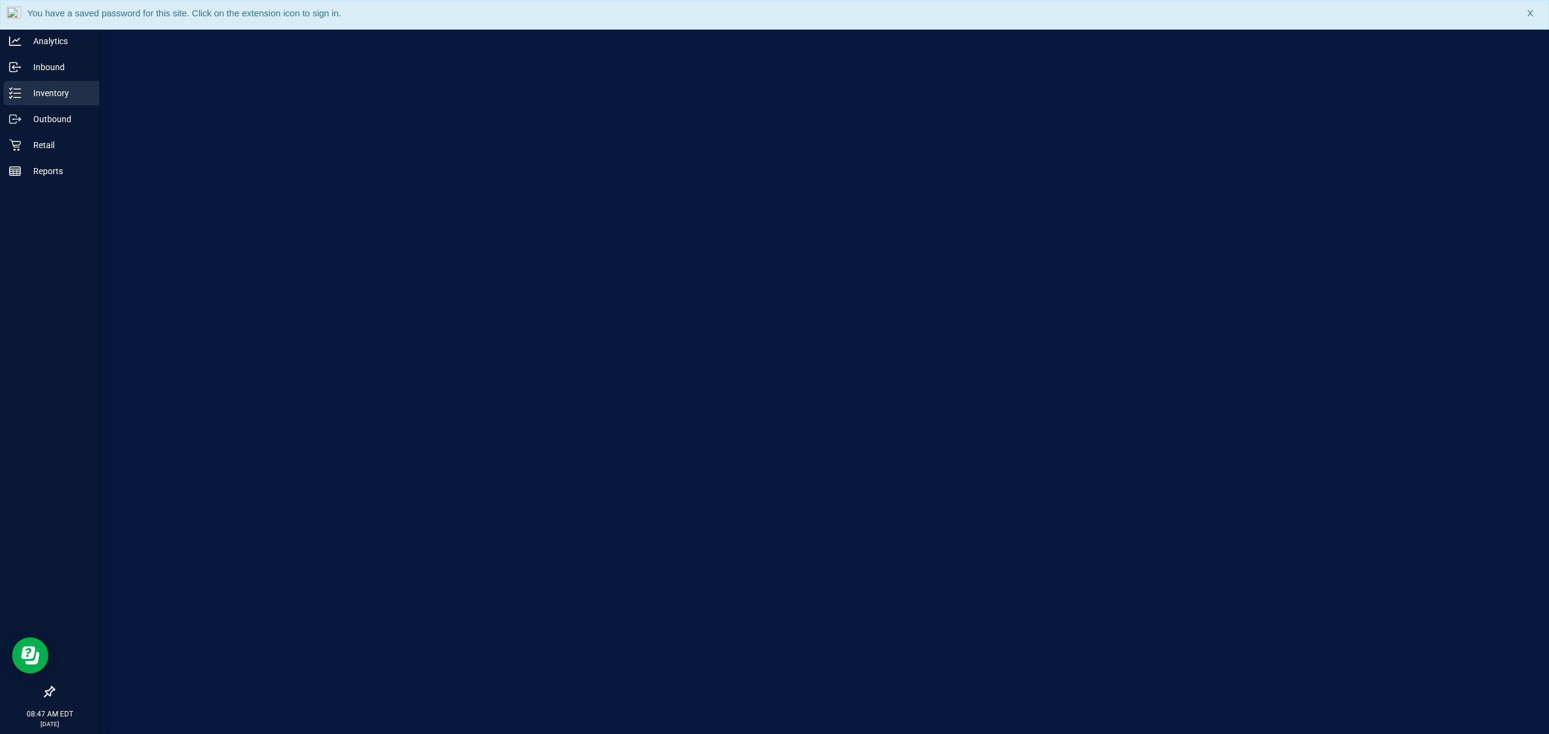
click at [19, 89] on line at bounding box center [17, 89] width 7 height 0
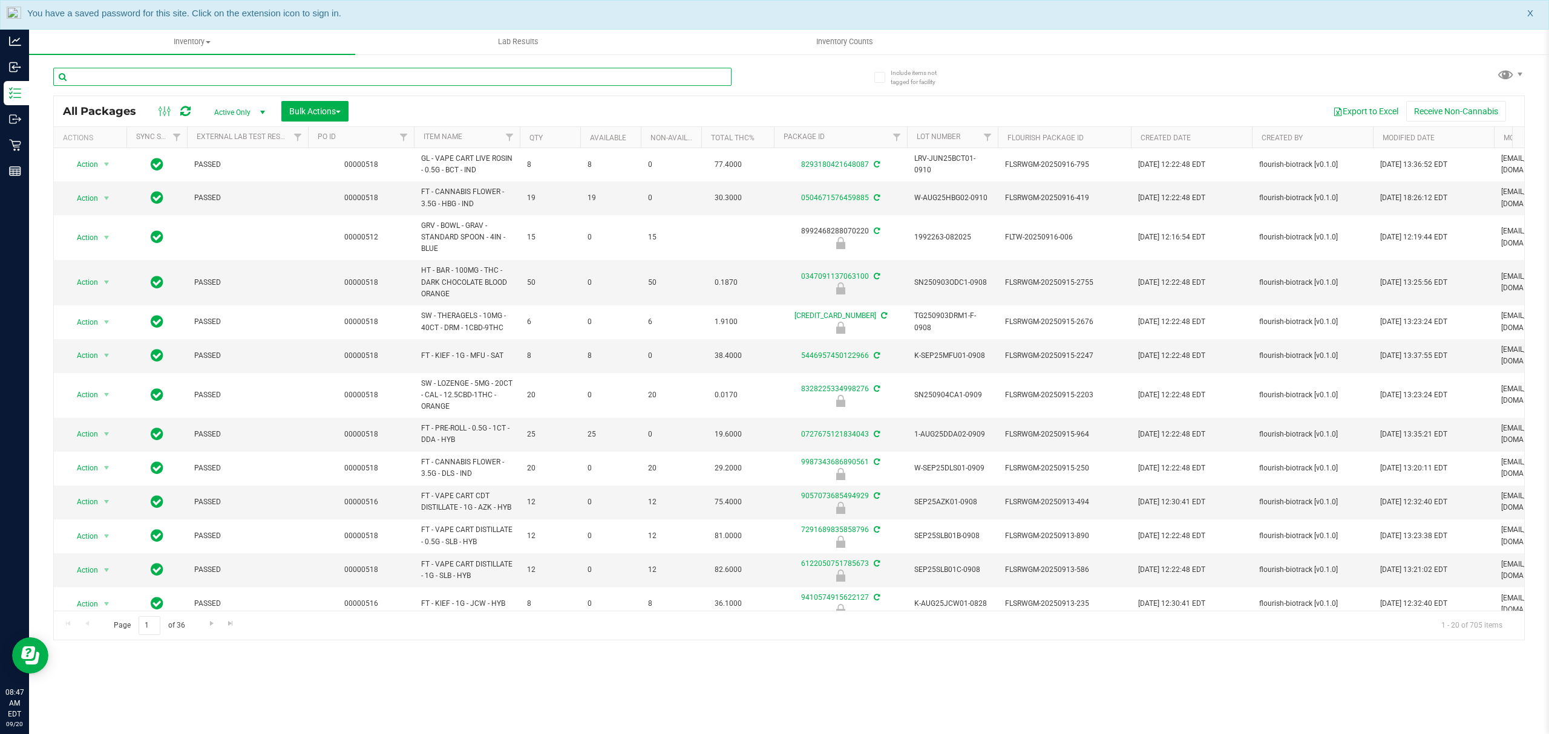
click at [245, 76] on input "text" at bounding box center [392, 77] width 678 height 18
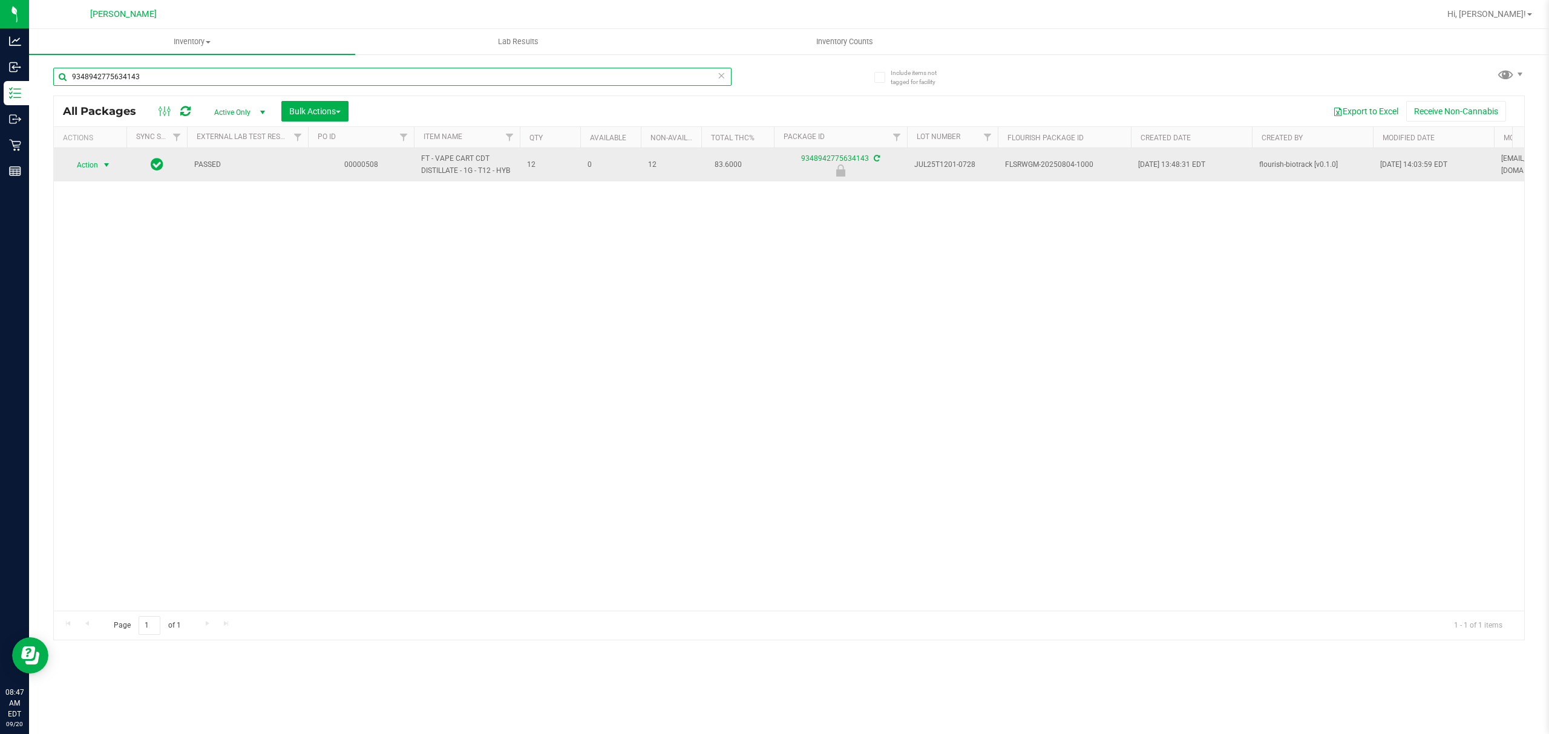
type input "9348942775634143"
click at [86, 166] on span "Action" at bounding box center [82, 165] width 33 height 17
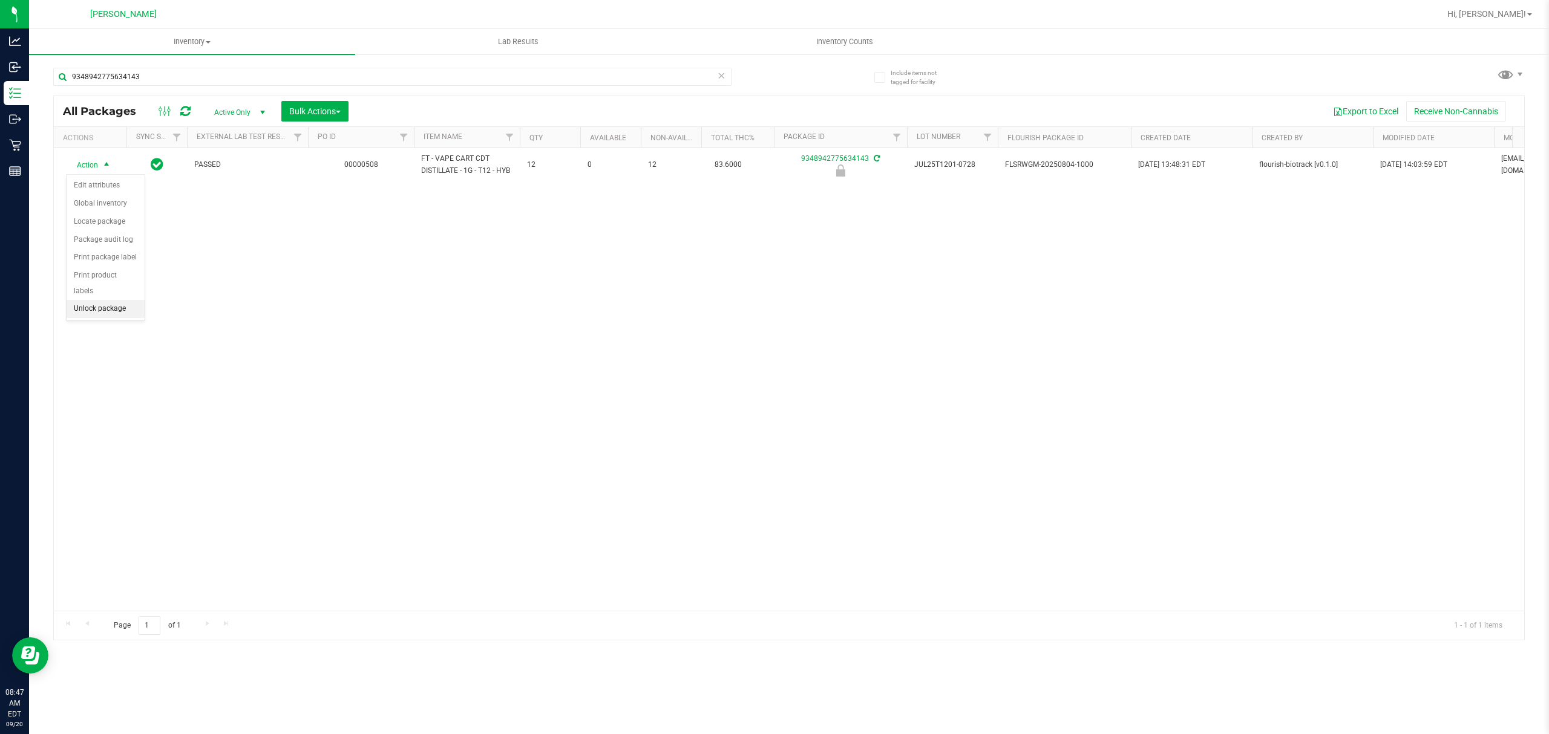
click at [107, 317] on li "Unlock package" at bounding box center [106, 309] width 78 height 18
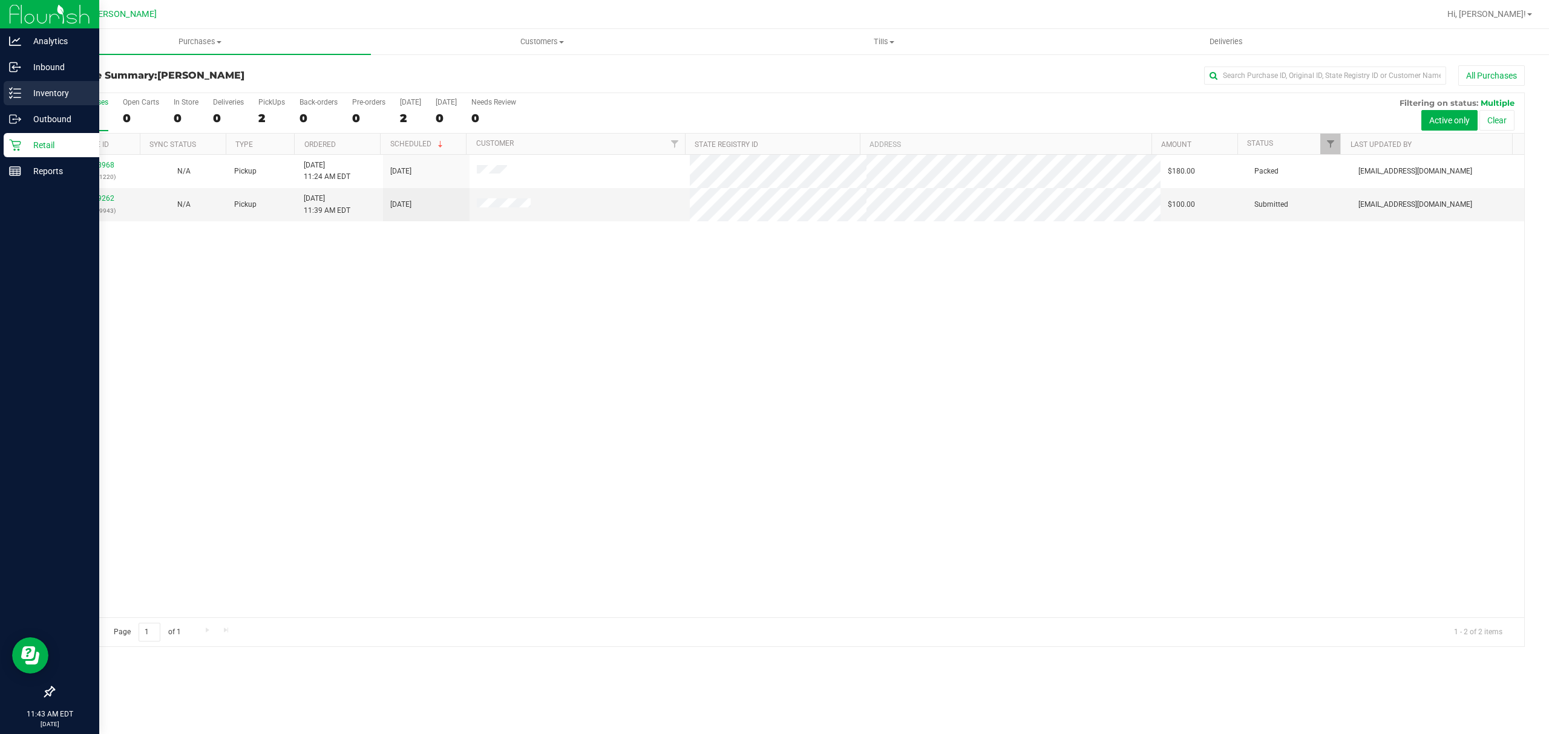
click at [23, 86] on p "Inventory" at bounding box center [57, 93] width 73 height 15
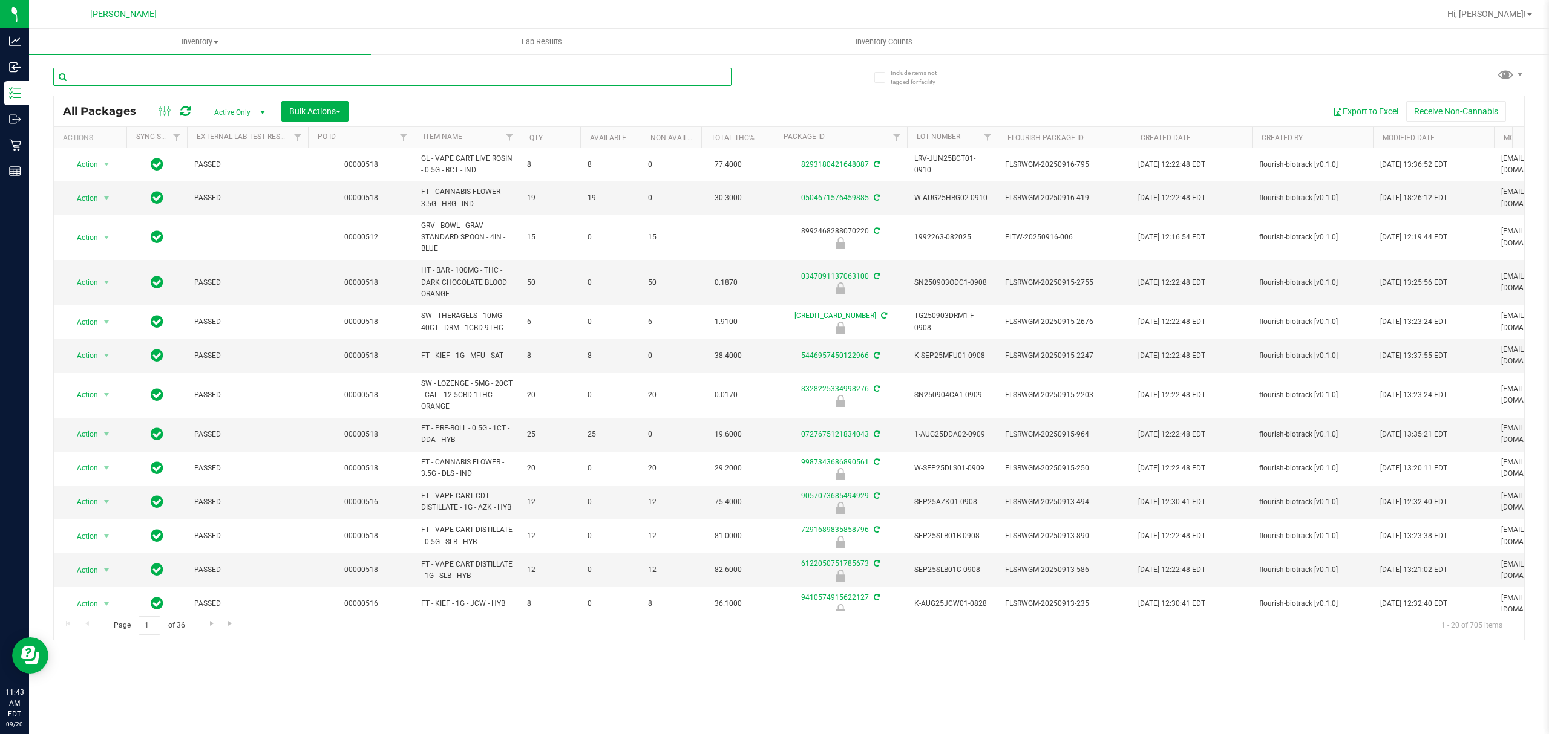
click at [296, 74] on input "text" at bounding box center [392, 77] width 678 height 18
type input "creepshow"
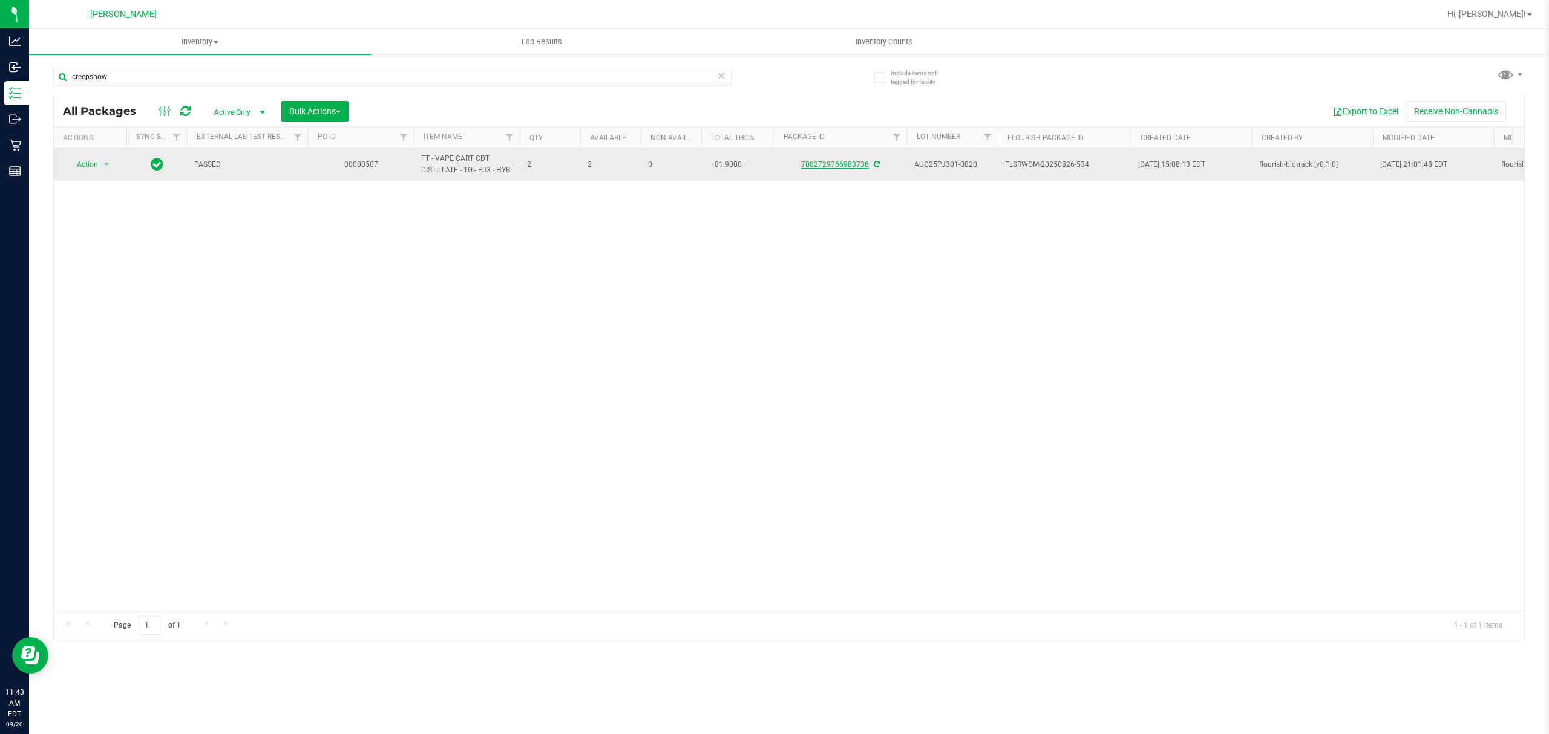
click at [833, 162] on link "7082729766983736" at bounding box center [835, 164] width 68 height 8
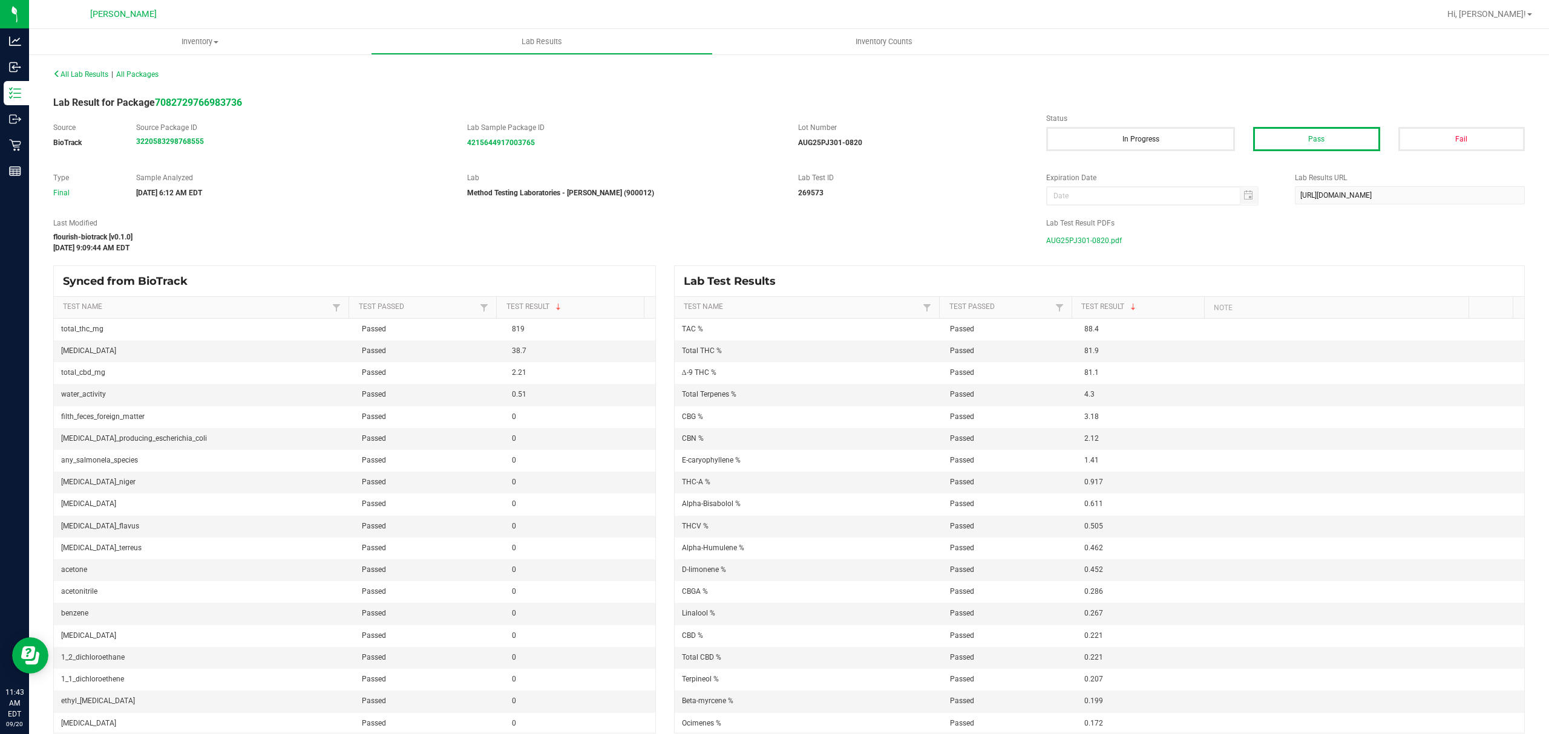
click at [1056, 242] on span "AUG25PJ301-0820.pdf" at bounding box center [1084, 241] width 76 height 18
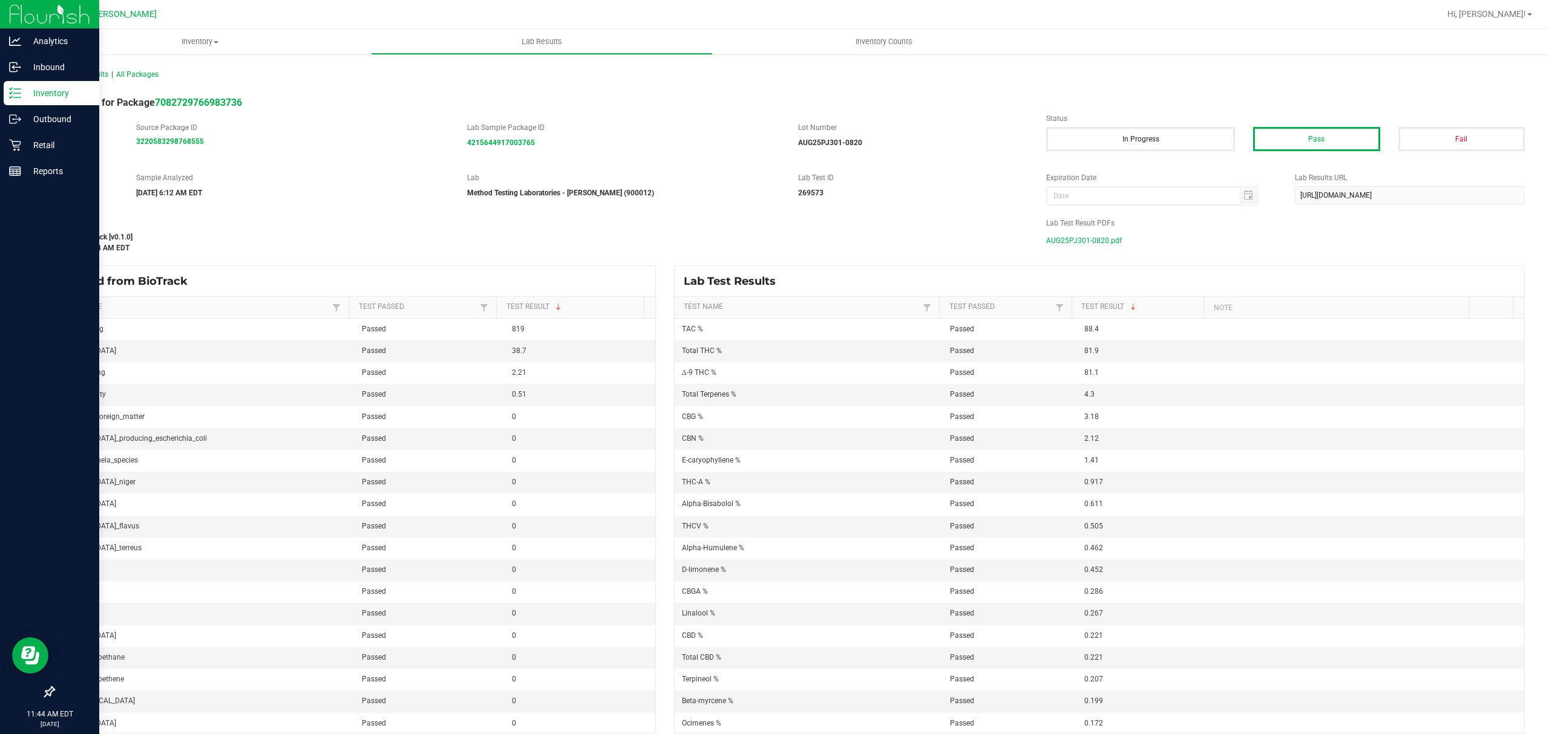
click at [1, 93] on link "Inventory" at bounding box center [49, 94] width 99 height 26
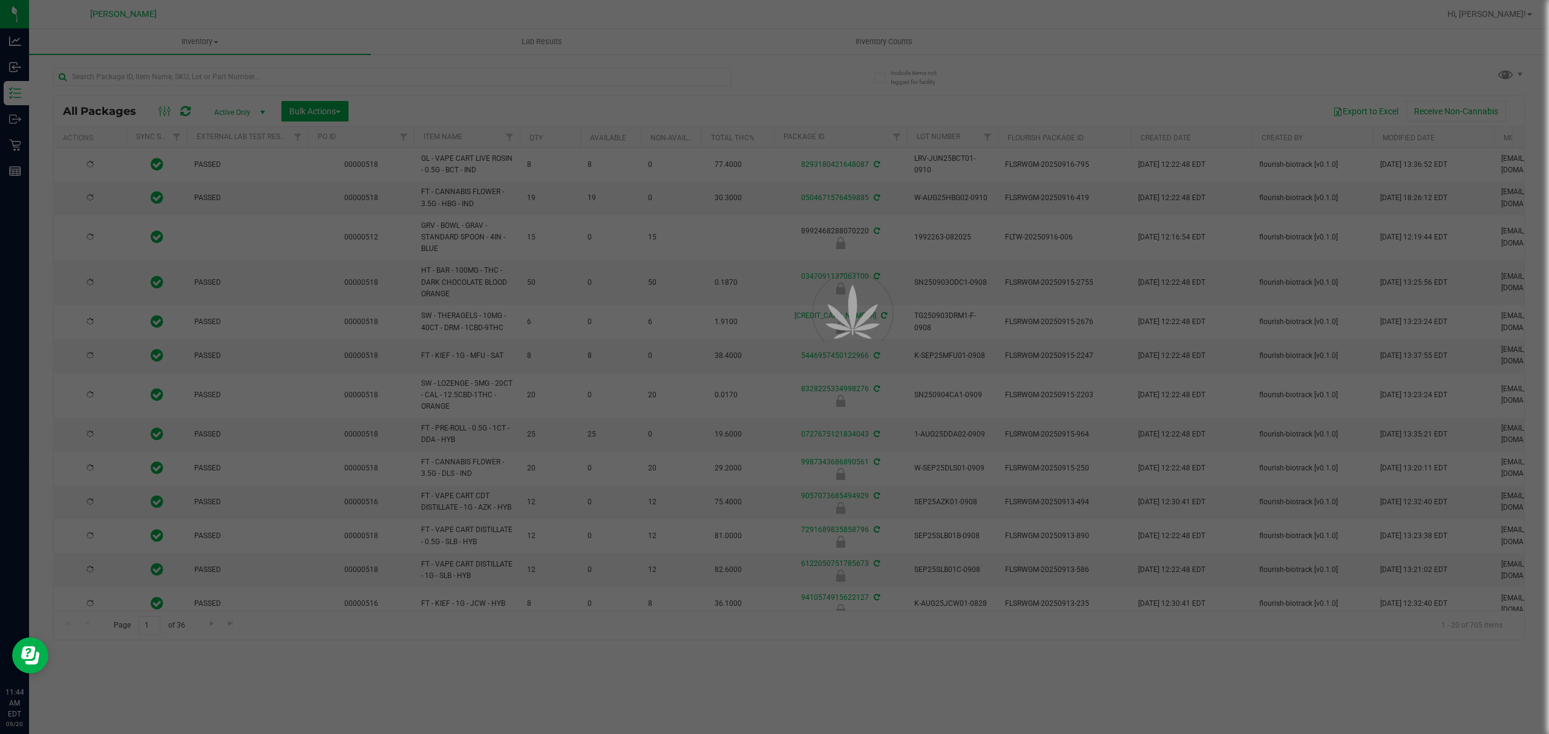
click at [168, 73] on div at bounding box center [774, 367] width 1549 height 734
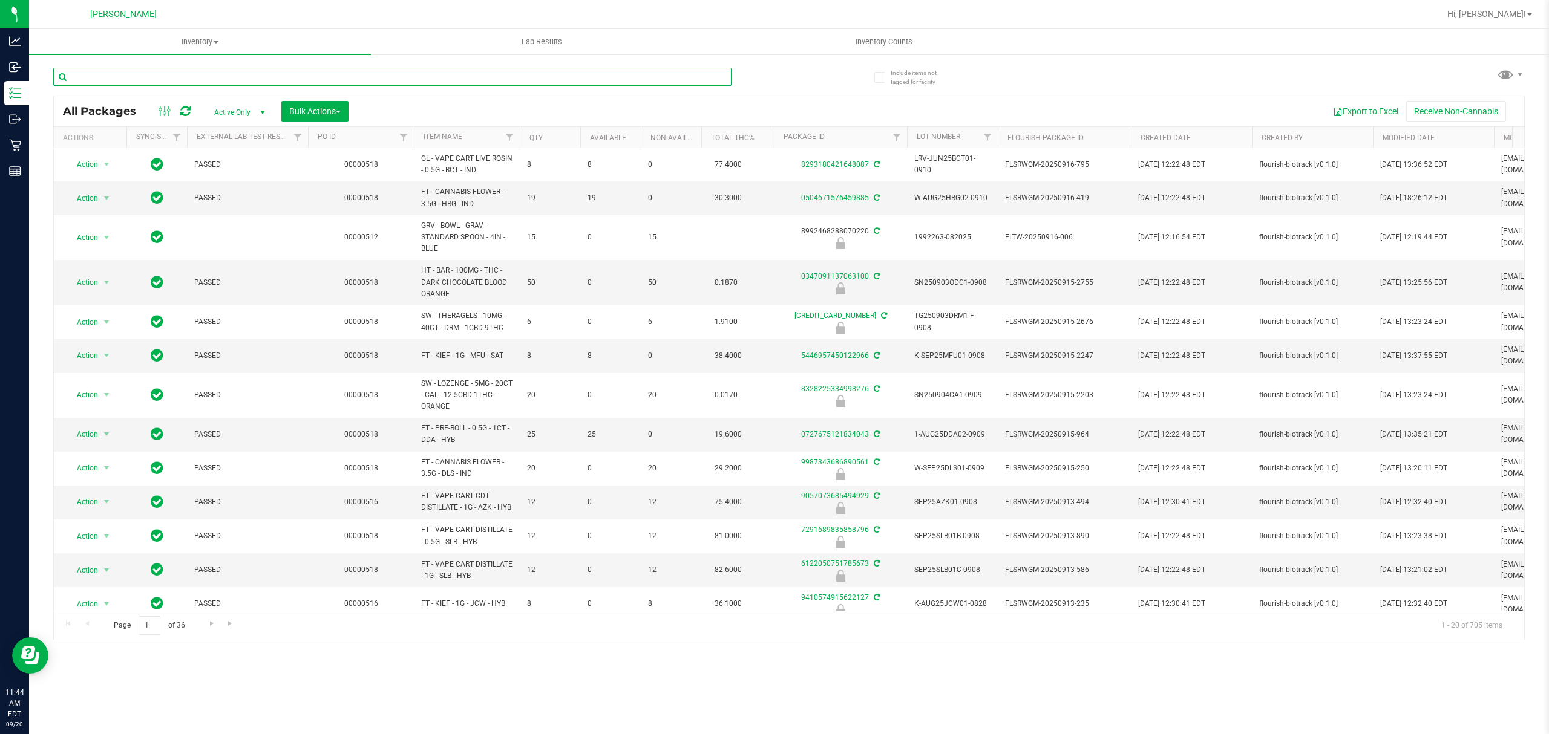
click at [168, 73] on input "text" at bounding box center [392, 77] width 678 height 18
type input "pjs"
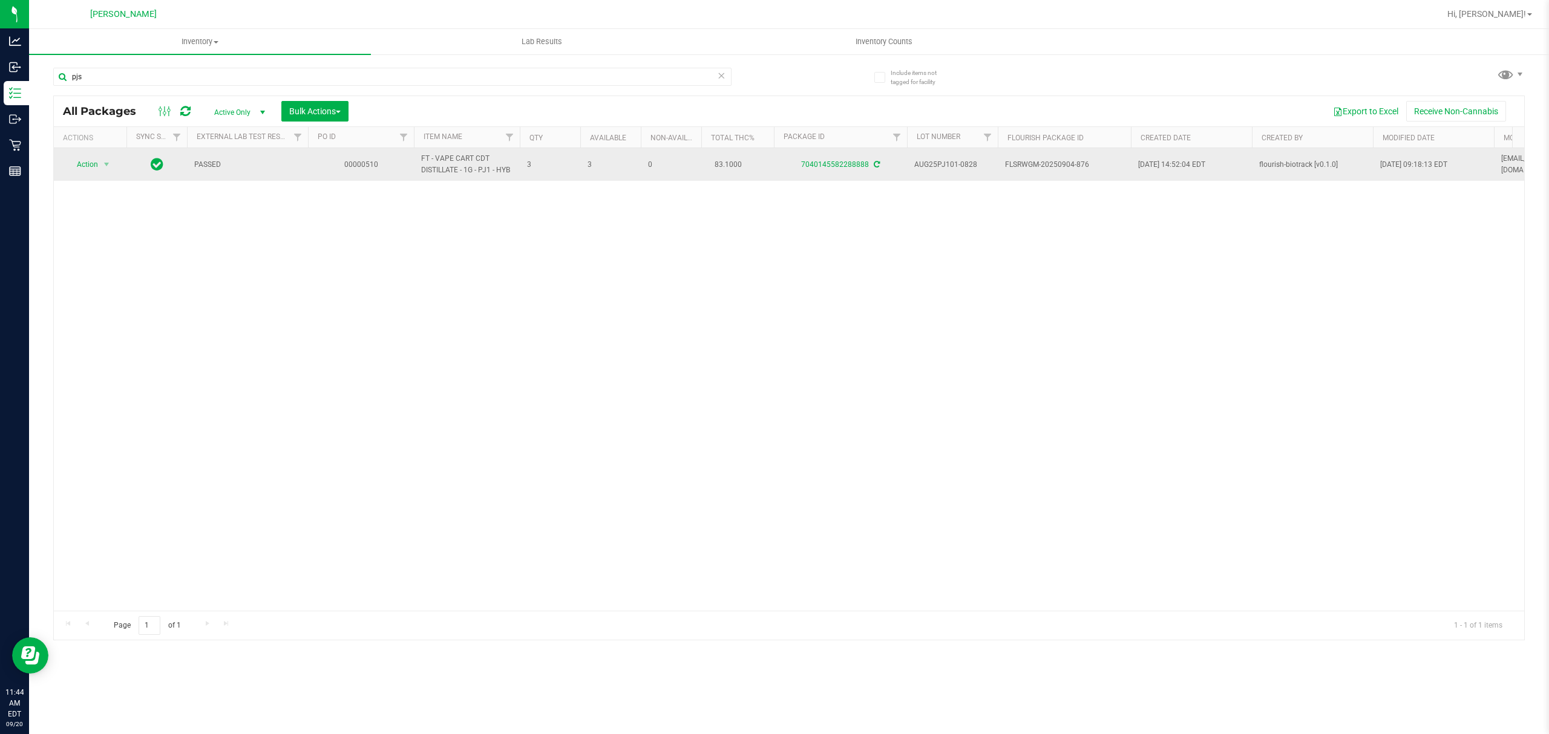
click at [820, 158] on td "7040145582288888" at bounding box center [840, 164] width 133 height 33
click at [823, 165] on link "7040145582288888" at bounding box center [835, 164] width 68 height 8
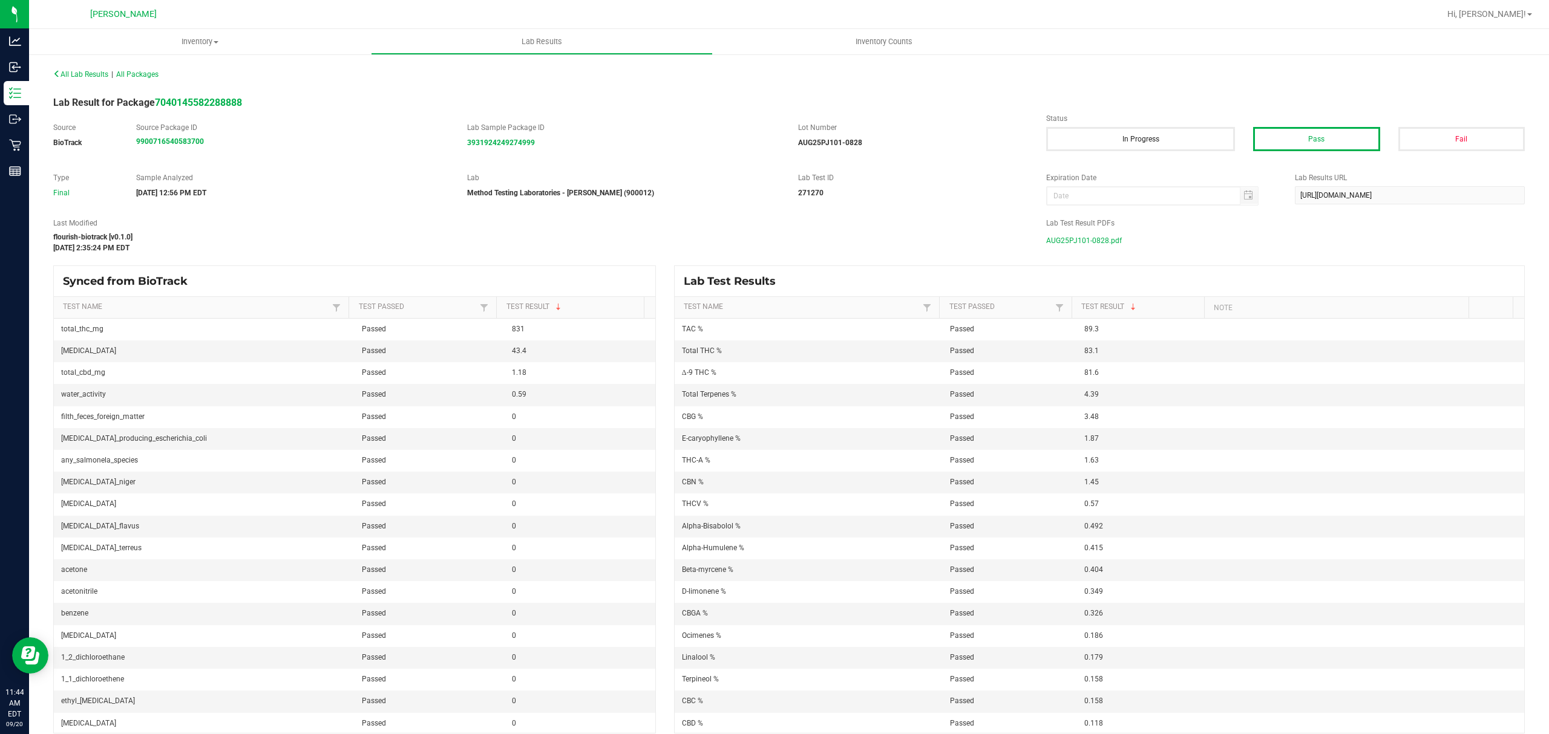
click at [1077, 236] on span "AUG25PJ101-0828.pdf" at bounding box center [1084, 241] width 76 height 18
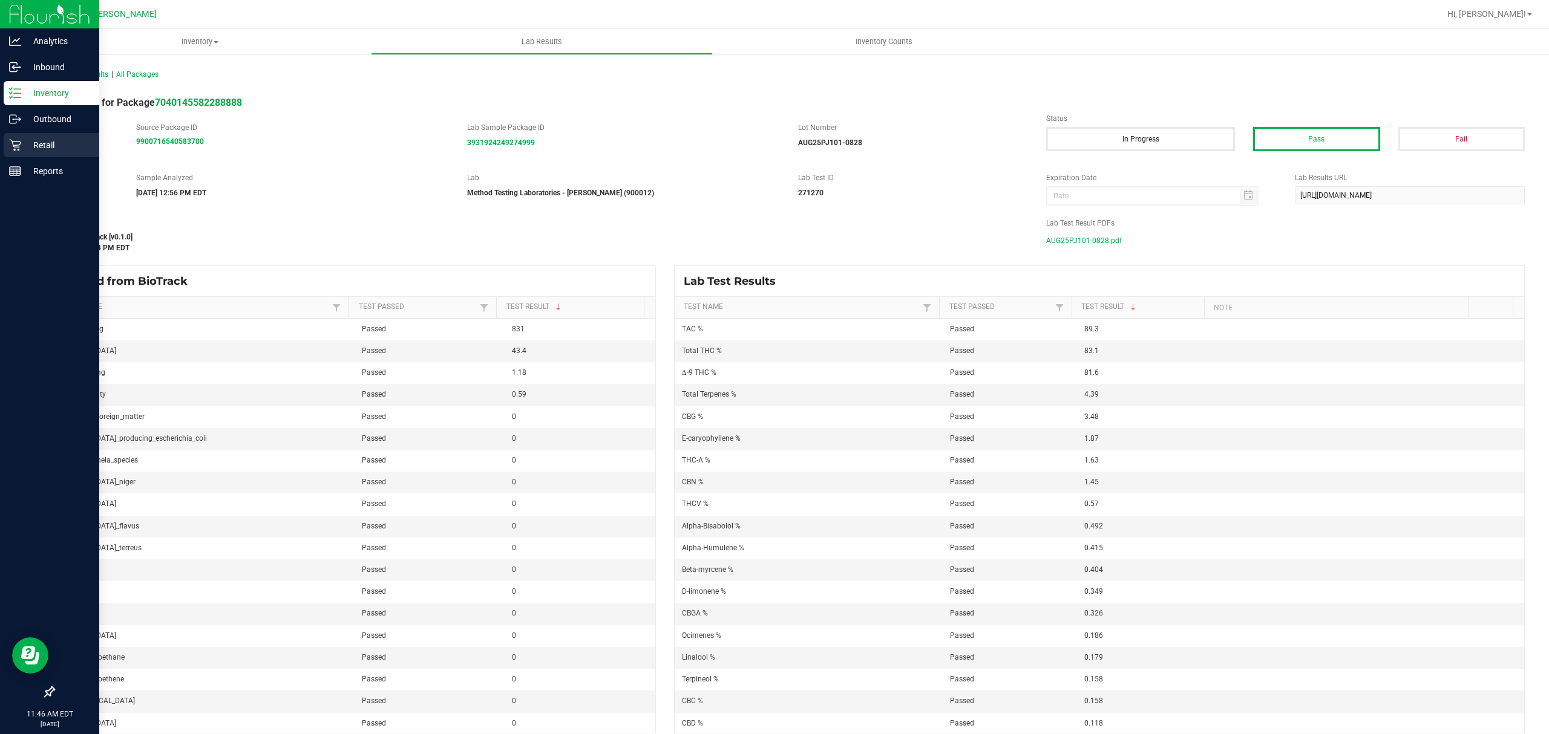
click at [20, 142] on icon at bounding box center [14, 145] width 11 height 11
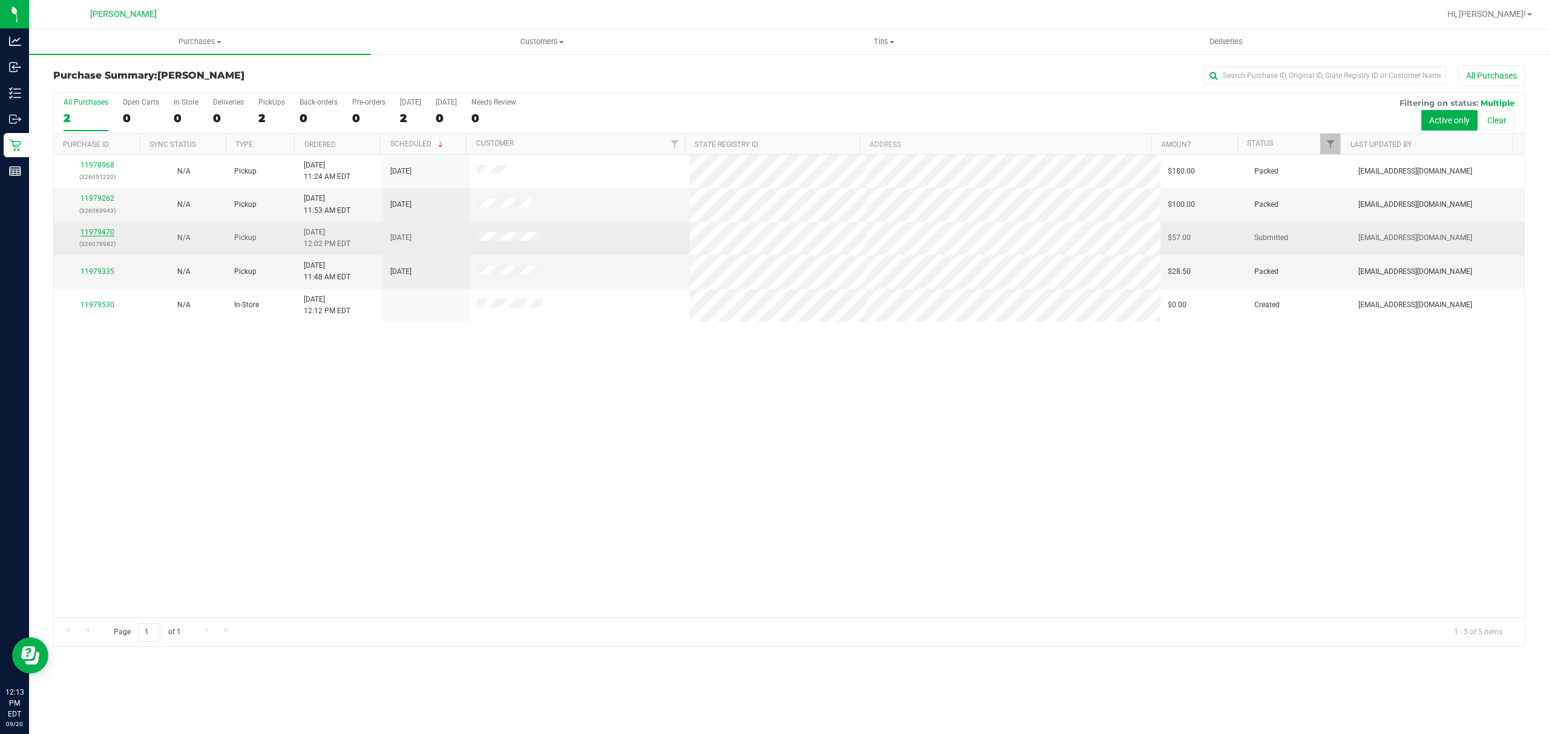
click at [97, 235] on link "11979470" at bounding box center [97, 232] width 34 height 8
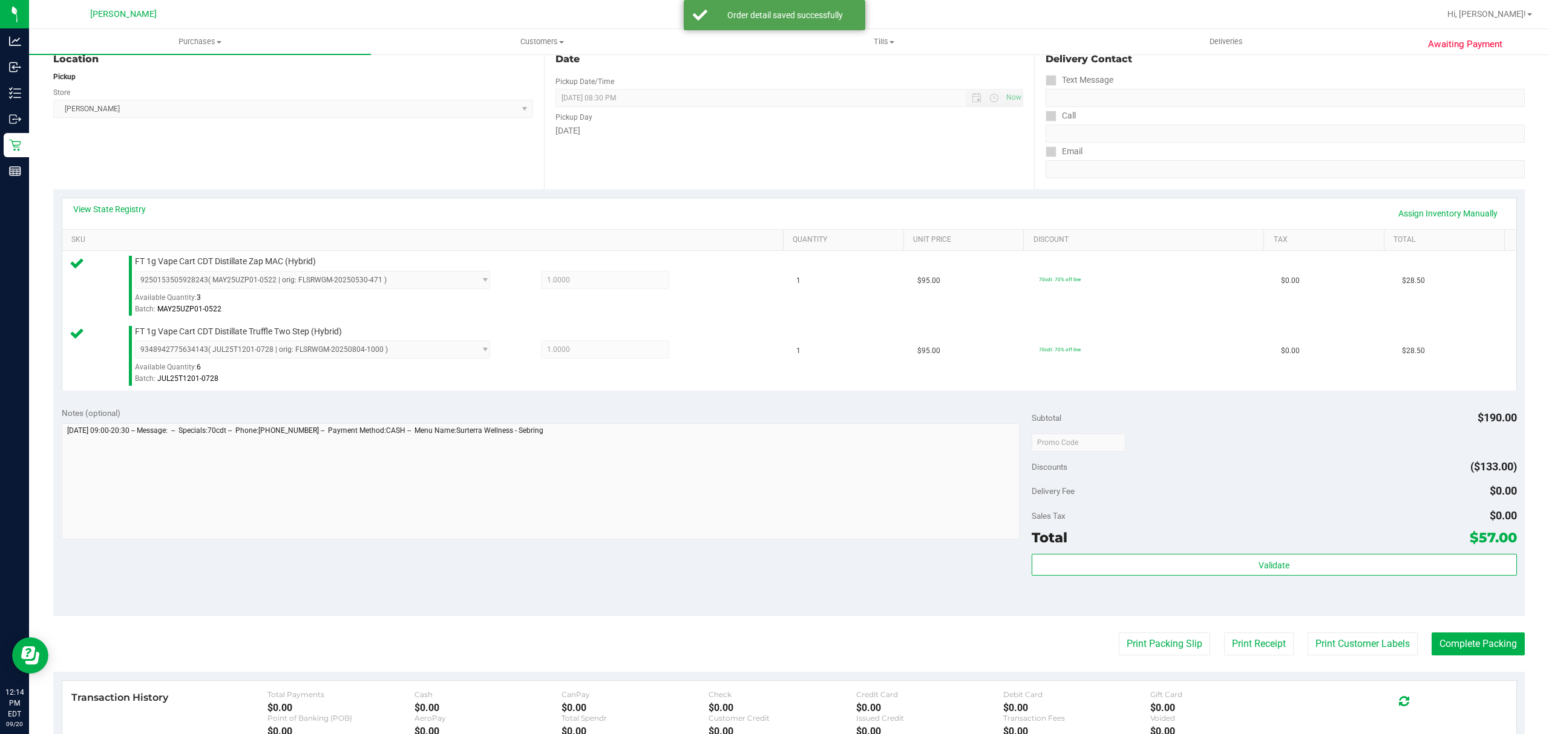
scroll to position [327, 0]
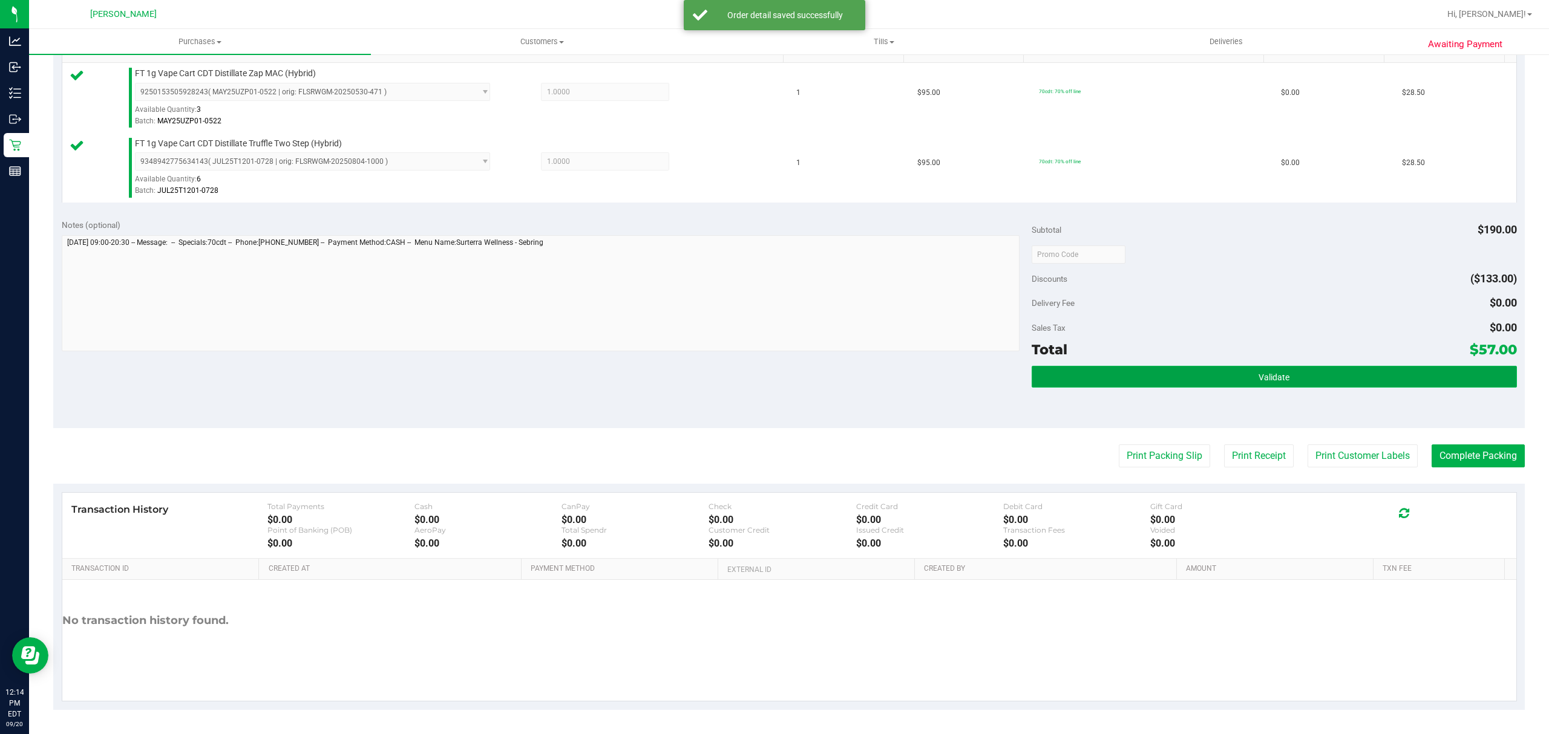
click at [1097, 381] on button "Validate" at bounding box center [1273, 377] width 485 height 22
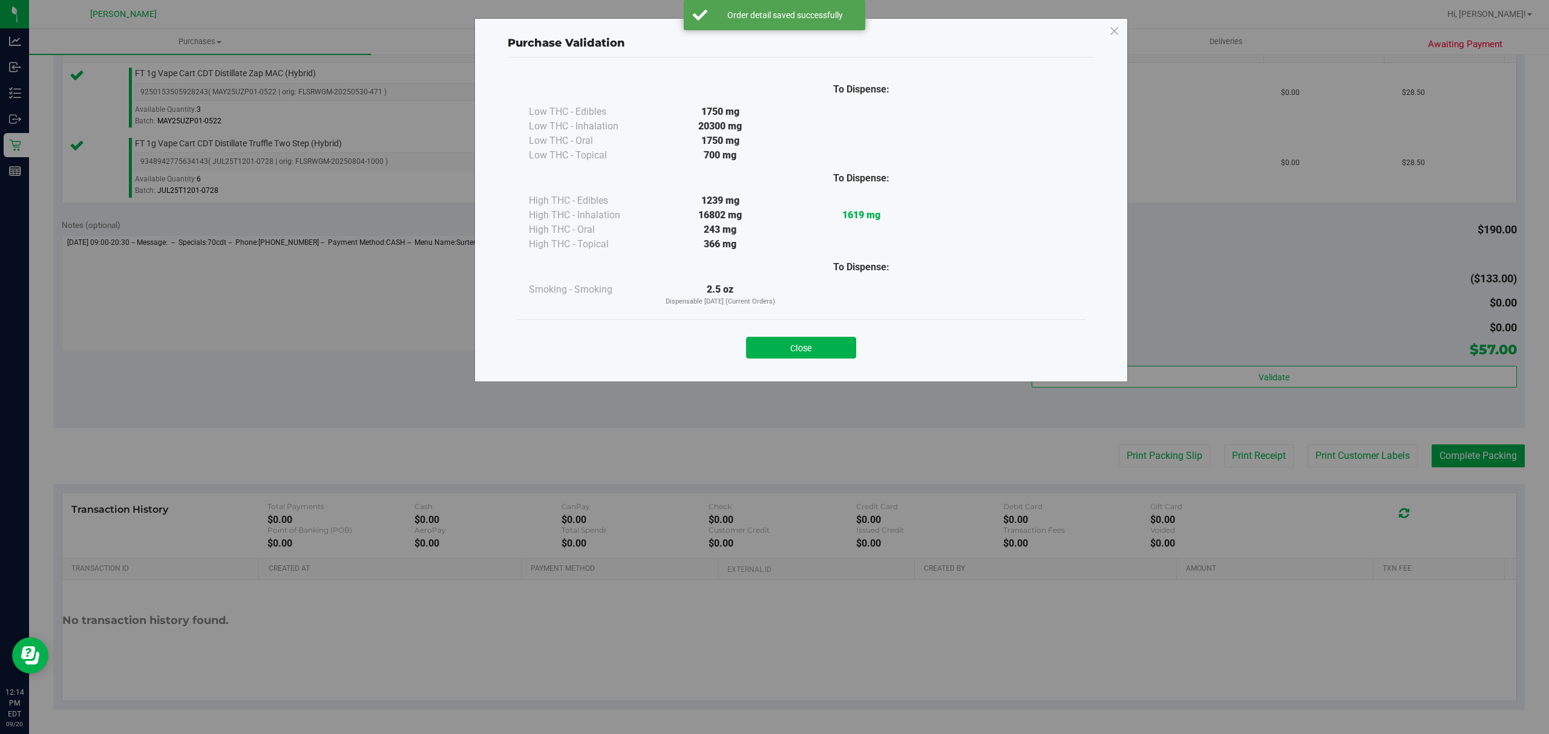
click at [787, 350] on button "Close" at bounding box center [801, 348] width 110 height 22
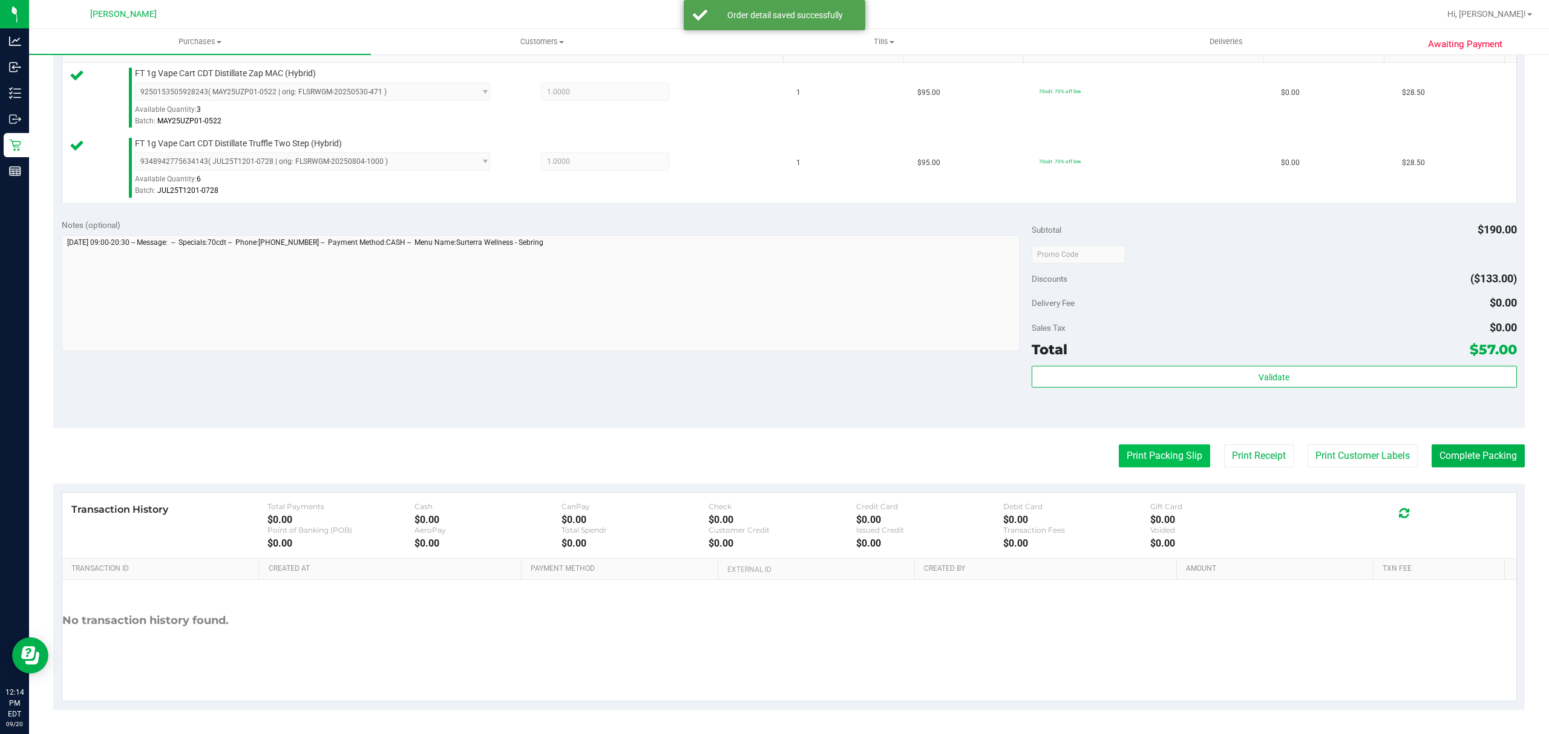
click at [1134, 454] on button "Print Packing Slip" at bounding box center [1164, 456] width 91 height 23
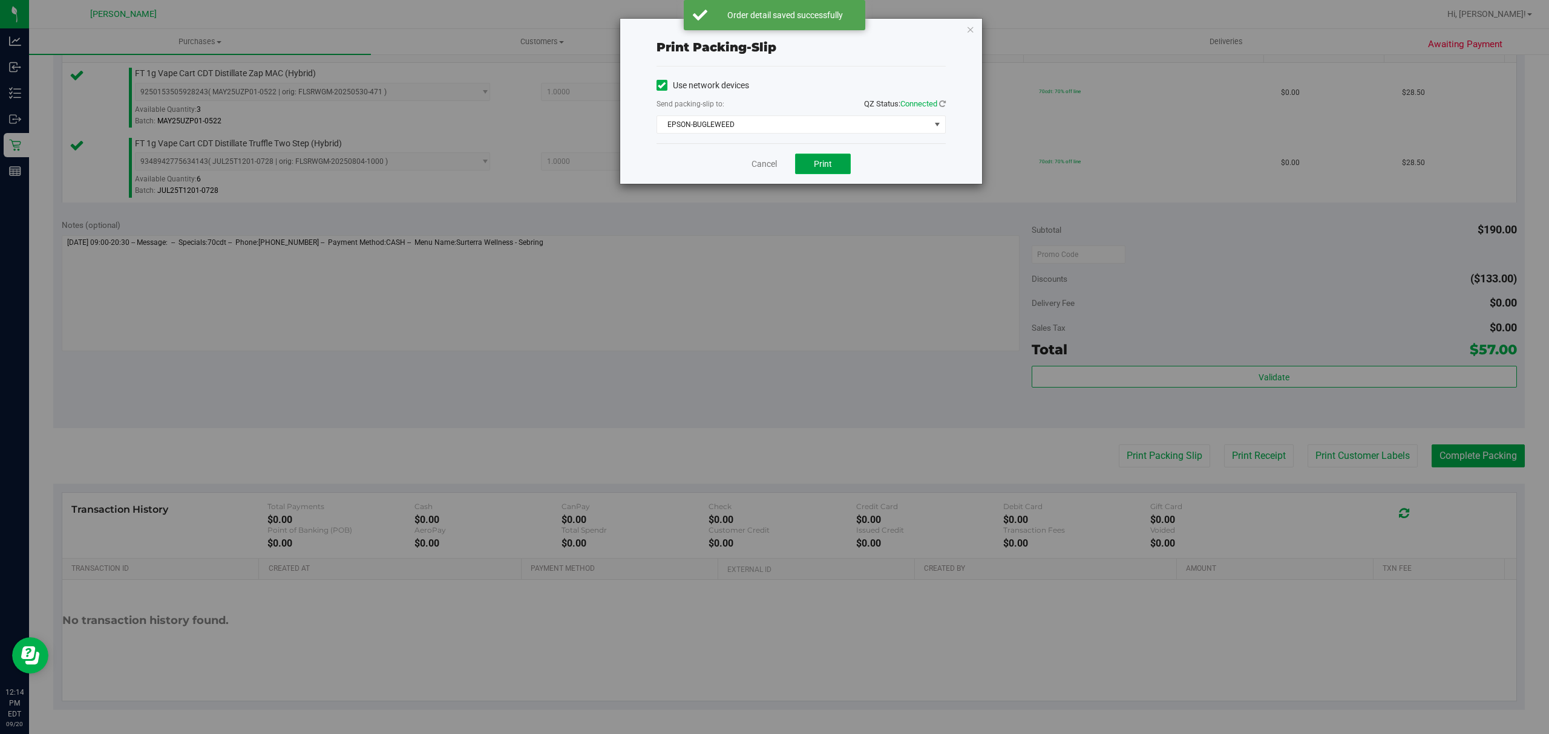
click at [831, 165] on button "Print" at bounding box center [823, 164] width 56 height 21
click at [756, 165] on link "Cancel" at bounding box center [763, 164] width 25 height 13
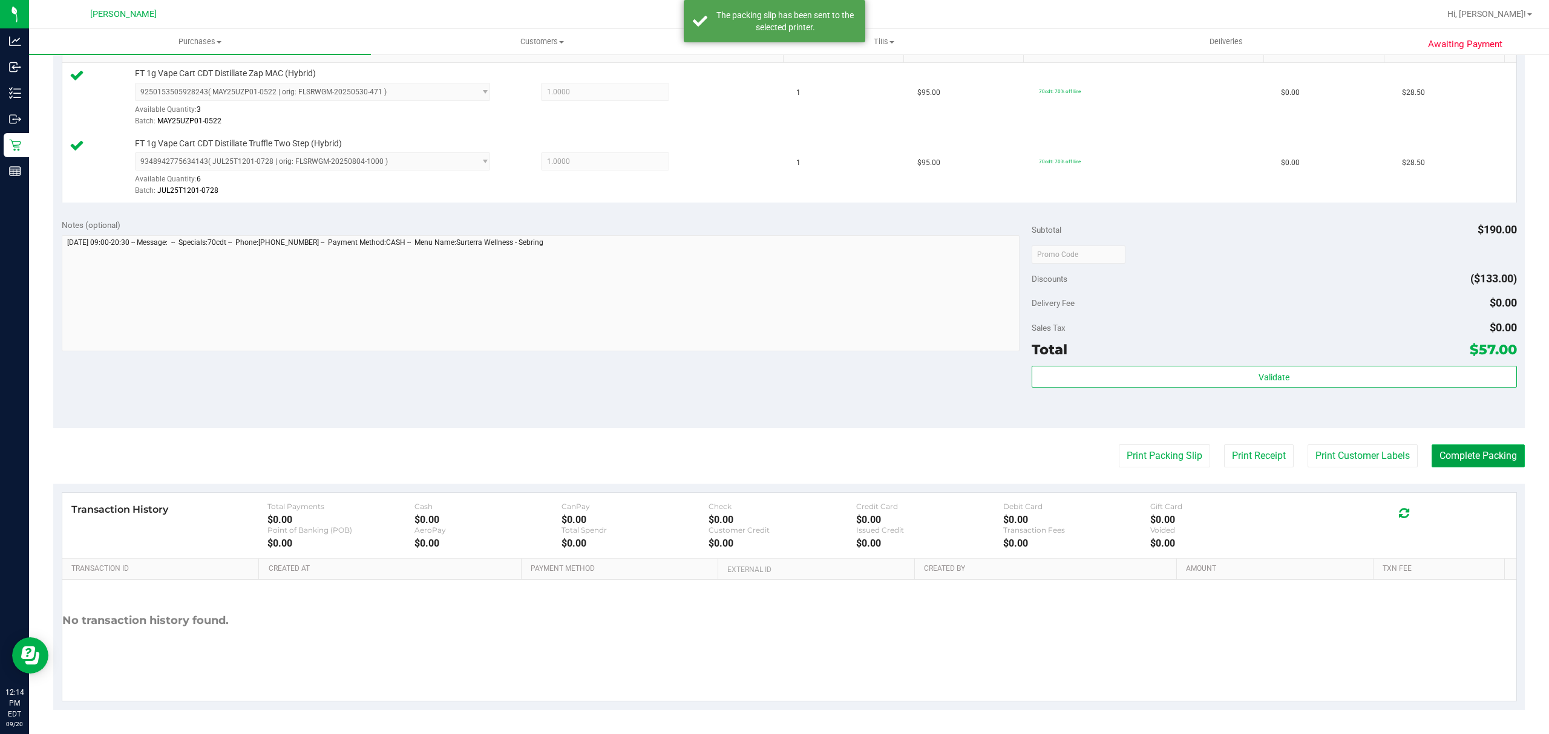
click at [1489, 462] on button "Complete Packing" at bounding box center [1477, 456] width 93 height 23
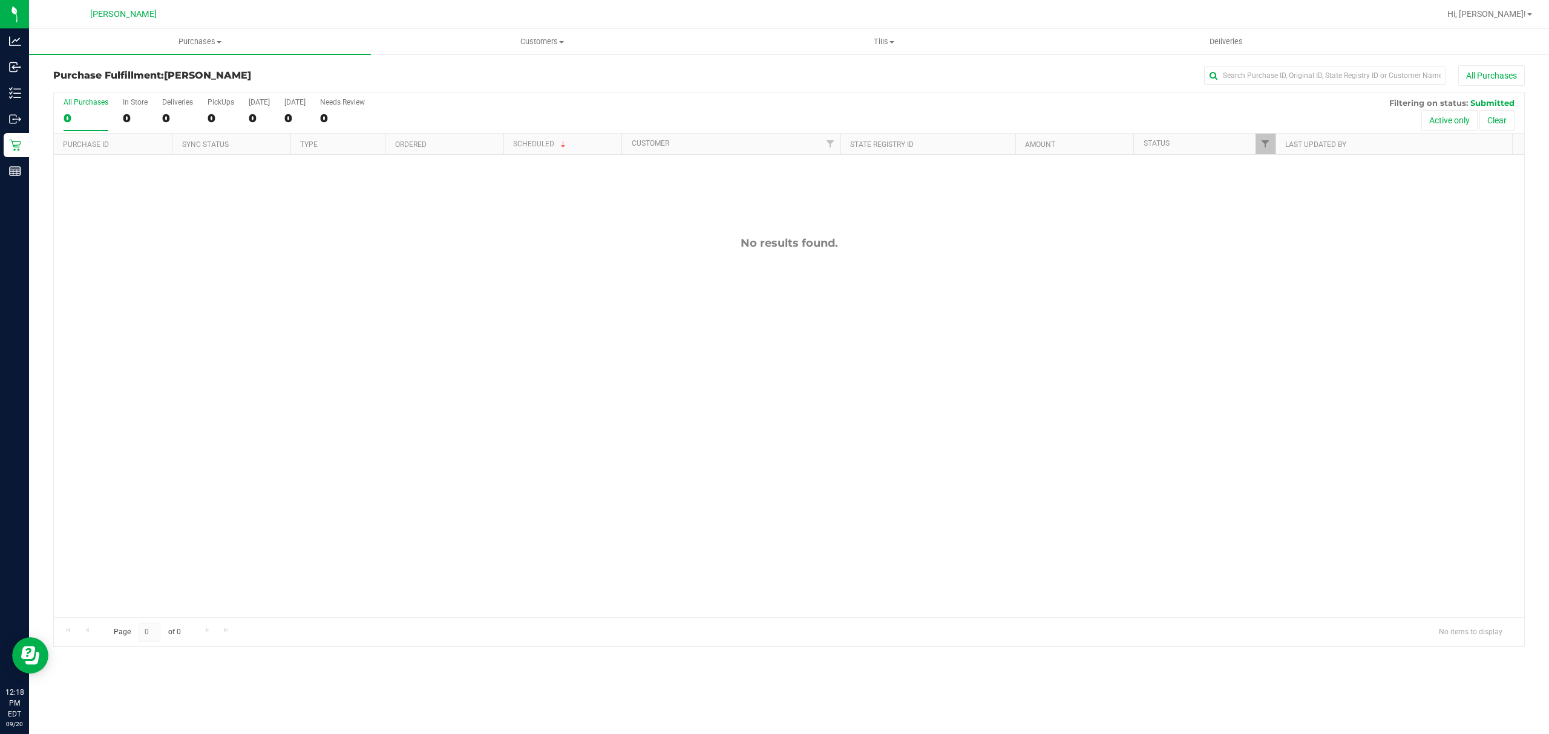
click at [276, 319] on div "No results found." at bounding box center [789, 427] width 1470 height 544
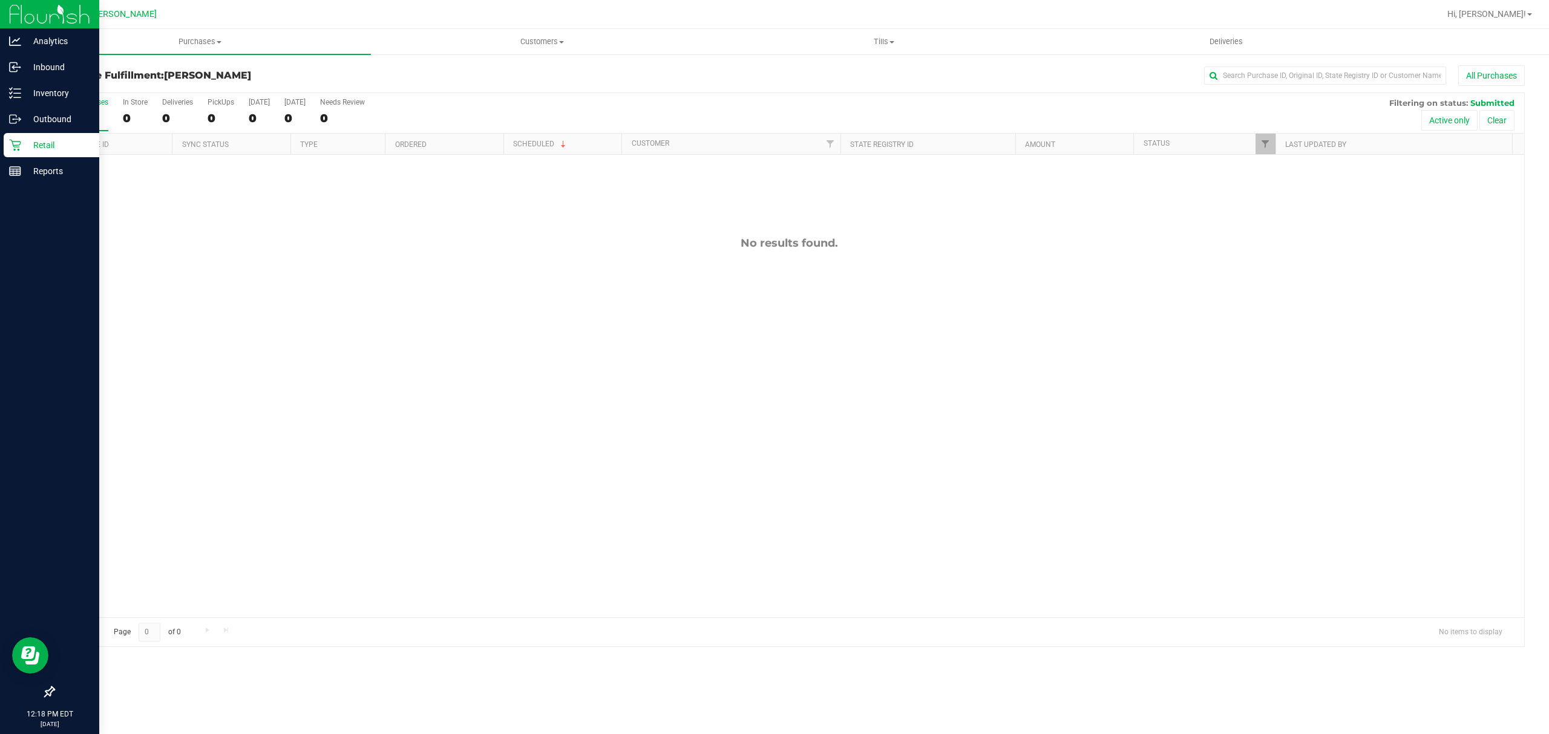
click at [25, 148] on p "Retail" at bounding box center [57, 145] width 73 height 15
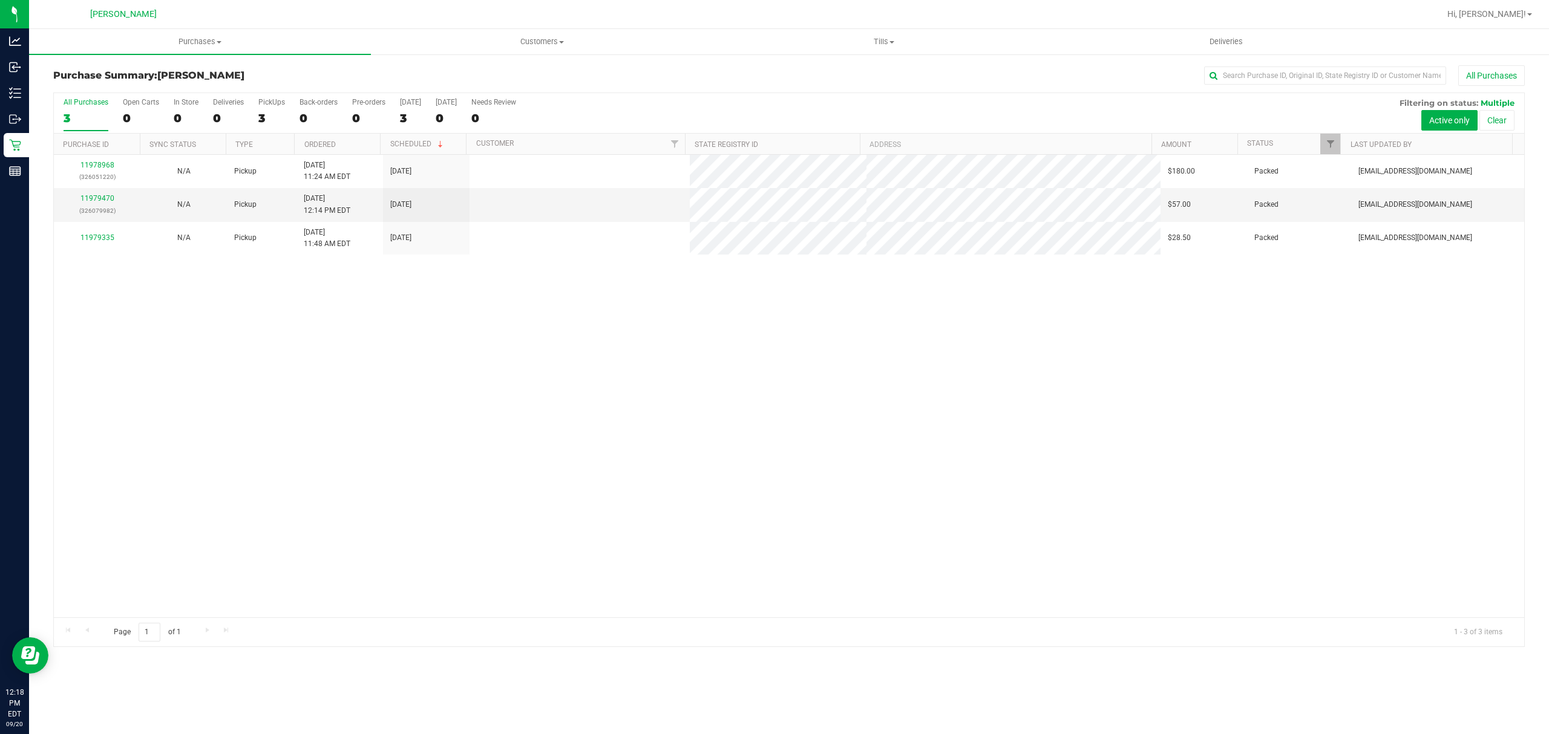
click at [560, 104] on div "All Purchases 3 Open Carts 0 In Store 0 Deliveries 0 PickUps 3 Back-orders 0 Pr…" at bounding box center [789, 113] width 1470 height 41
click at [412, 350] on div "11978968 (326051220) N/A Pickup 9/20/2025 11:24 AM EDT 9/20/2025 $180.00 Packed…" at bounding box center [789, 386] width 1470 height 463
click at [593, 408] on div "11978968 (326051220) N/A Pickup 9/20/2025 11:24 AM EDT 9/20/2025 $180.00 Packed…" at bounding box center [789, 386] width 1470 height 463
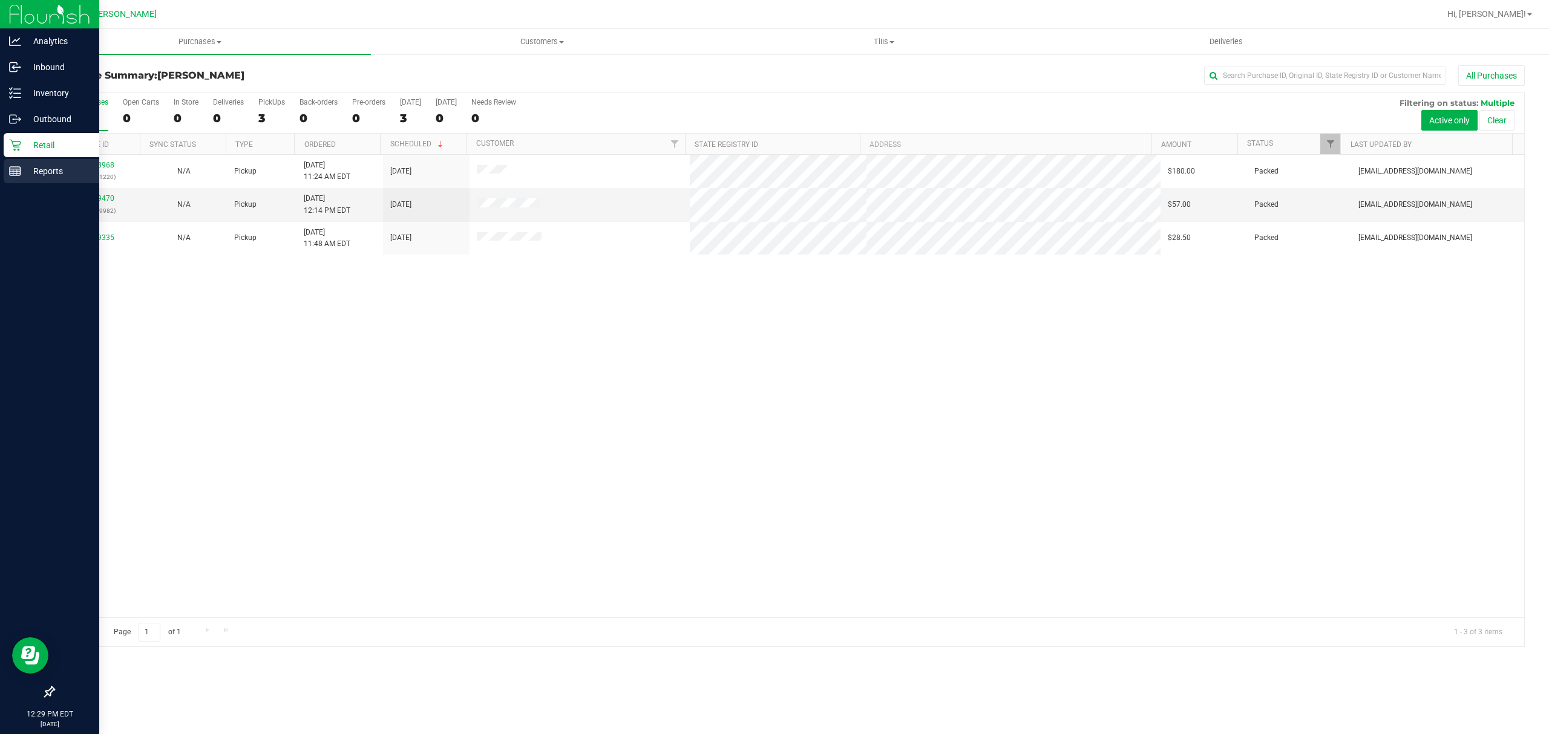
click at [52, 172] on p "Reports" at bounding box center [57, 171] width 73 height 15
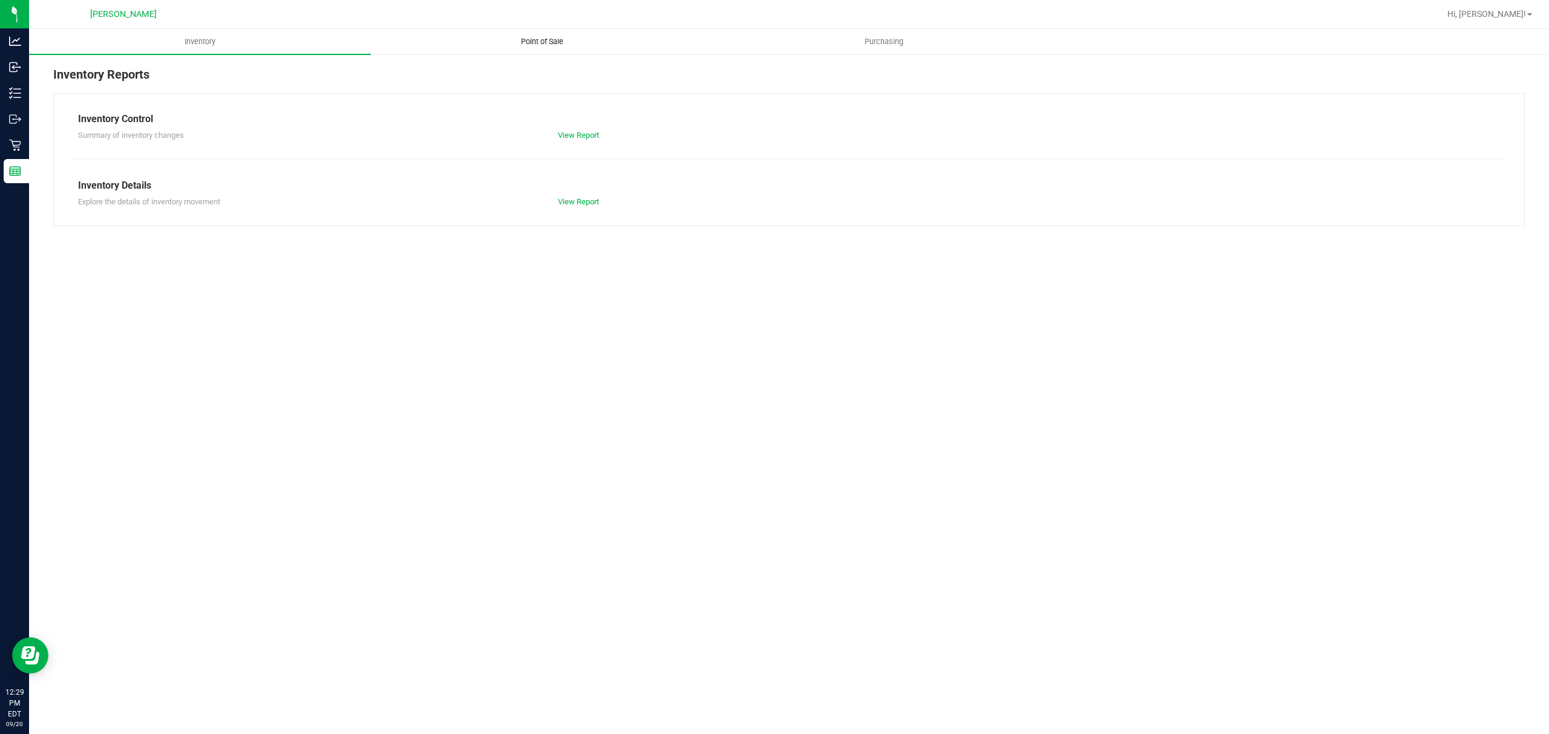
click at [555, 44] on span "Point of Sale" at bounding box center [542, 41] width 75 height 11
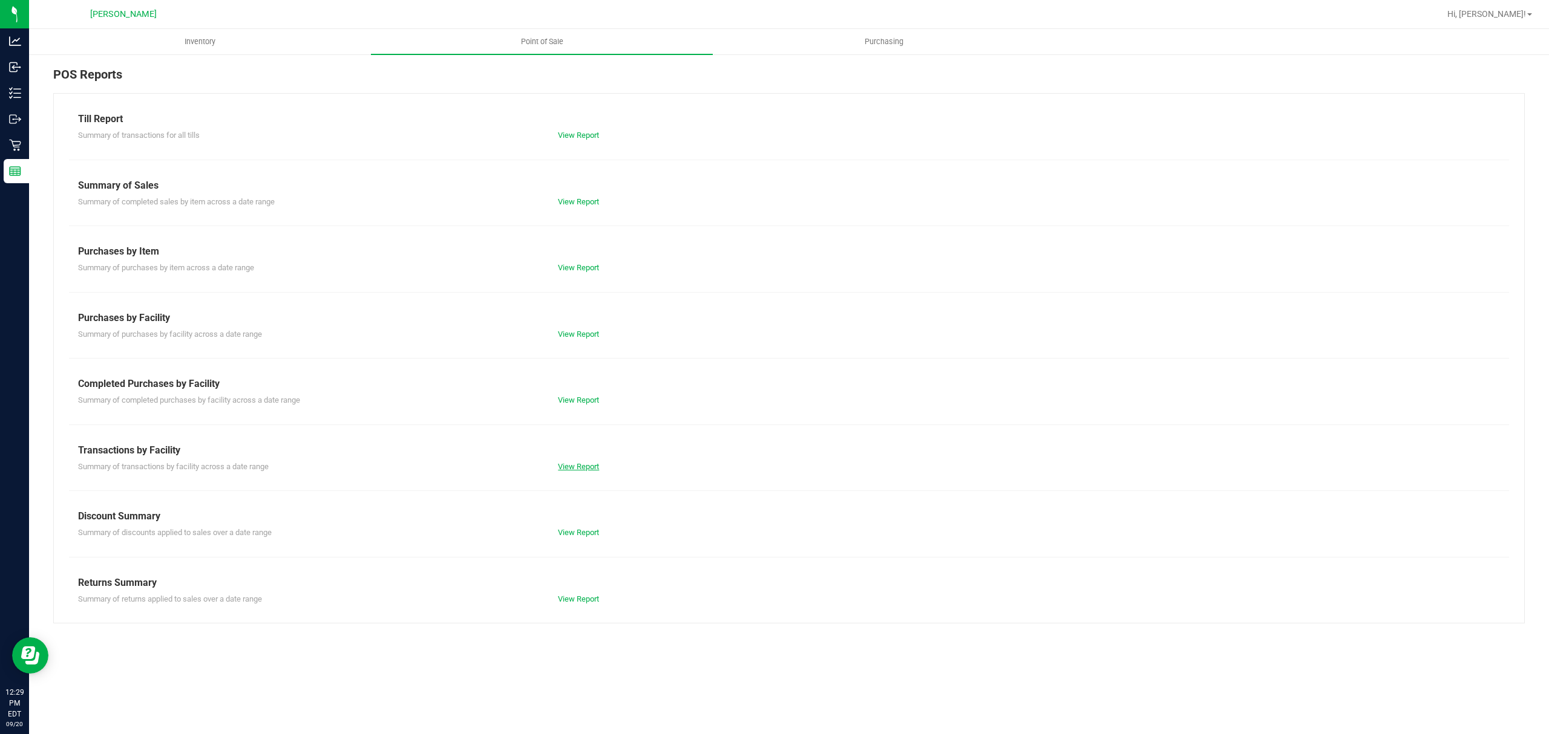
click at [581, 468] on link "View Report" at bounding box center [578, 466] width 41 height 9
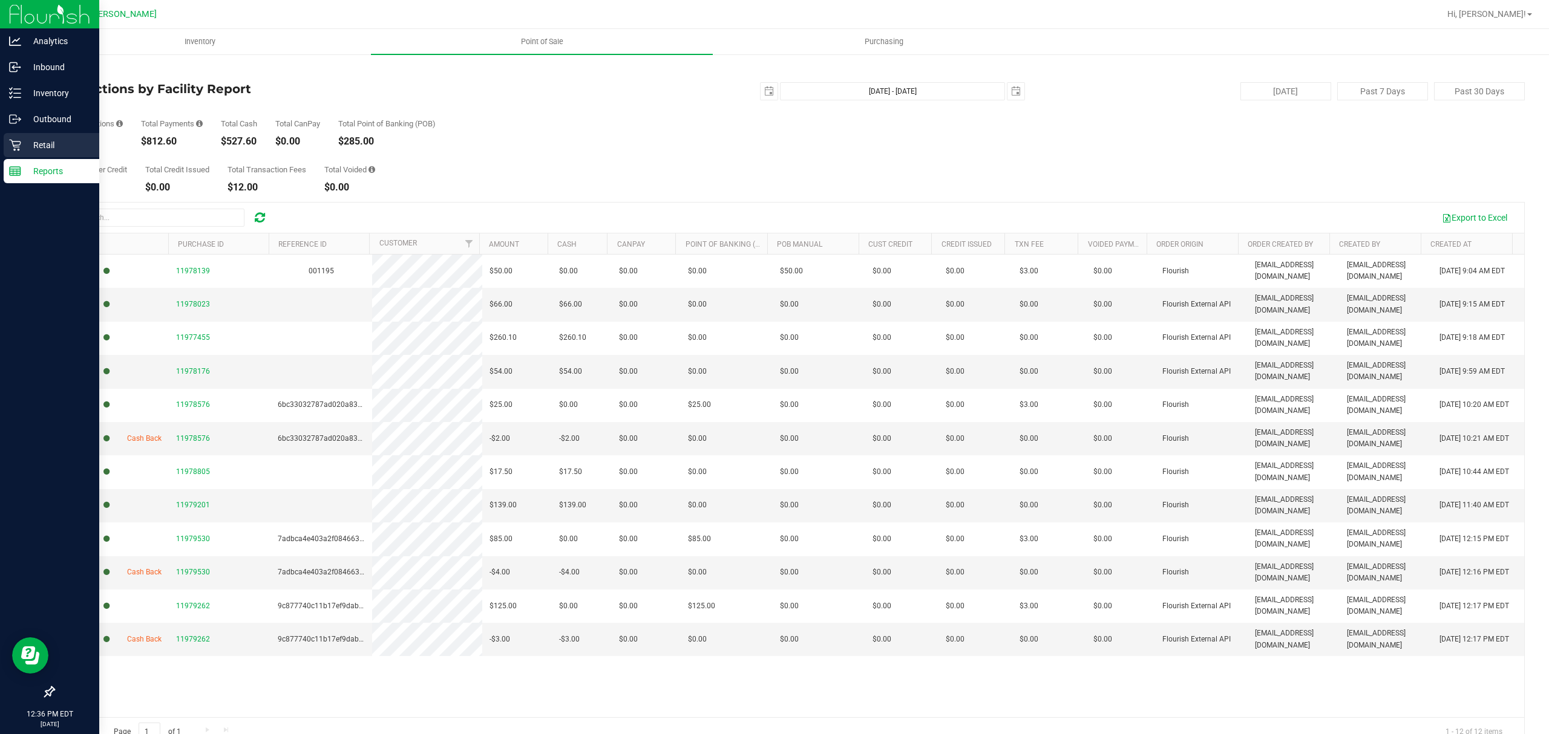
drag, startPoint x: 52, startPoint y: 139, endPoint x: 63, endPoint y: 137, distance: 11.2
click at [52, 139] on p "Retail" at bounding box center [57, 145] width 73 height 15
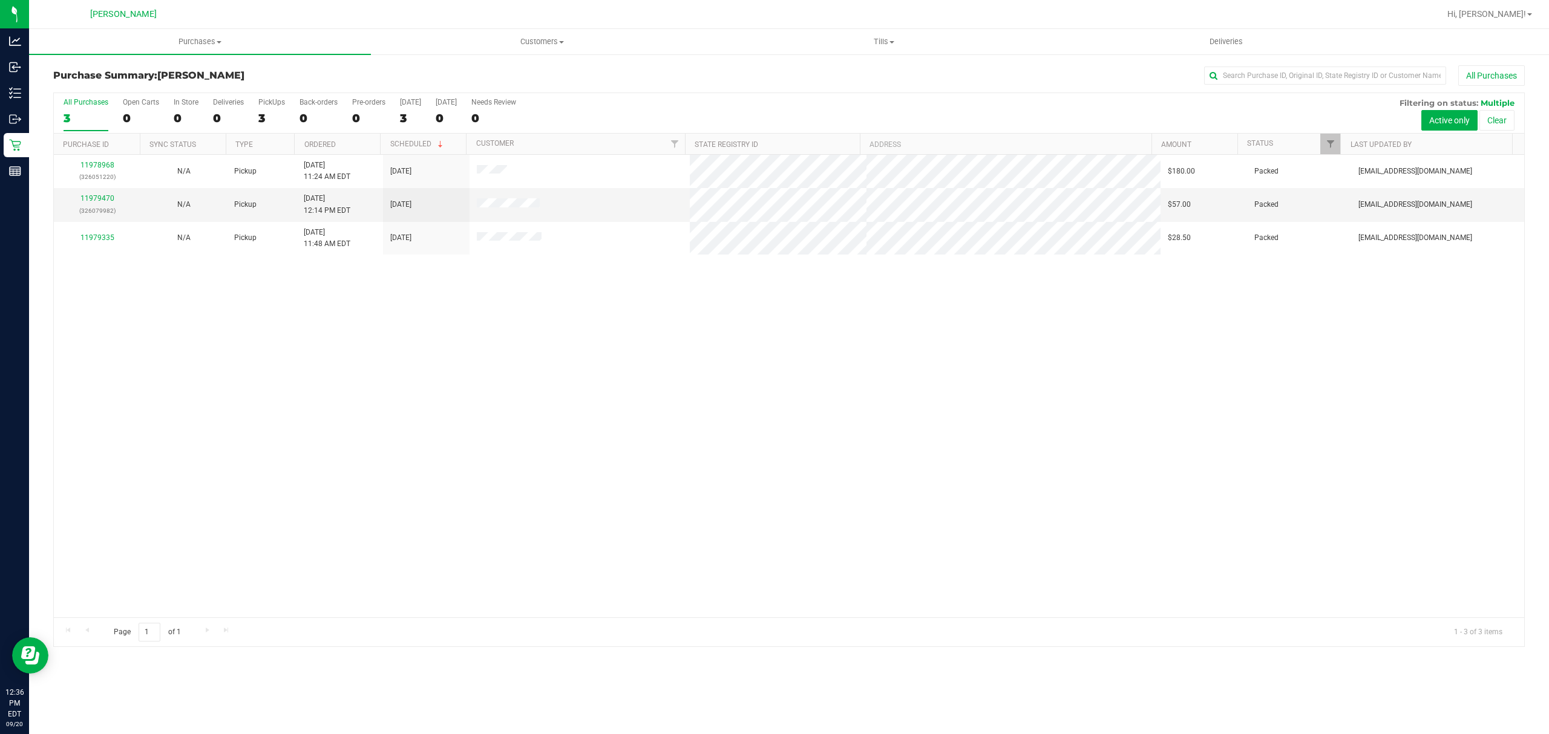
click at [688, 339] on div "11978968 (326051220) N/A Pickup 9/20/2025 11:24 AM EDT 9/20/2025 $180.00 Packed…" at bounding box center [789, 386] width 1470 height 463
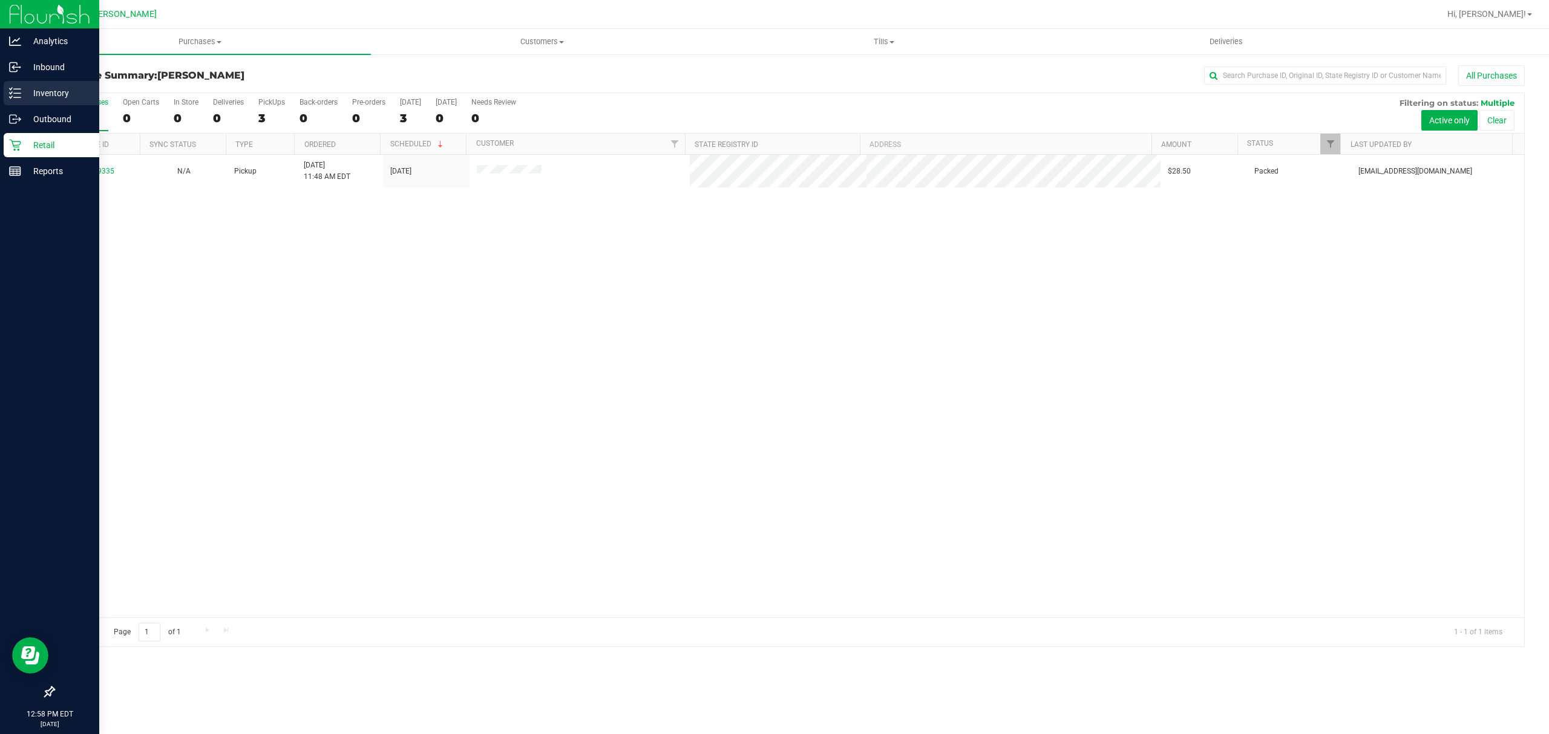
click at [51, 95] on p "Inventory" at bounding box center [57, 93] width 73 height 15
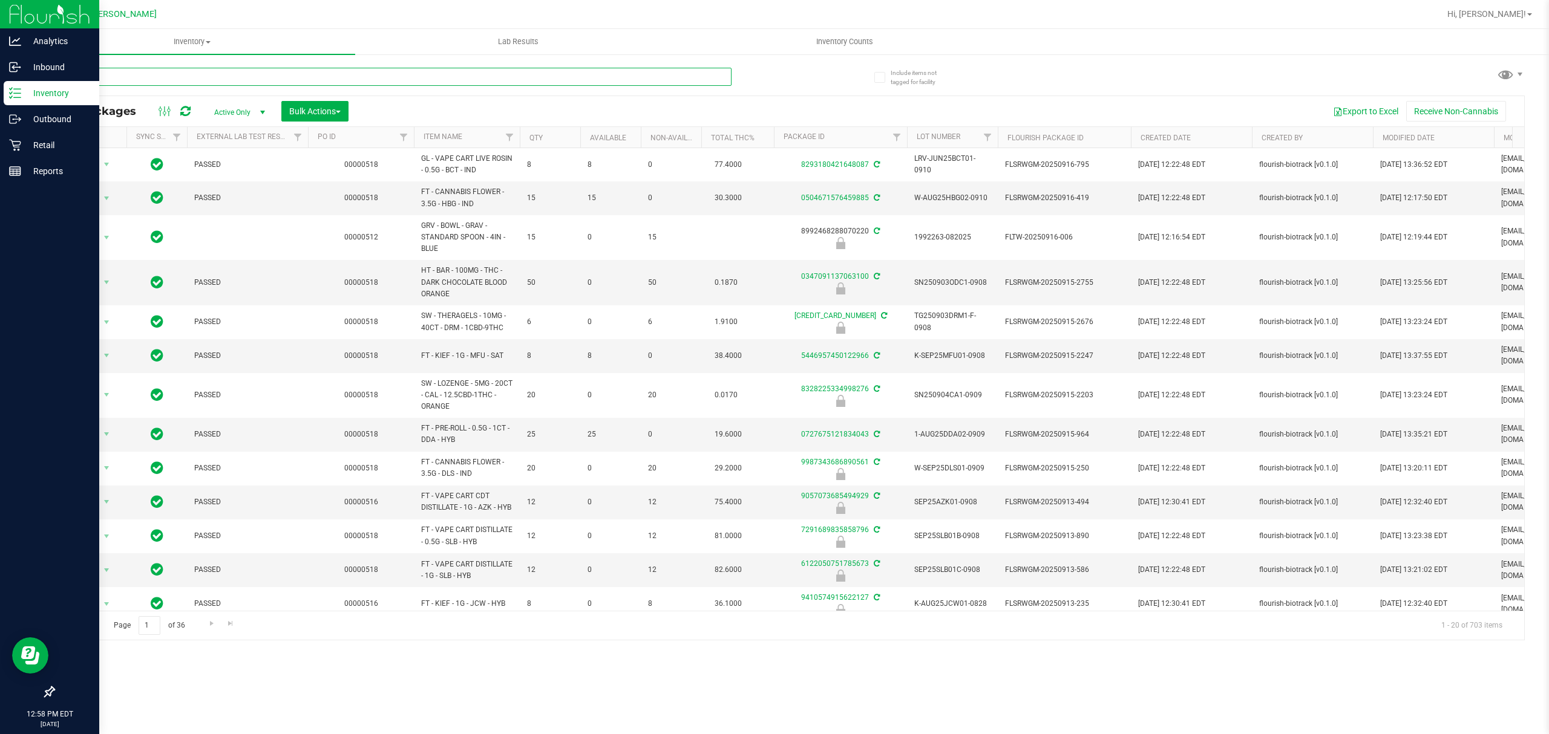
click at [219, 77] on input "text" at bounding box center [392, 77] width 678 height 18
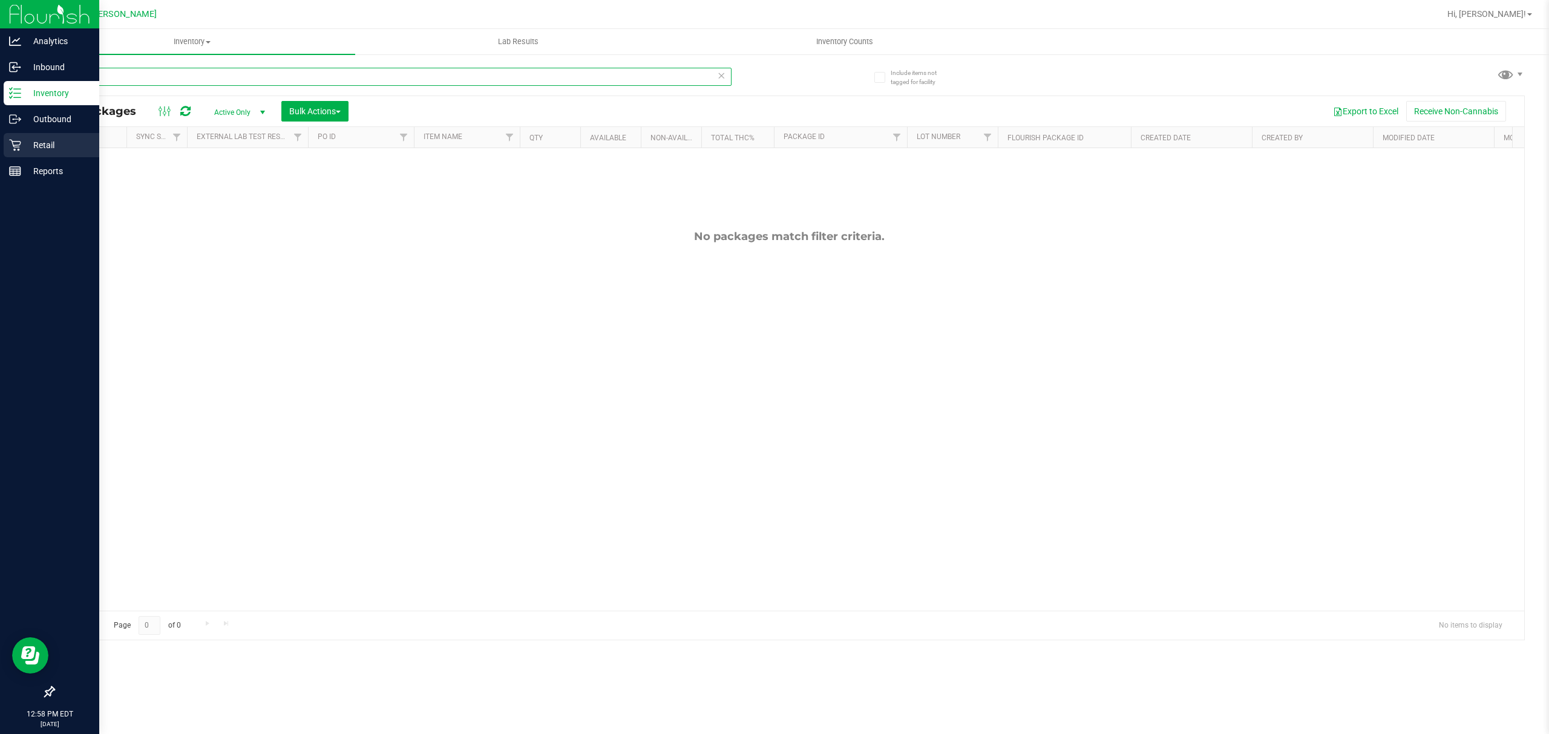
type input "pkp"
click at [27, 140] on p "Retail" at bounding box center [57, 145] width 73 height 15
